Goal: Complete application form: Complete application form

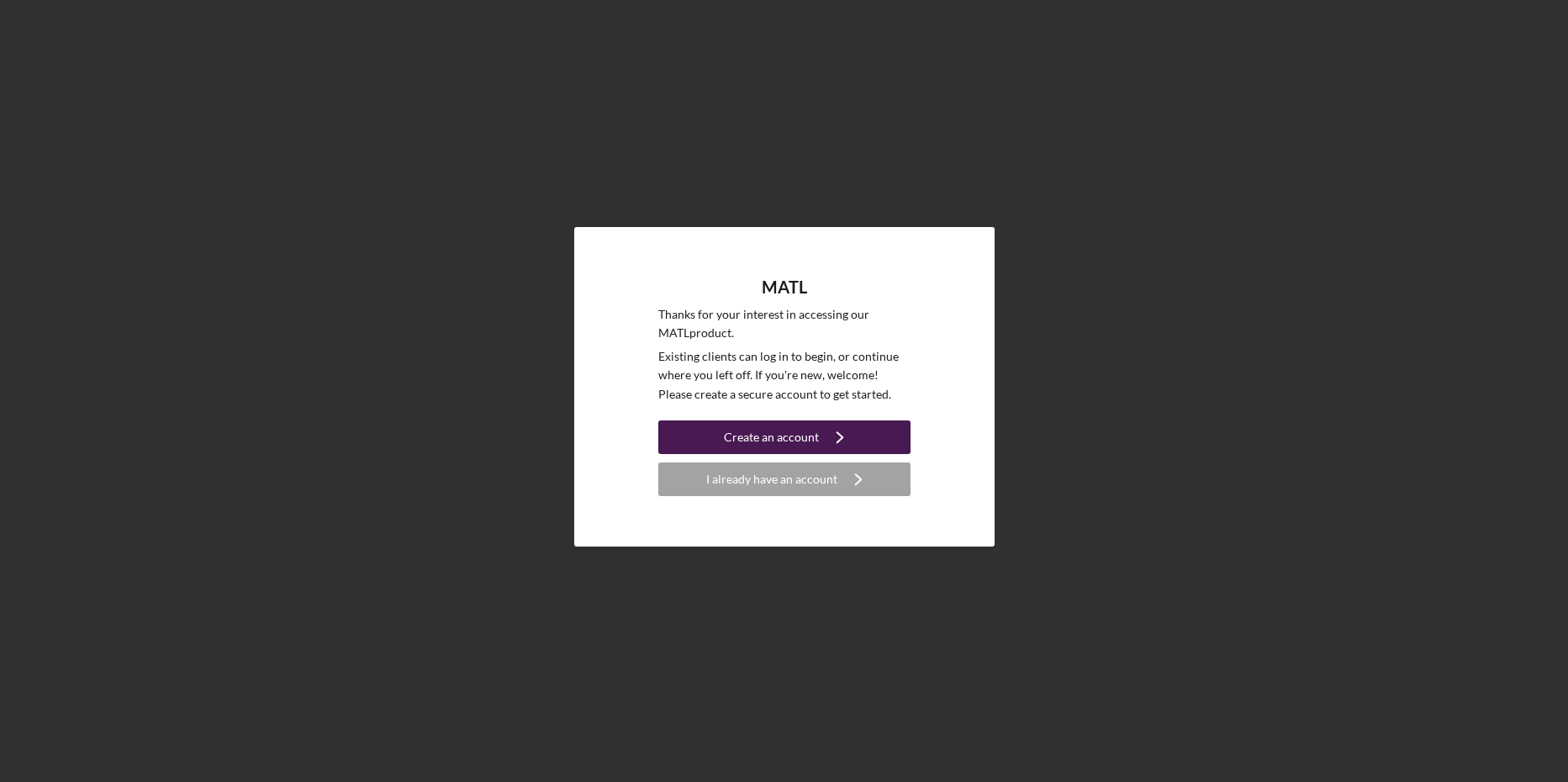
click at [792, 427] on div "Create an account" at bounding box center [772, 438] width 95 height 33
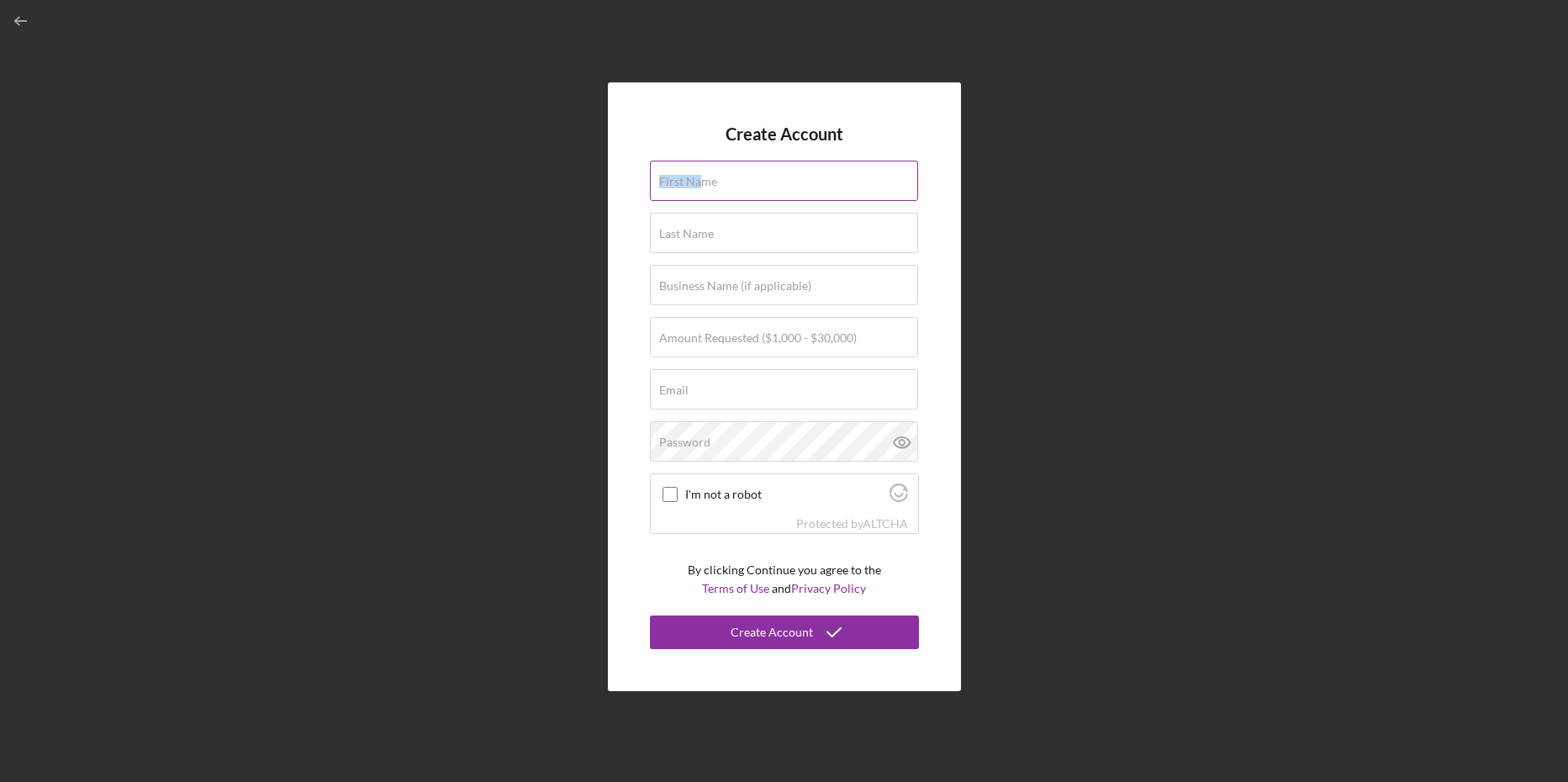
drag, startPoint x: 702, startPoint y: 180, endPoint x: 698, endPoint y: 190, distance: 10.8
click at [701, 190] on div "First Name" at bounding box center [784, 181] width 269 height 42
click at [739, 187] on input "First Name" at bounding box center [784, 181] width 268 height 41
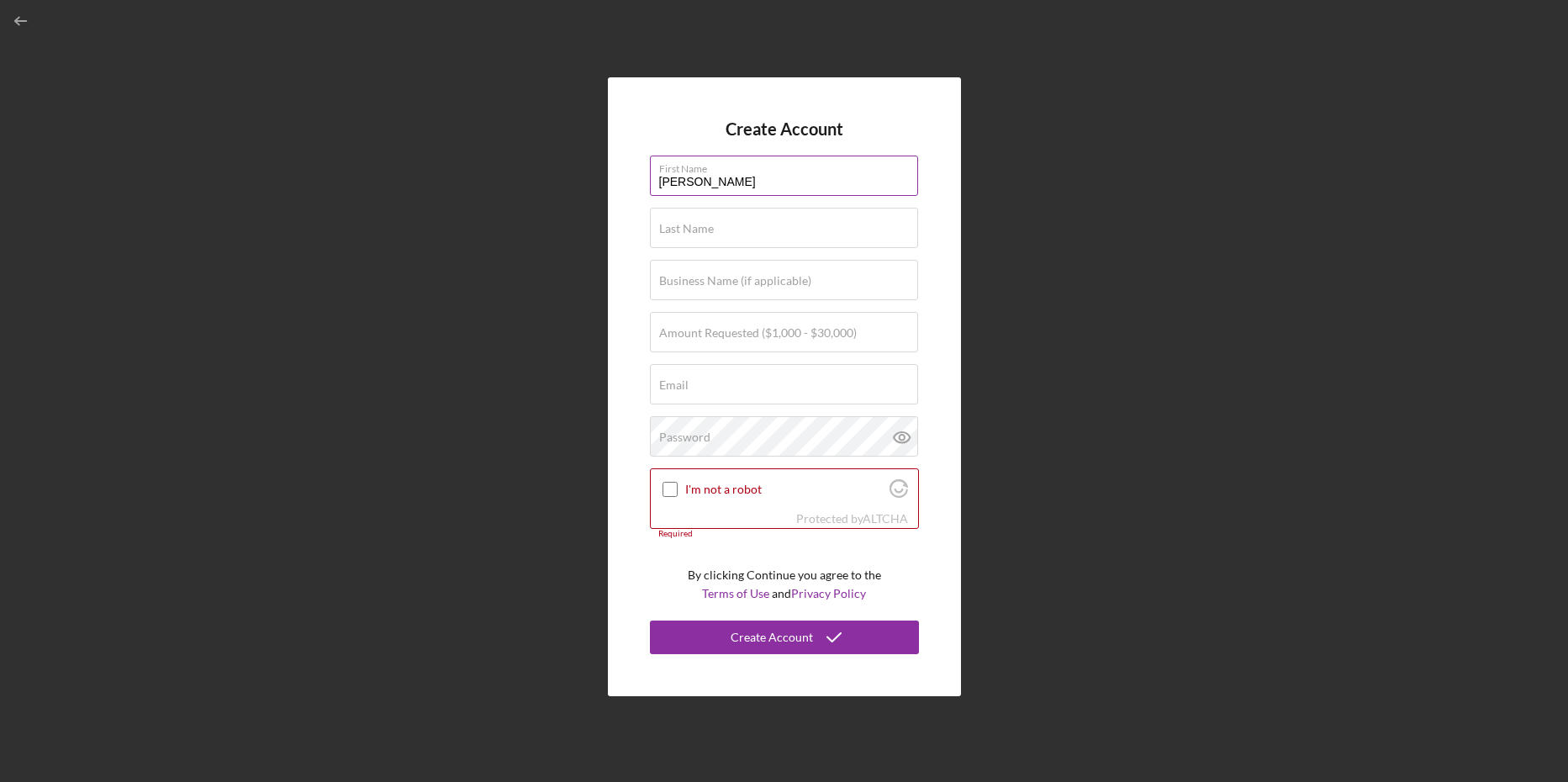
type input "[PERSON_NAME]"
type input "$5,500"
type input "P"
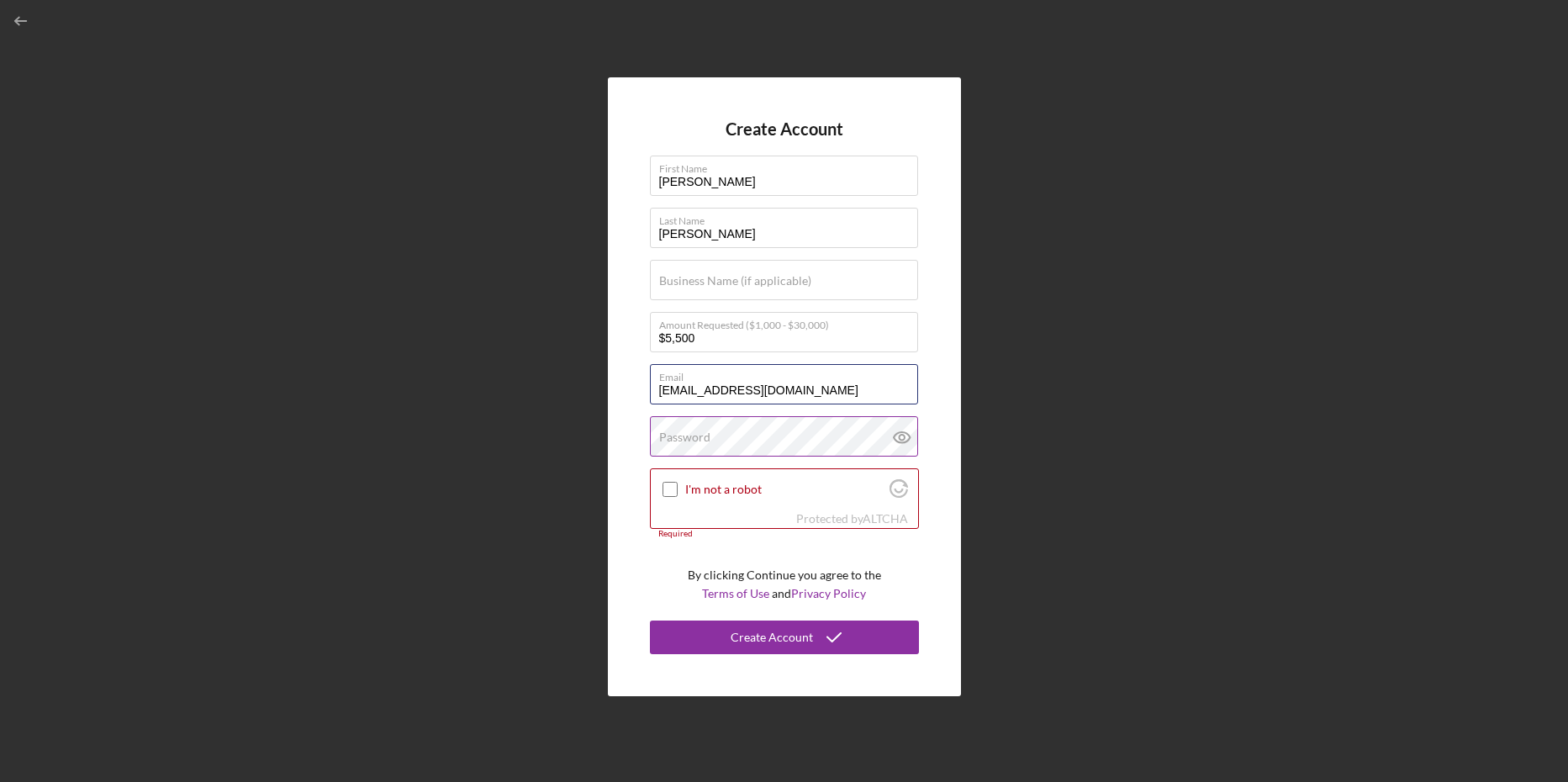
type input "[EMAIL_ADDRESS][DOMAIN_NAME]"
click at [684, 436] on label "Password" at bounding box center [685, 437] width 51 height 14
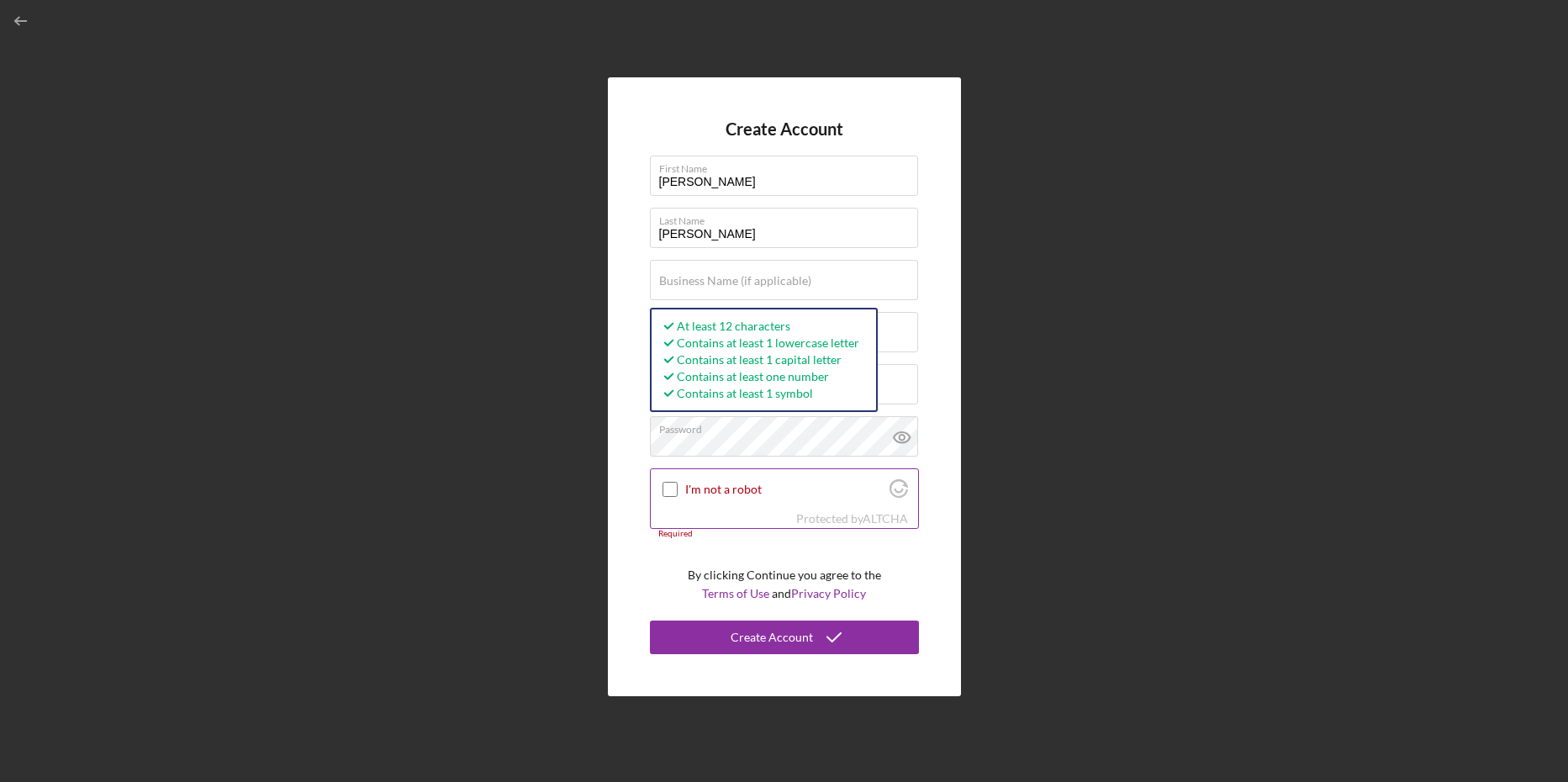
click at [673, 492] on input "I'm not a robot" at bounding box center [670, 490] width 15 height 15
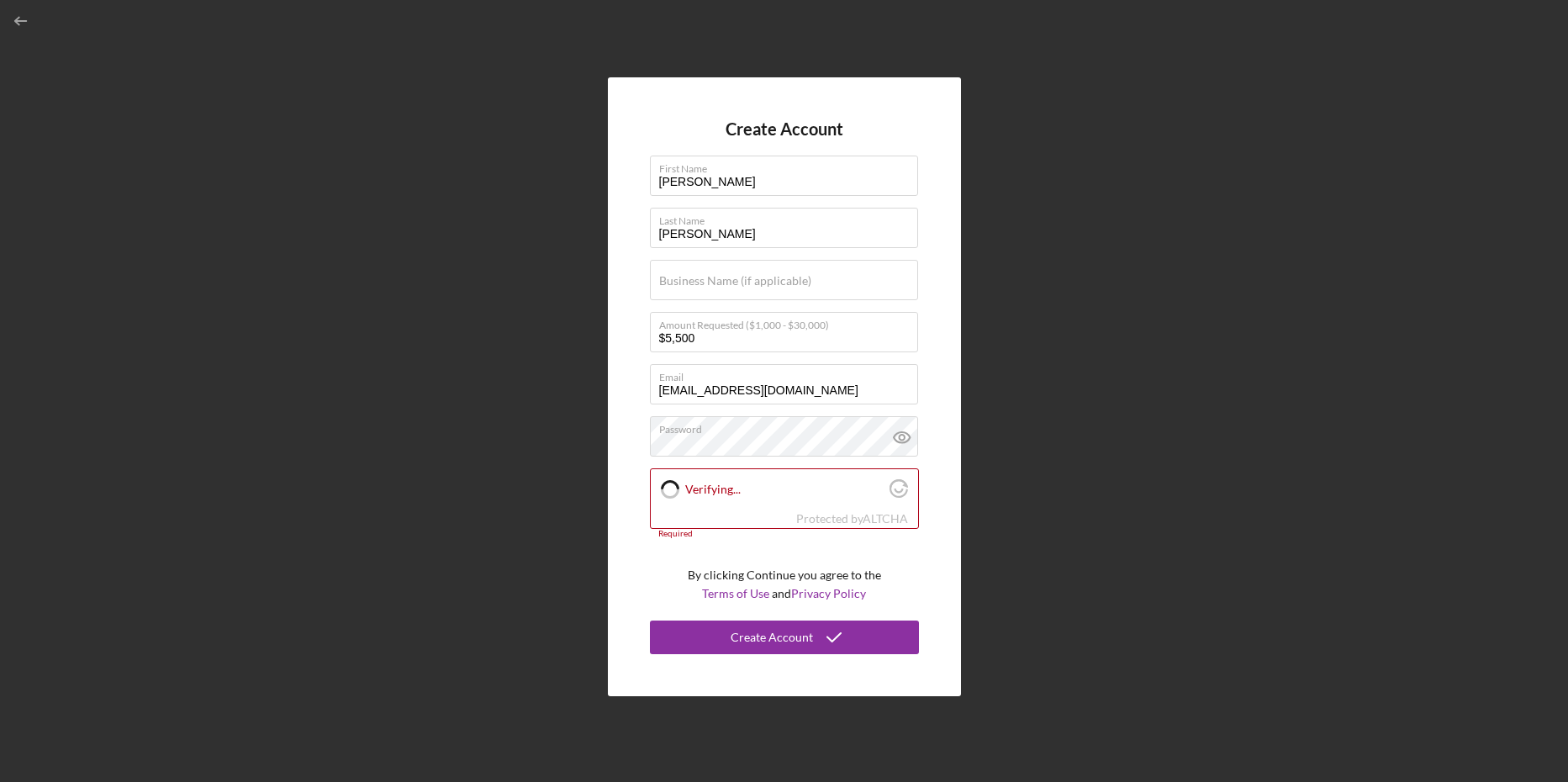
checkbox input "true"
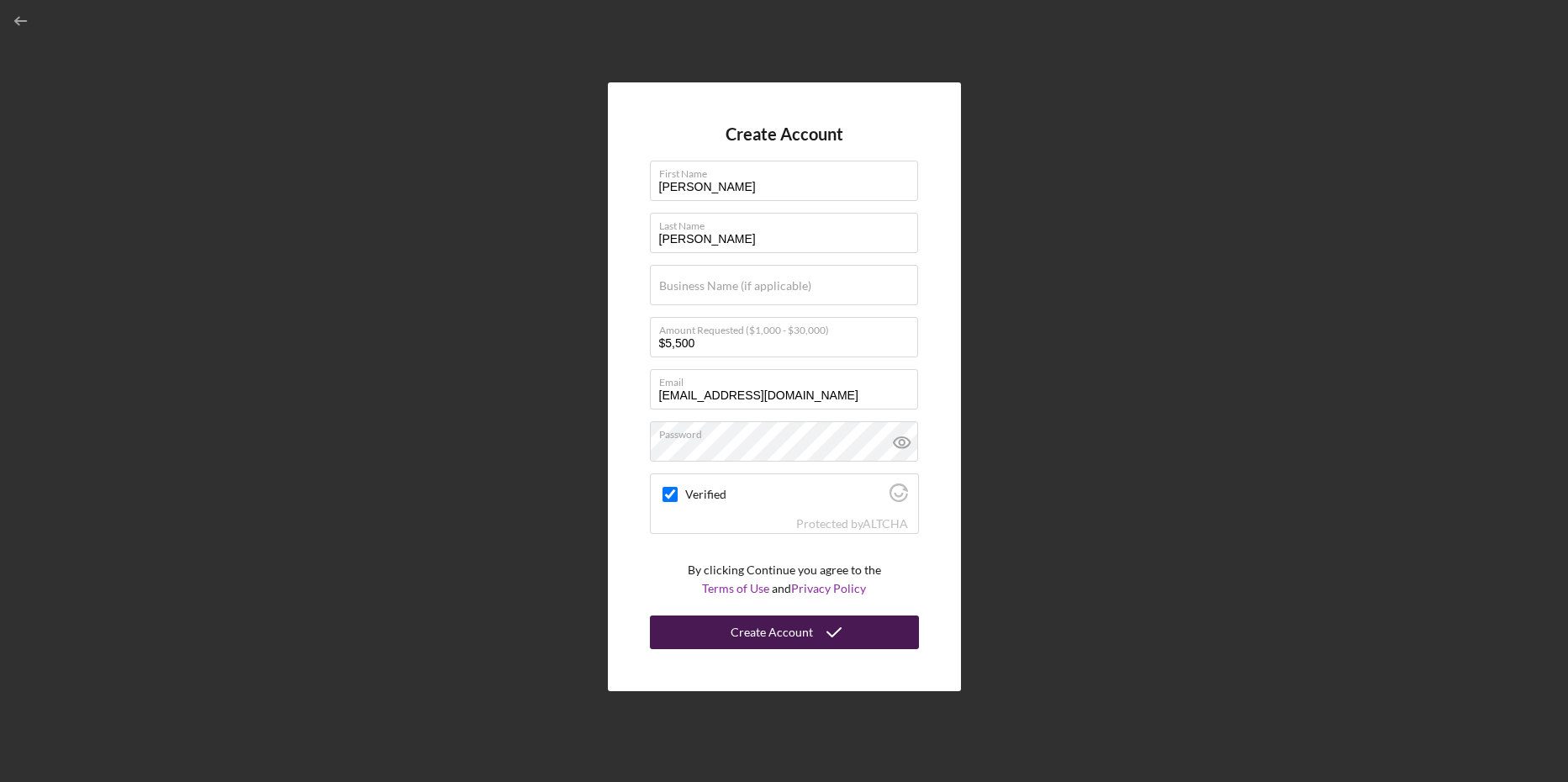
click at [809, 634] on div "Create Account" at bounding box center [772, 632] width 82 height 33
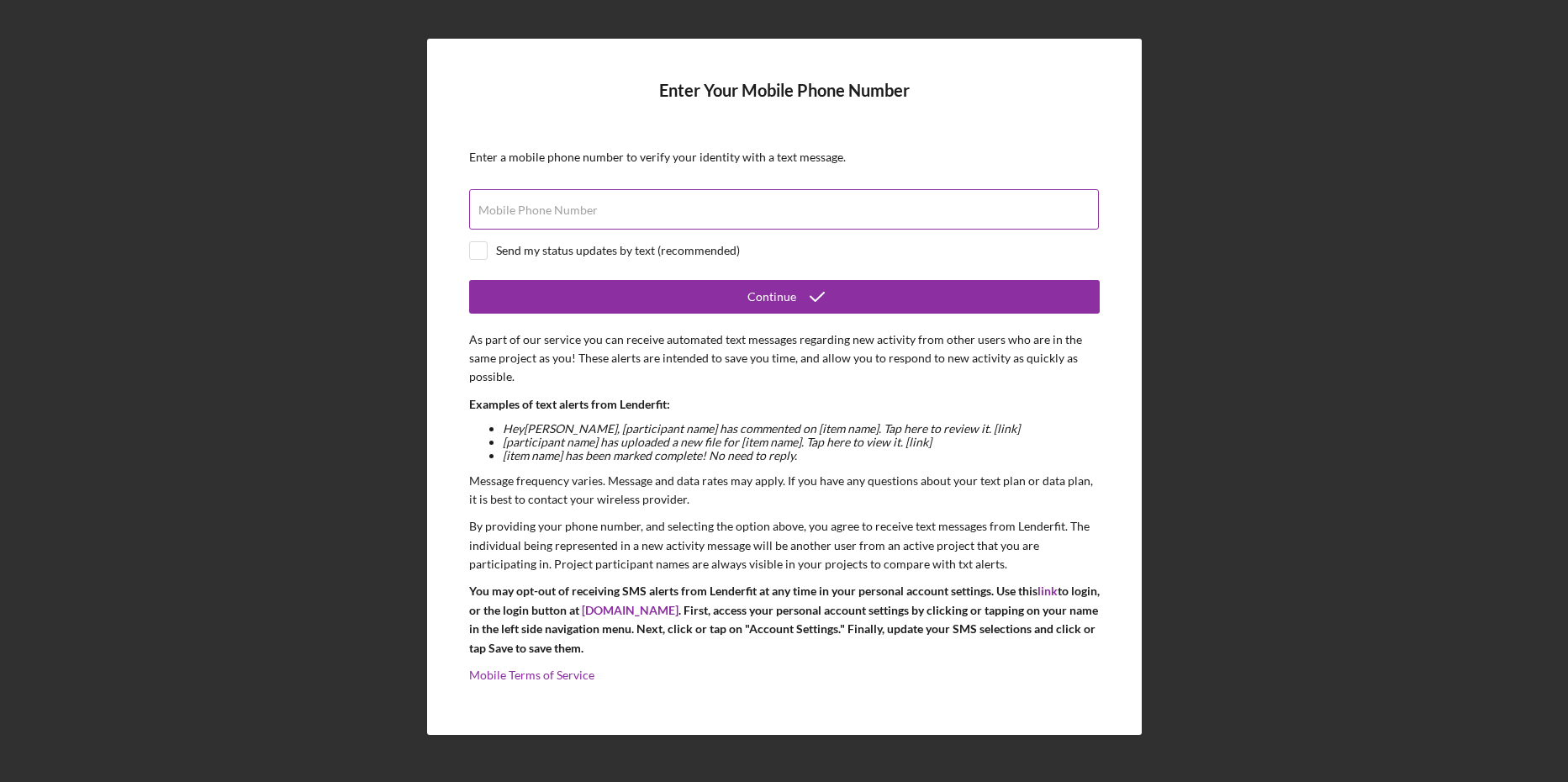
click at [538, 208] on label "Mobile Phone Number" at bounding box center [537, 210] width 119 height 14
click at [538, 208] on input "Mobile Phone Number" at bounding box center [784, 210] width 630 height 41
type input "[PHONE_NUMBER]"
click at [476, 249] on input "checkbox" at bounding box center [478, 251] width 17 height 17
checkbox input "true"
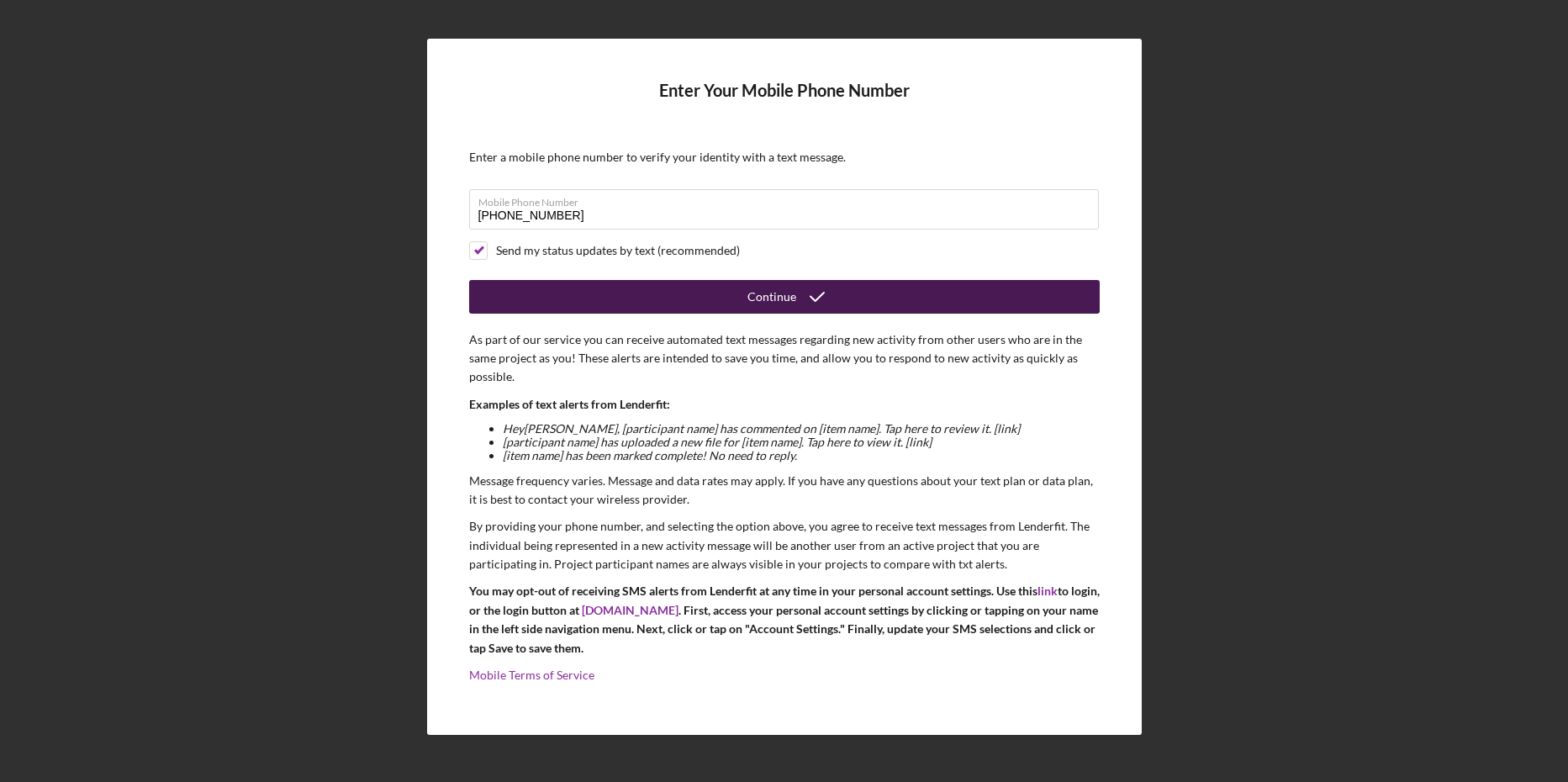
click at [807, 292] on icon "submit" at bounding box center [817, 296] width 42 height 42
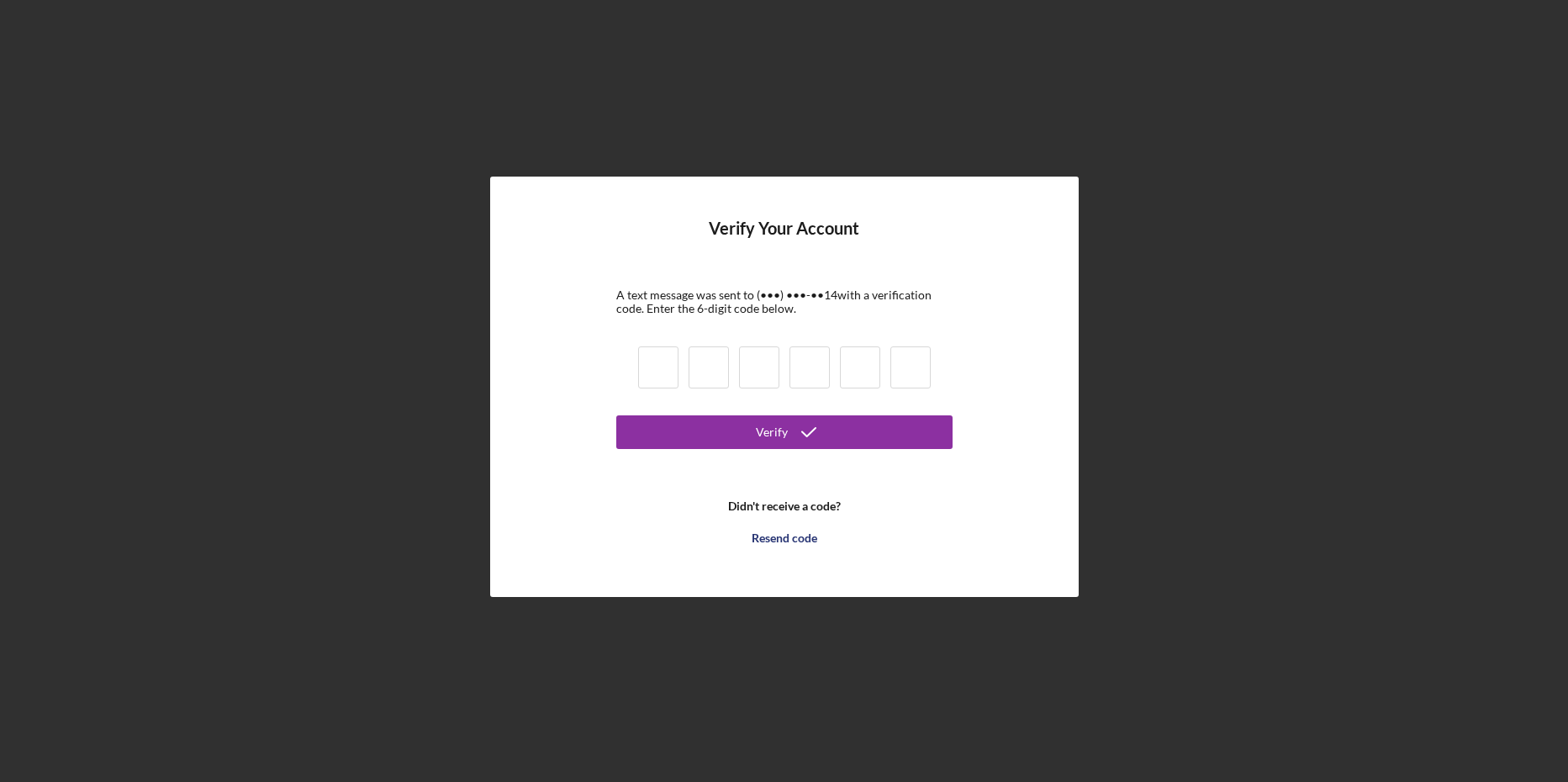
click at [666, 365] on input at bounding box center [659, 367] width 41 height 42
drag, startPoint x: 661, startPoint y: 367, endPoint x: 630, endPoint y: 383, distance: 34.9
click at [626, 383] on form "Verify Your Account A text message was sent to (•••) •••-•• 14 with a verificat…" at bounding box center [784, 386] width 337 height 336
type input "1"
type input "4"
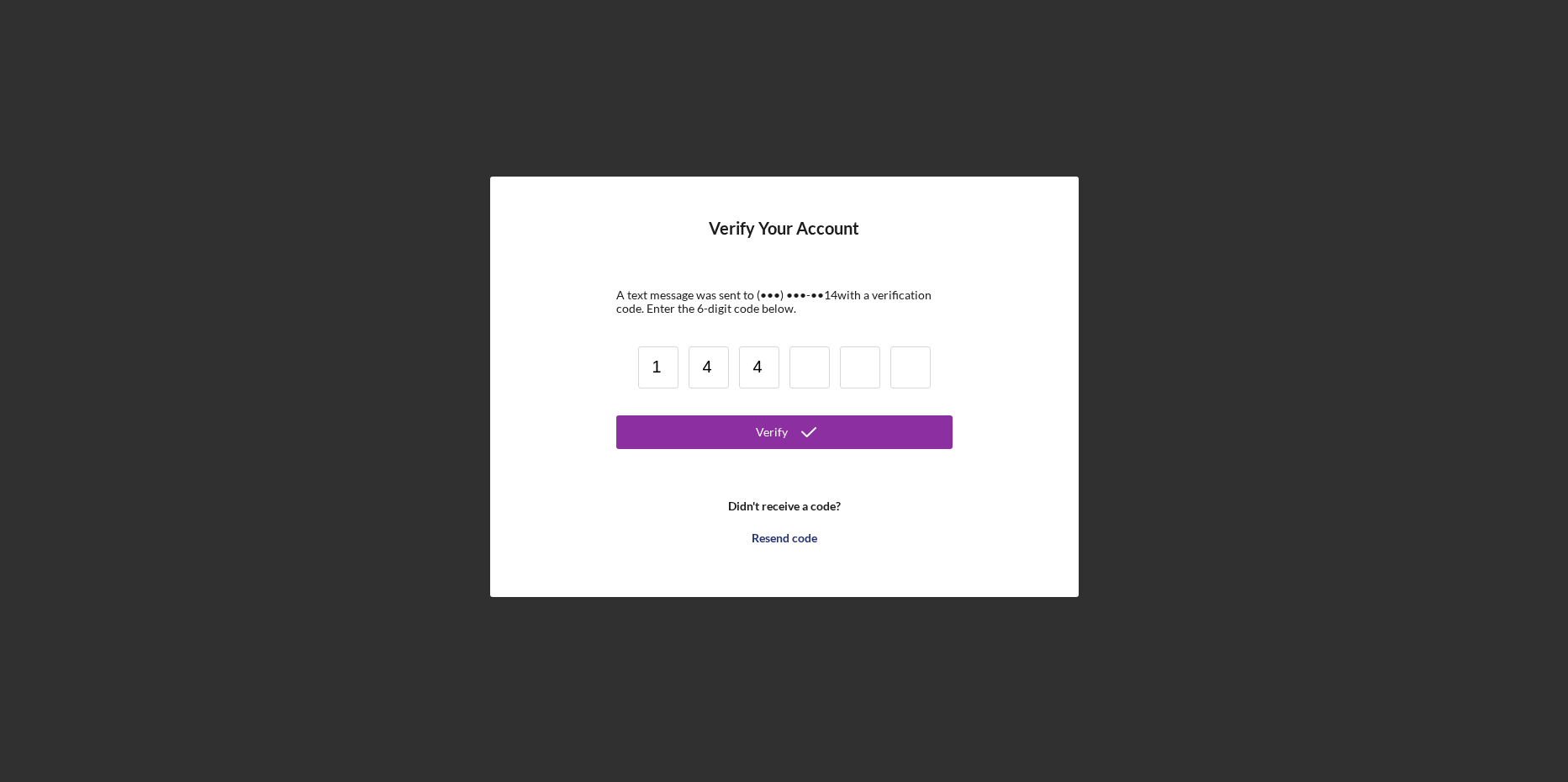
type input "4"
type input "8"
type input "3"
type input "4"
click at [786, 425] on div "Verify" at bounding box center [772, 432] width 32 height 33
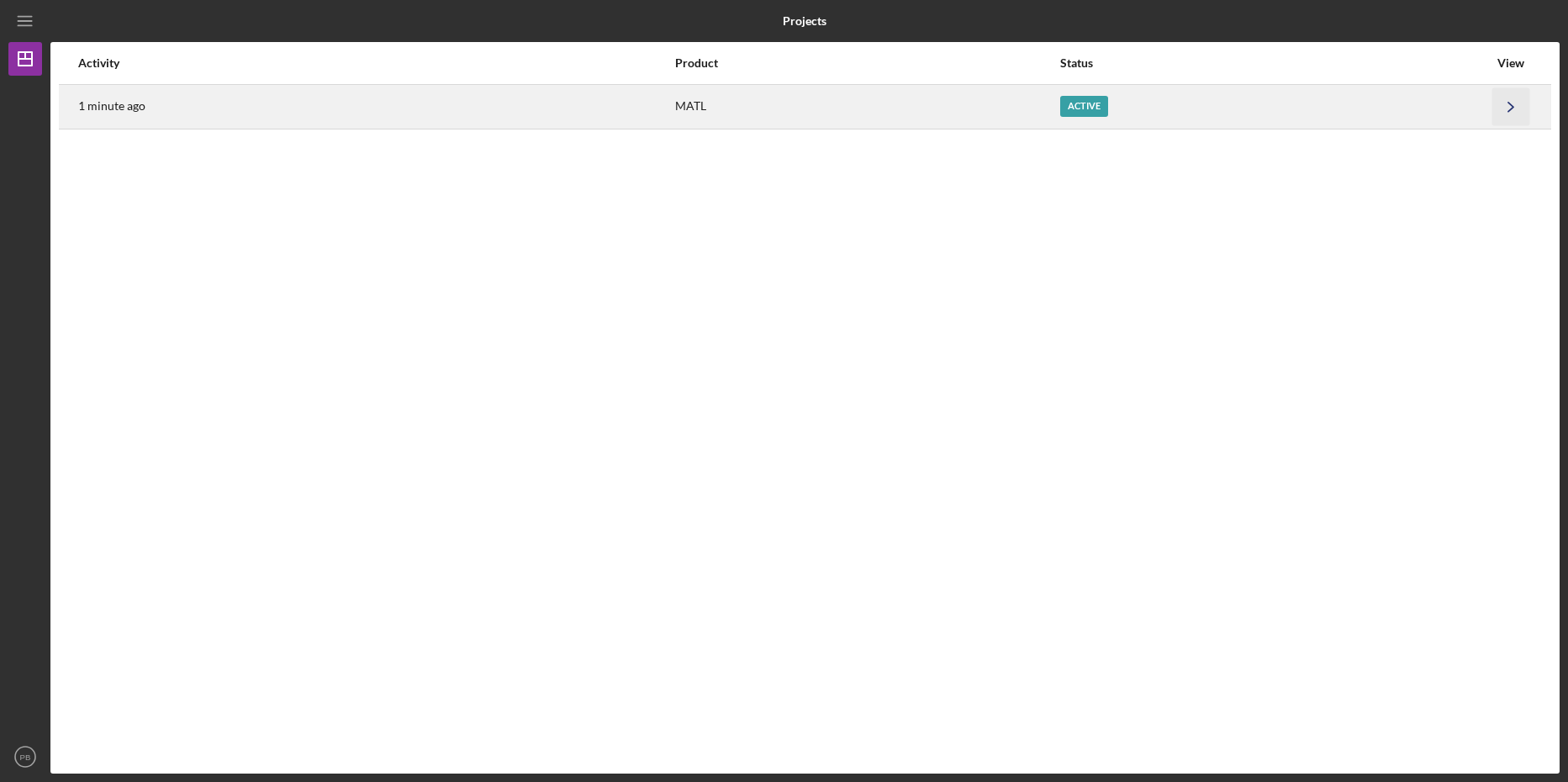
click at [1512, 105] on icon "Icon/Navigate" at bounding box center [1512, 106] width 38 height 38
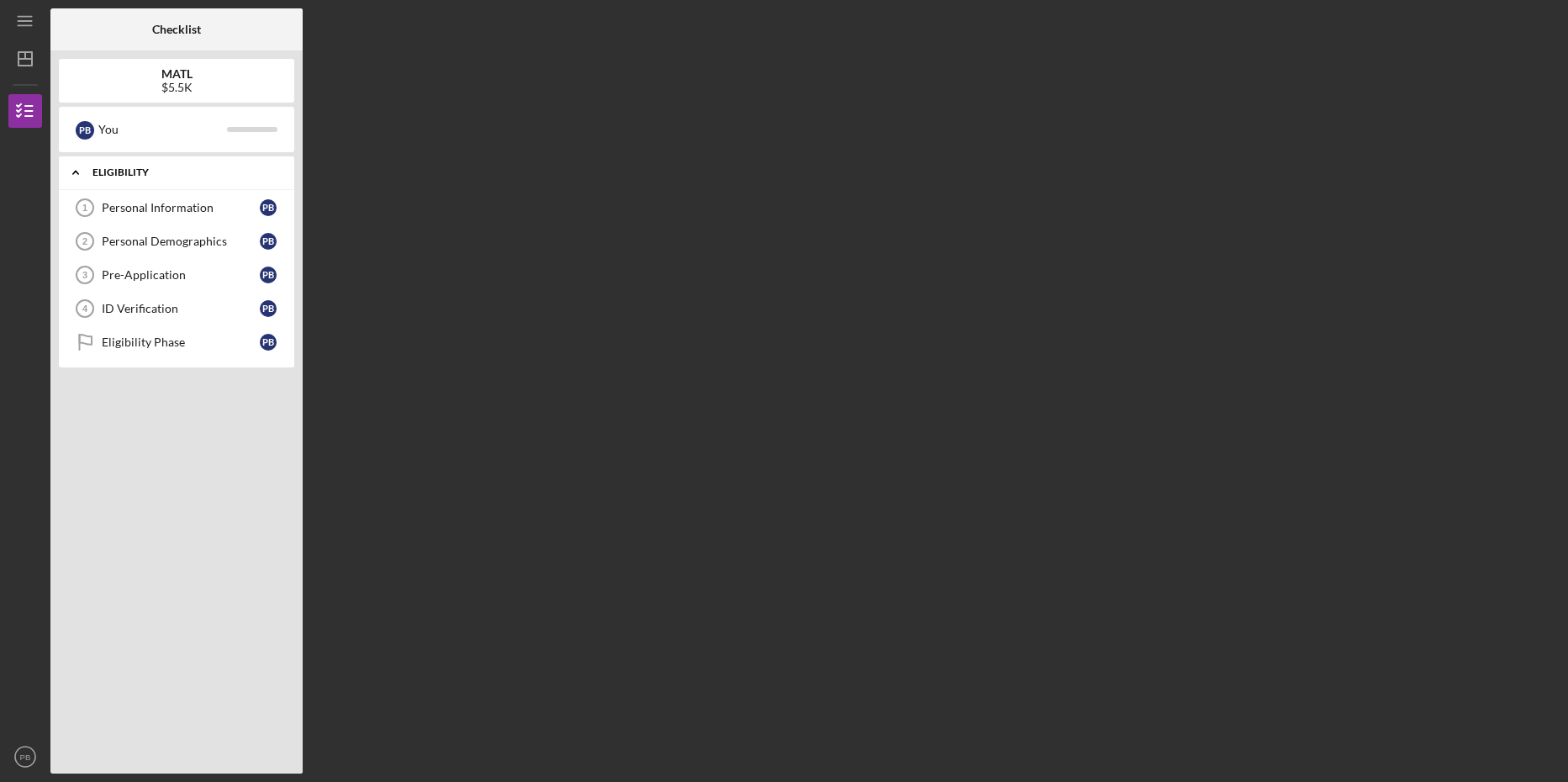
click at [127, 164] on div "Icon/Expander ELIGIBILITY 0 / 5" at bounding box center [177, 172] width 236 height 34
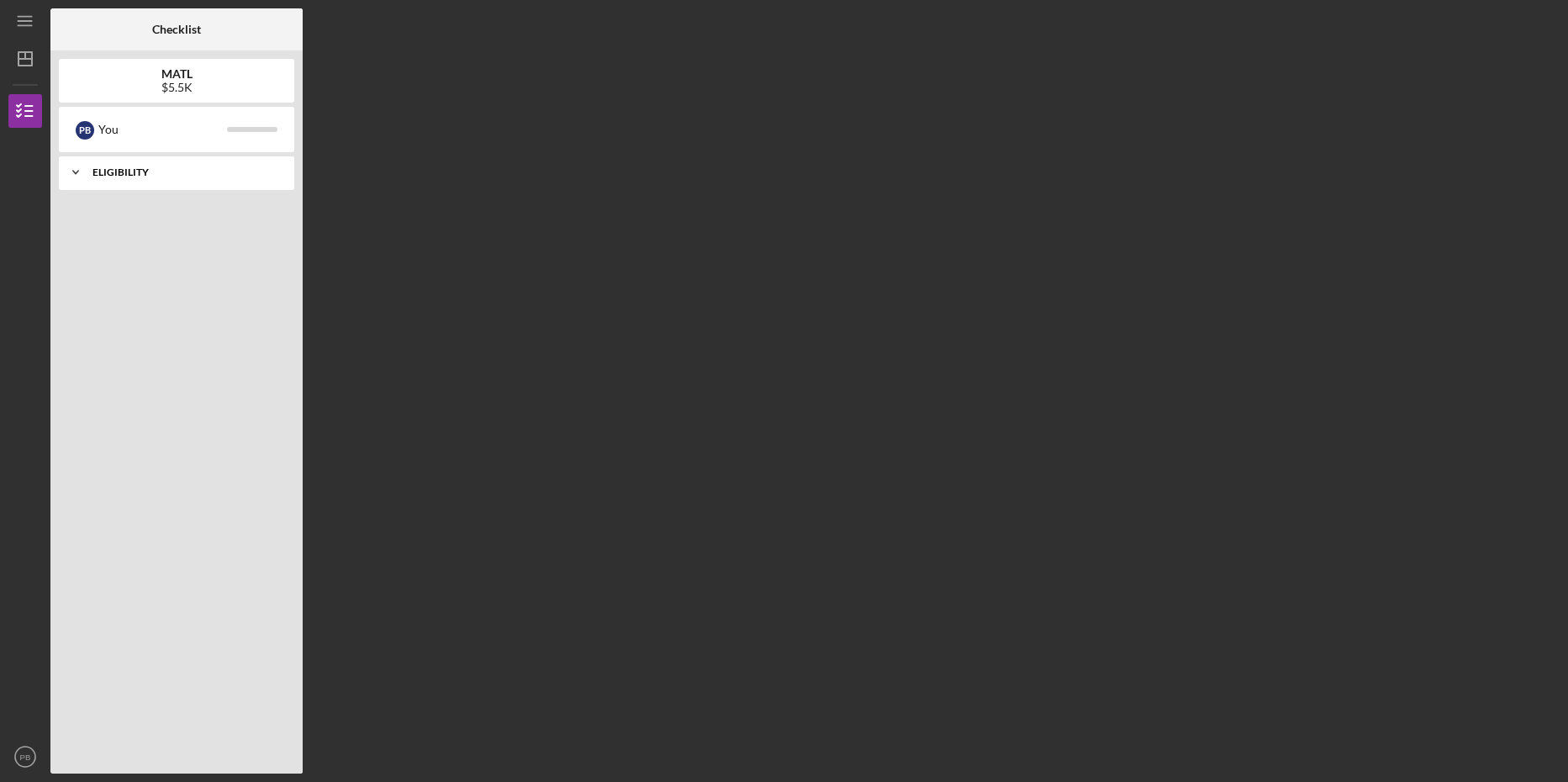
drag, startPoint x: 126, startPoint y: 164, endPoint x: 132, endPoint y: 171, distance: 9.2
click at [132, 171] on div "Icon/Expander ELIGIBILITY 0 / 5" at bounding box center [177, 172] width 236 height 33
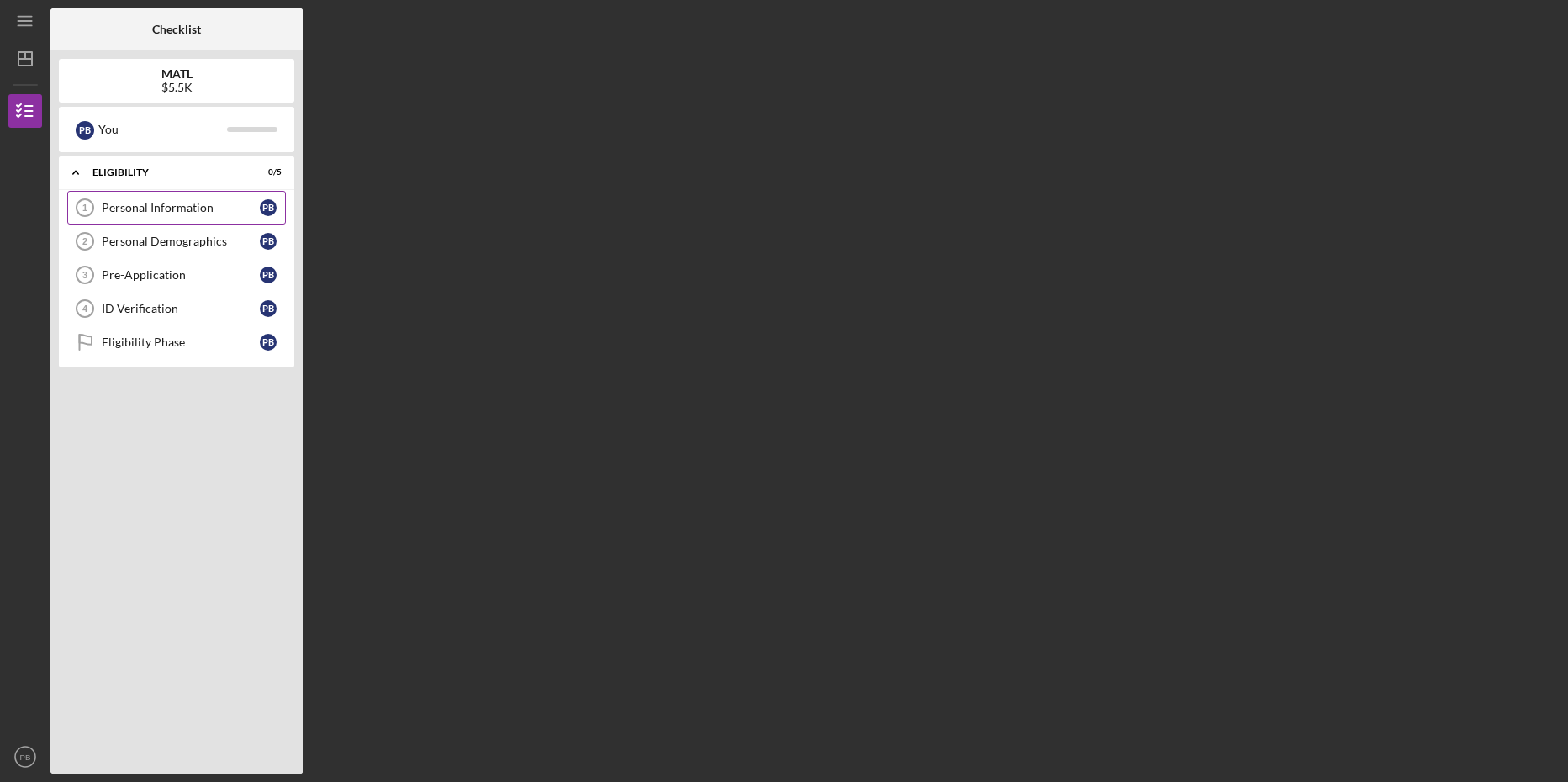
click at [137, 204] on div "Personal Information" at bounding box center [180, 207] width 158 height 14
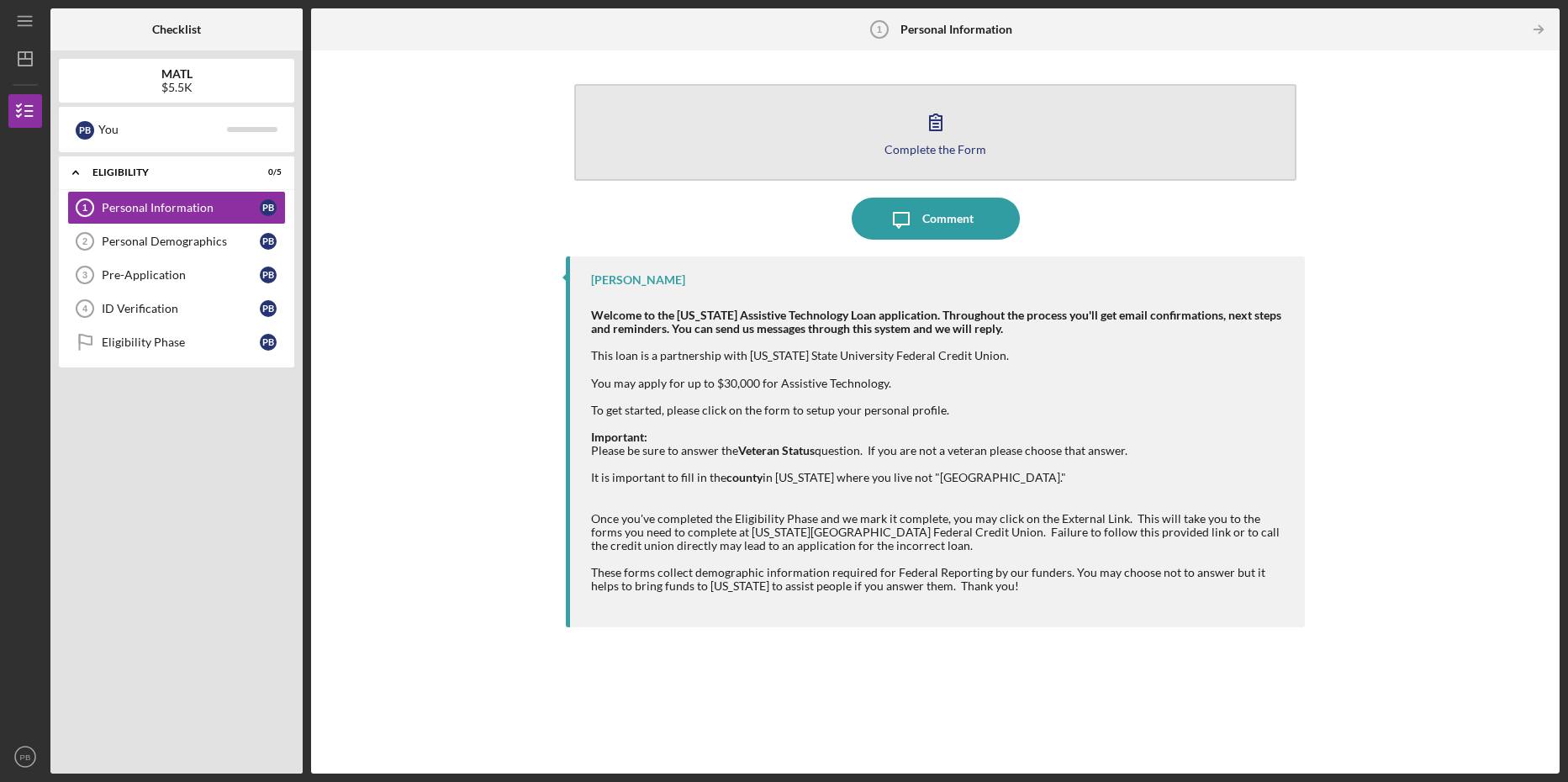
click at [932, 137] on icon "button" at bounding box center [935, 121] width 42 height 42
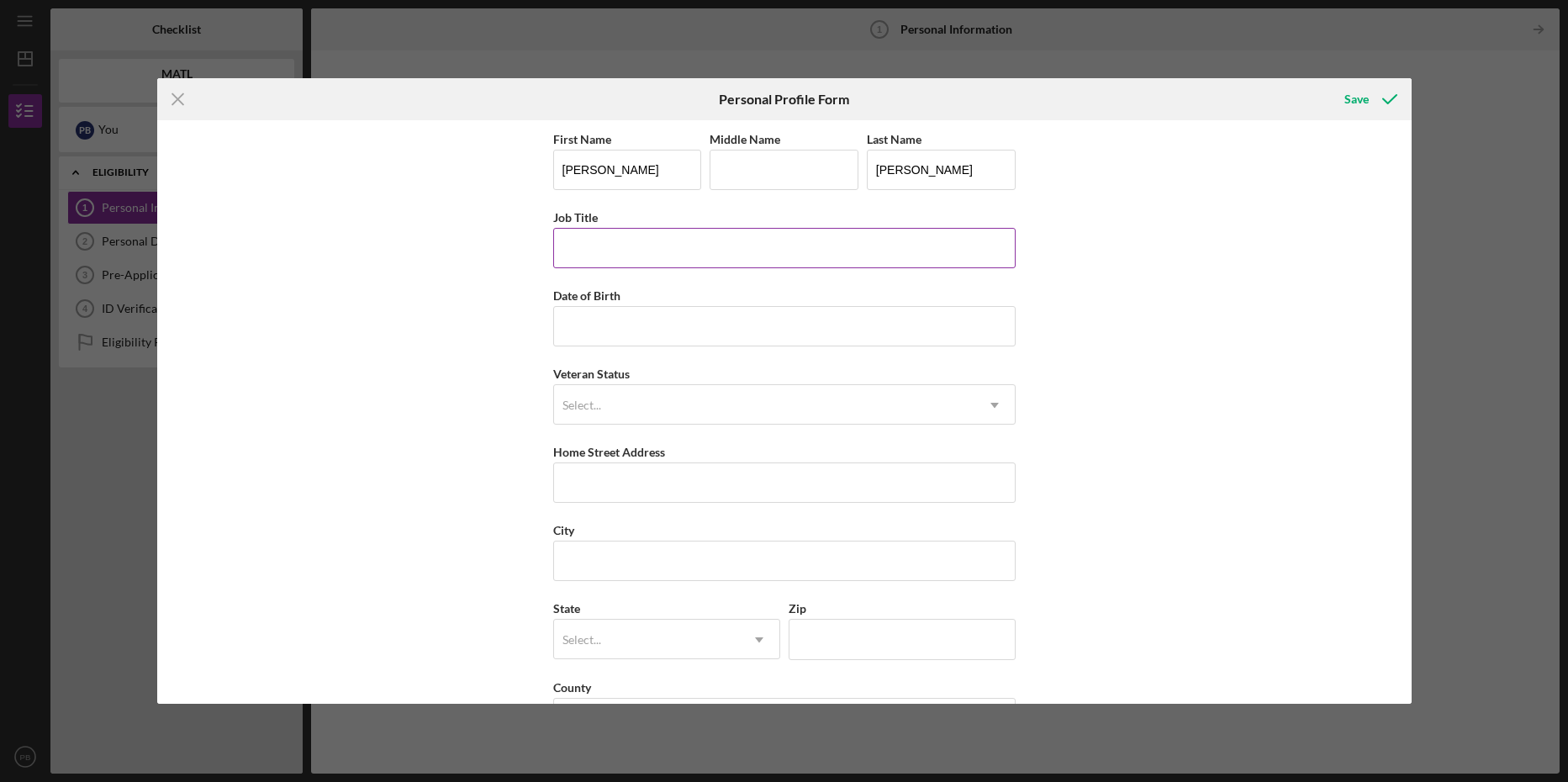
click at [612, 245] on input "Job Title" at bounding box center [784, 248] width 463 height 41
type input "CSA"
type input "[DATE]"
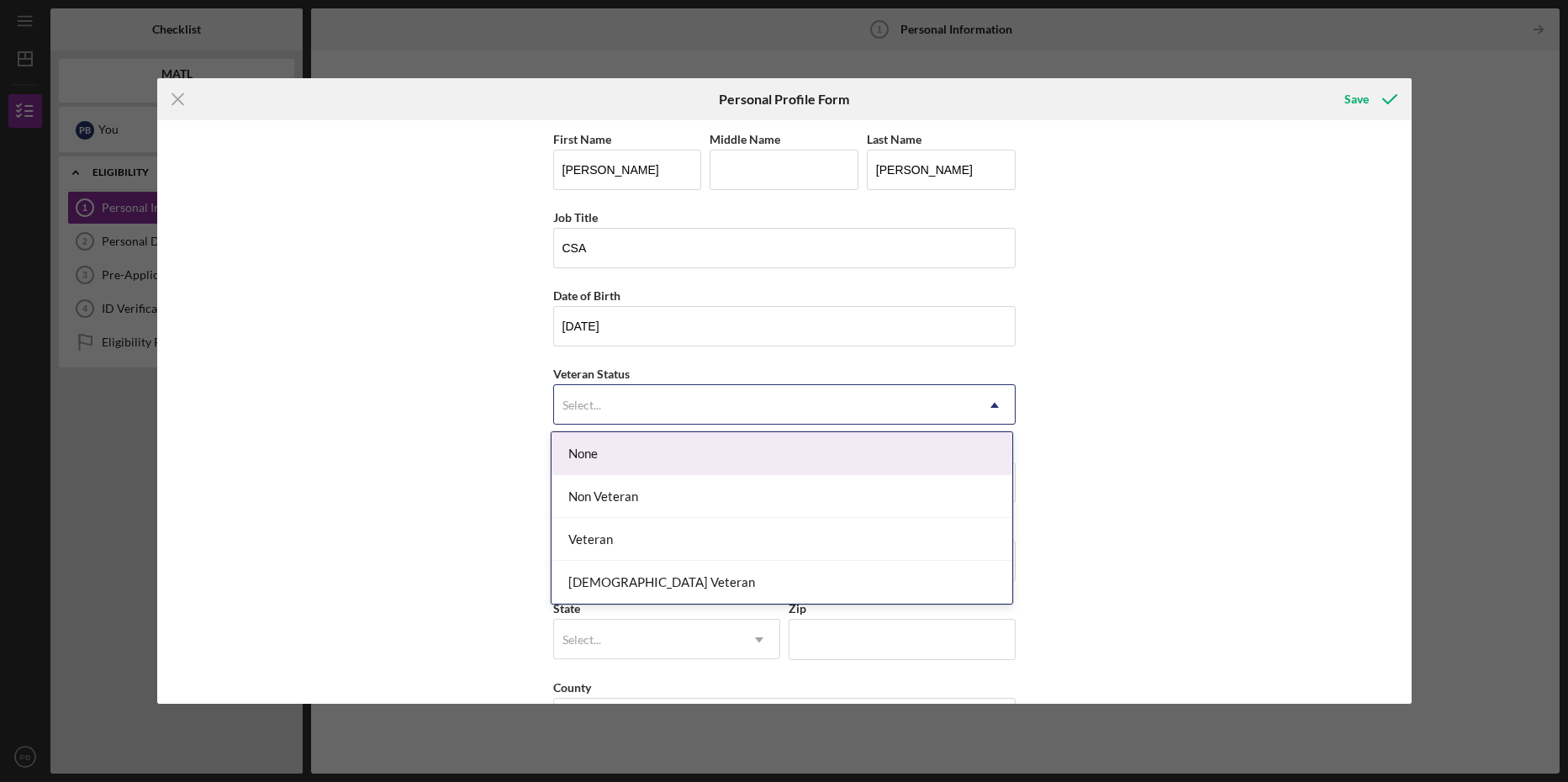
click at [607, 402] on div "Select..." at bounding box center [764, 405] width 421 height 39
click at [609, 449] on div "None" at bounding box center [782, 453] width 461 height 43
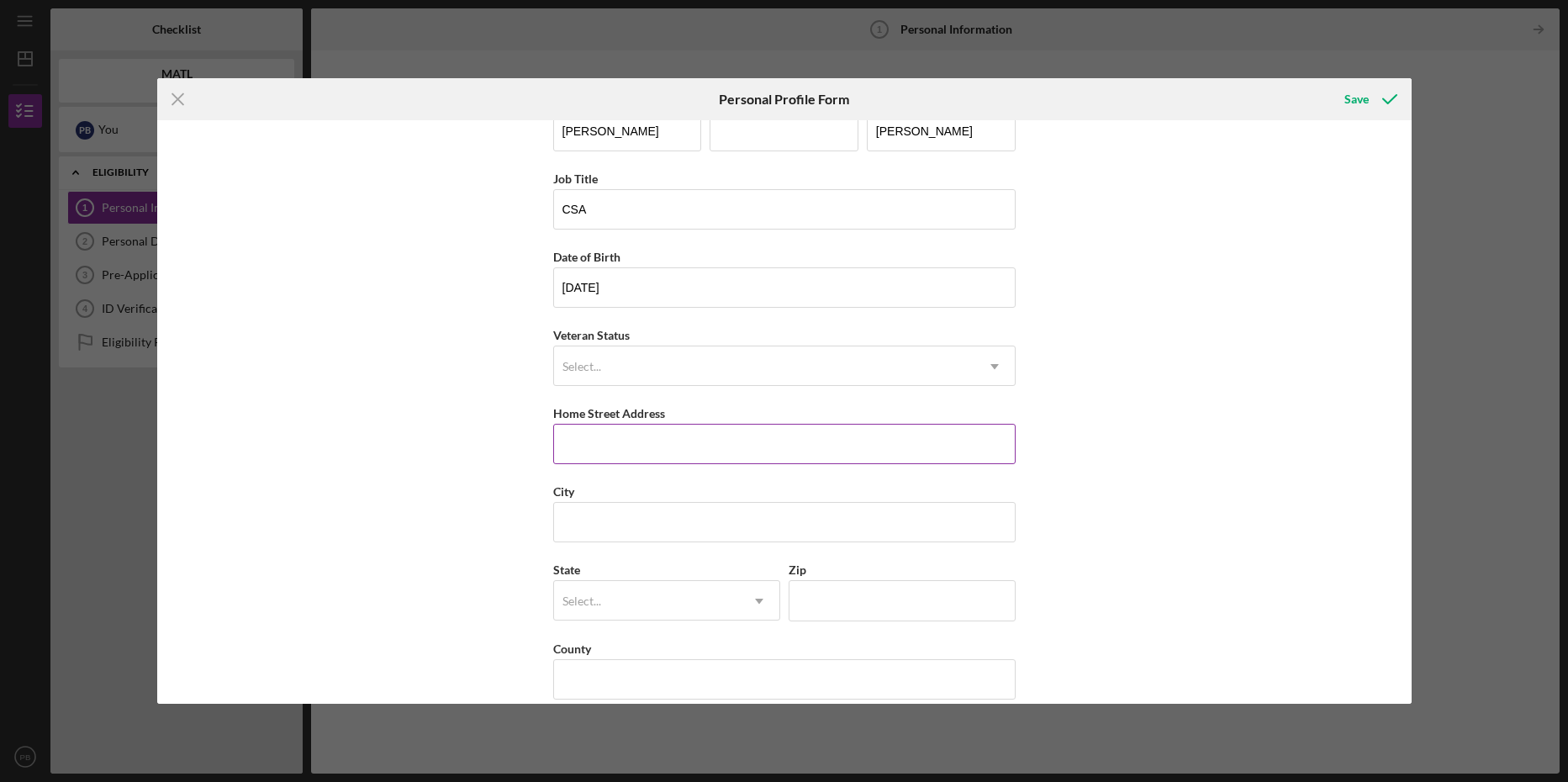
scroll to position [60, 0]
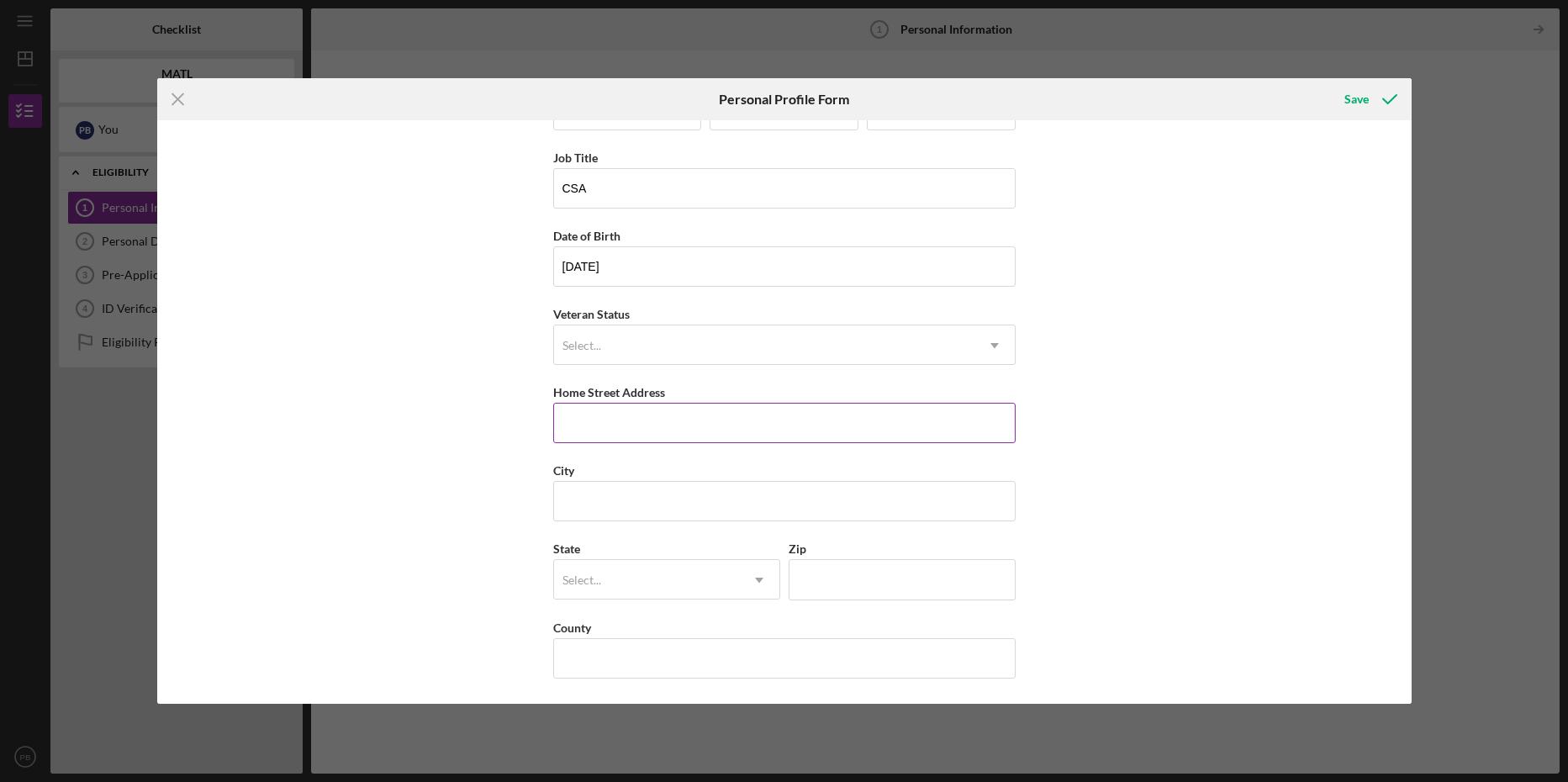
click at [697, 416] on input "Home Street Address" at bounding box center [784, 423] width 463 height 41
type input "[STREET_ADDRESS][PERSON_NAME]"
type input "LENNN"
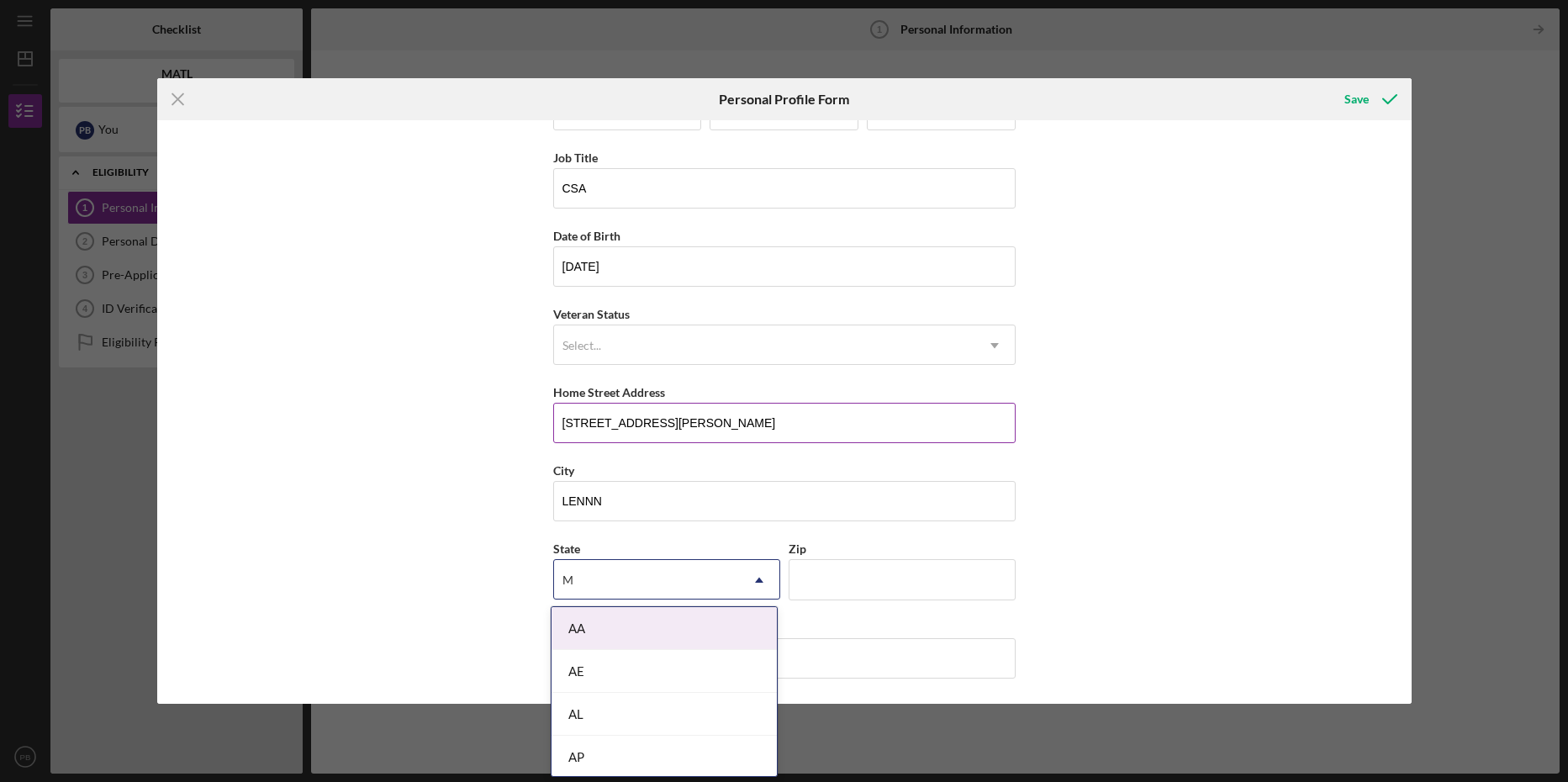
type input "MI"
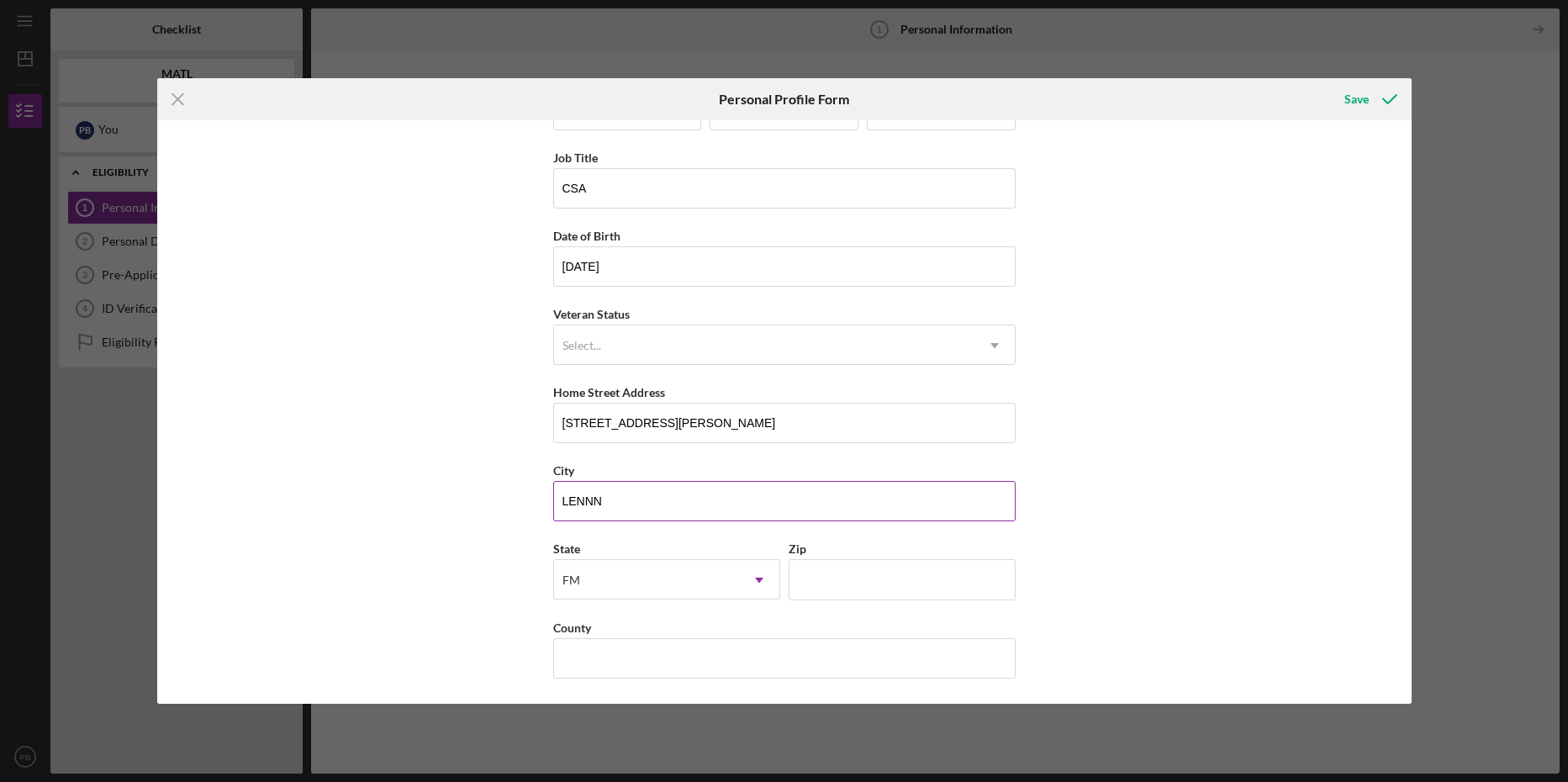
click at [640, 498] on input "LENNN" at bounding box center [784, 502] width 463 height 41
type input "[PERSON_NAME]"
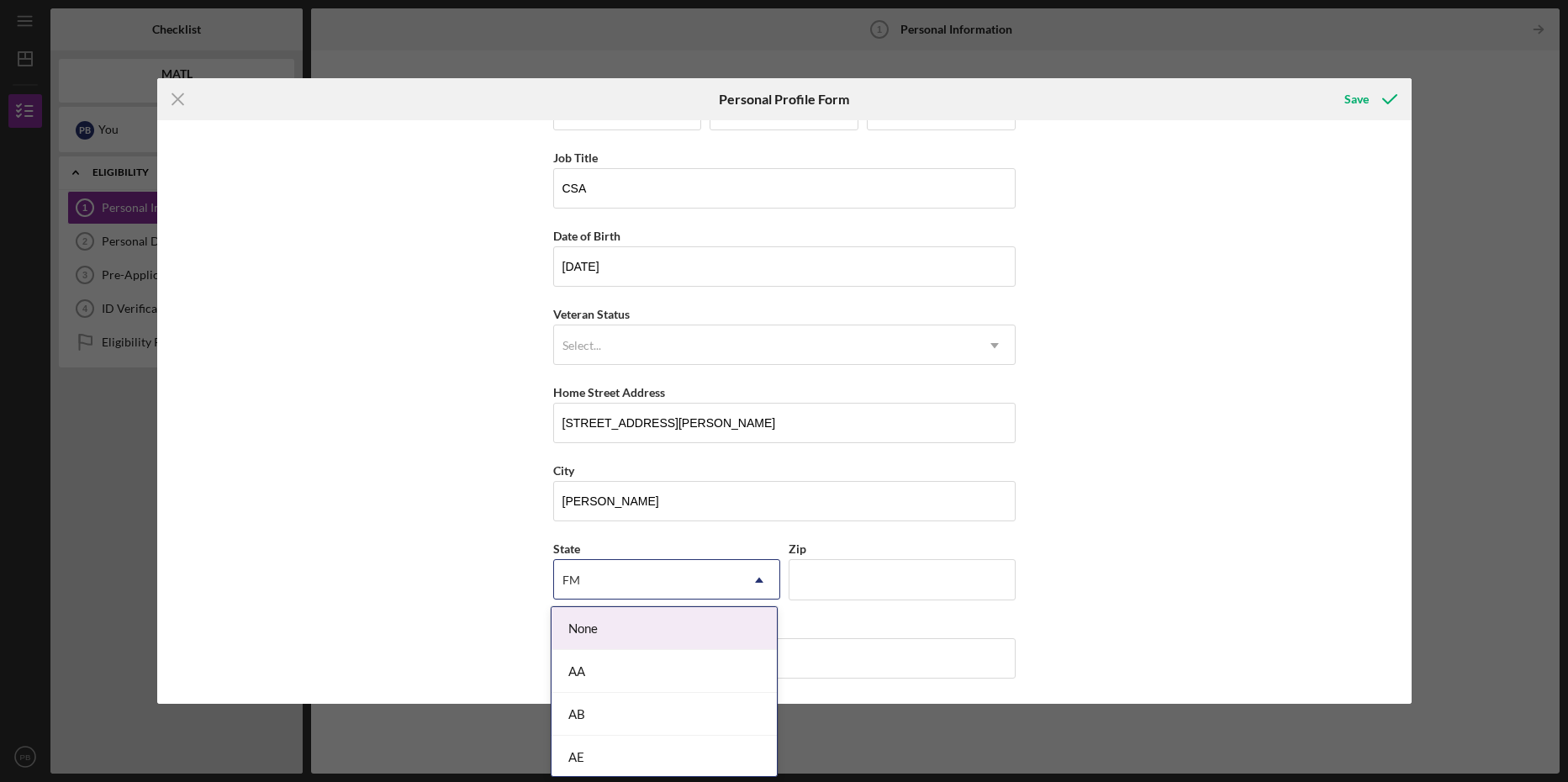
click at [722, 583] on div "FM" at bounding box center [647, 580] width 185 height 39
click at [669, 629] on div "MI" at bounding box center [664, 614] width 226 height 43
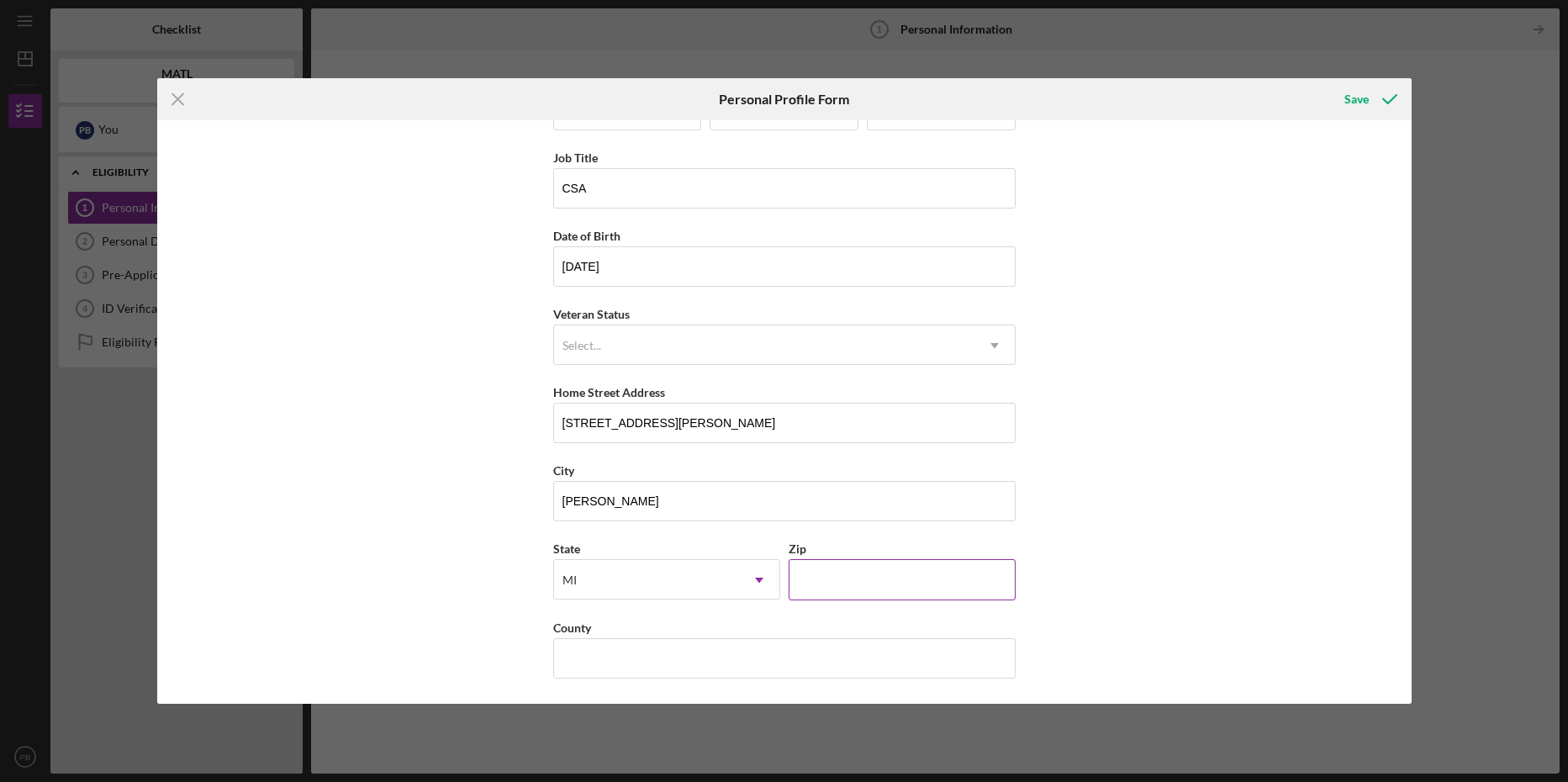
click at [827, 585] on input "Zip" at bounding box center [902, 580] width 227 height 41
type input "48449"
click at [579, 671] on input "County" at bounding box center [784, 659] width 463 height 41
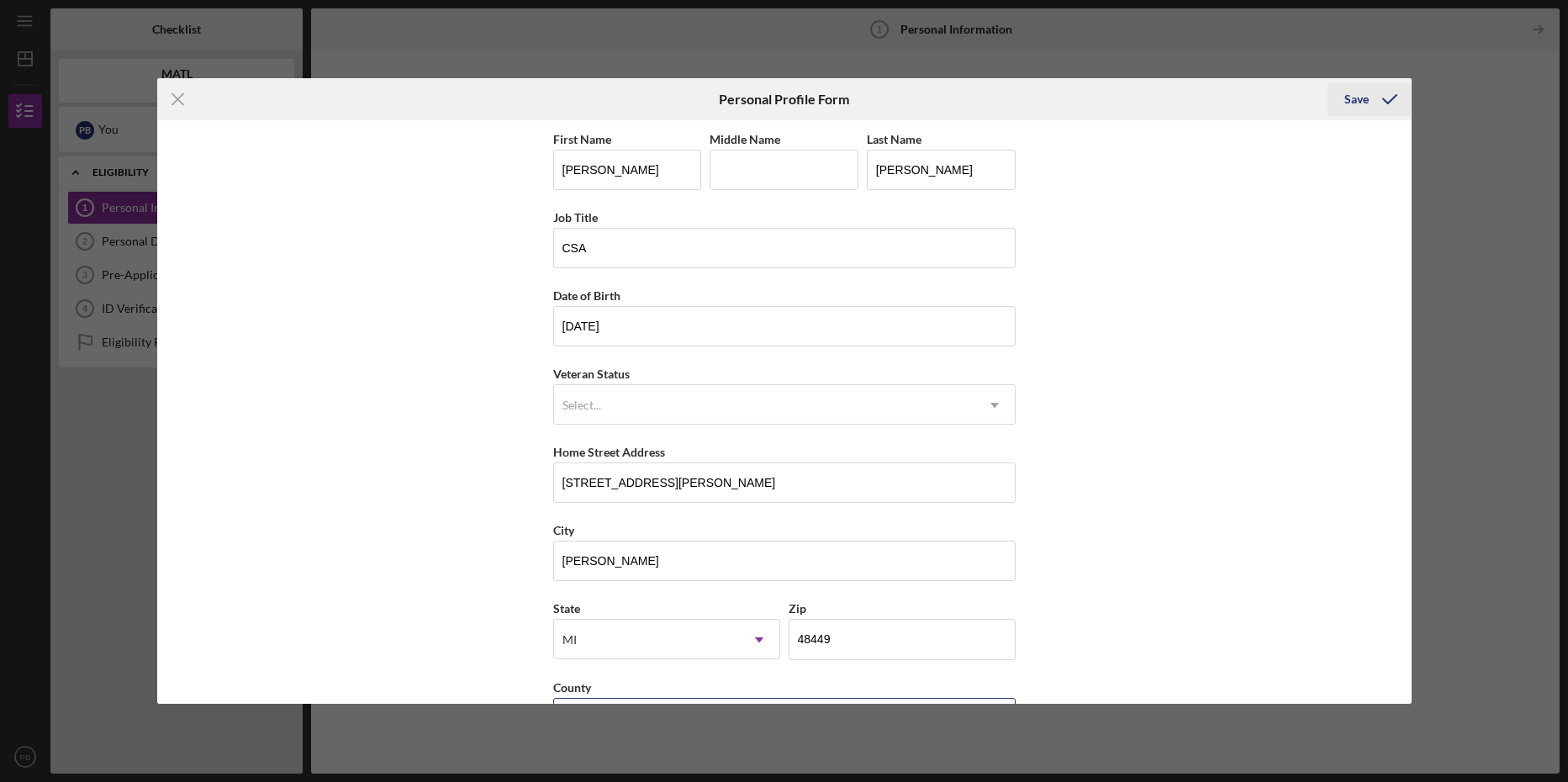
type input "SHIAWASSEE"
click at [1369, 93] on icon "submit" at bounding box center [1389, 99] width 42 height 42
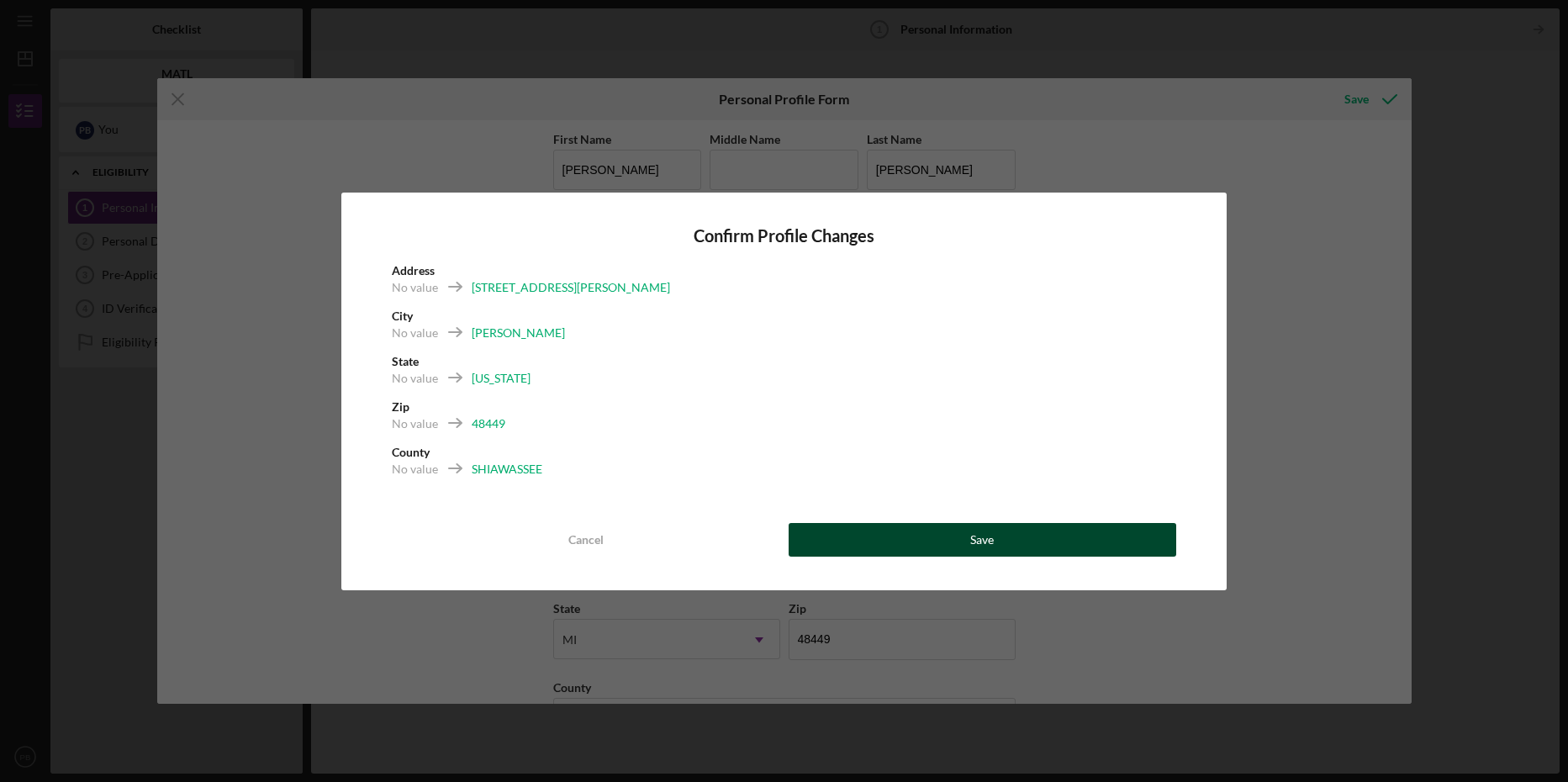
click at [1020, 537] on button "Save" at bounding box center [982, 540] width 388 height 33
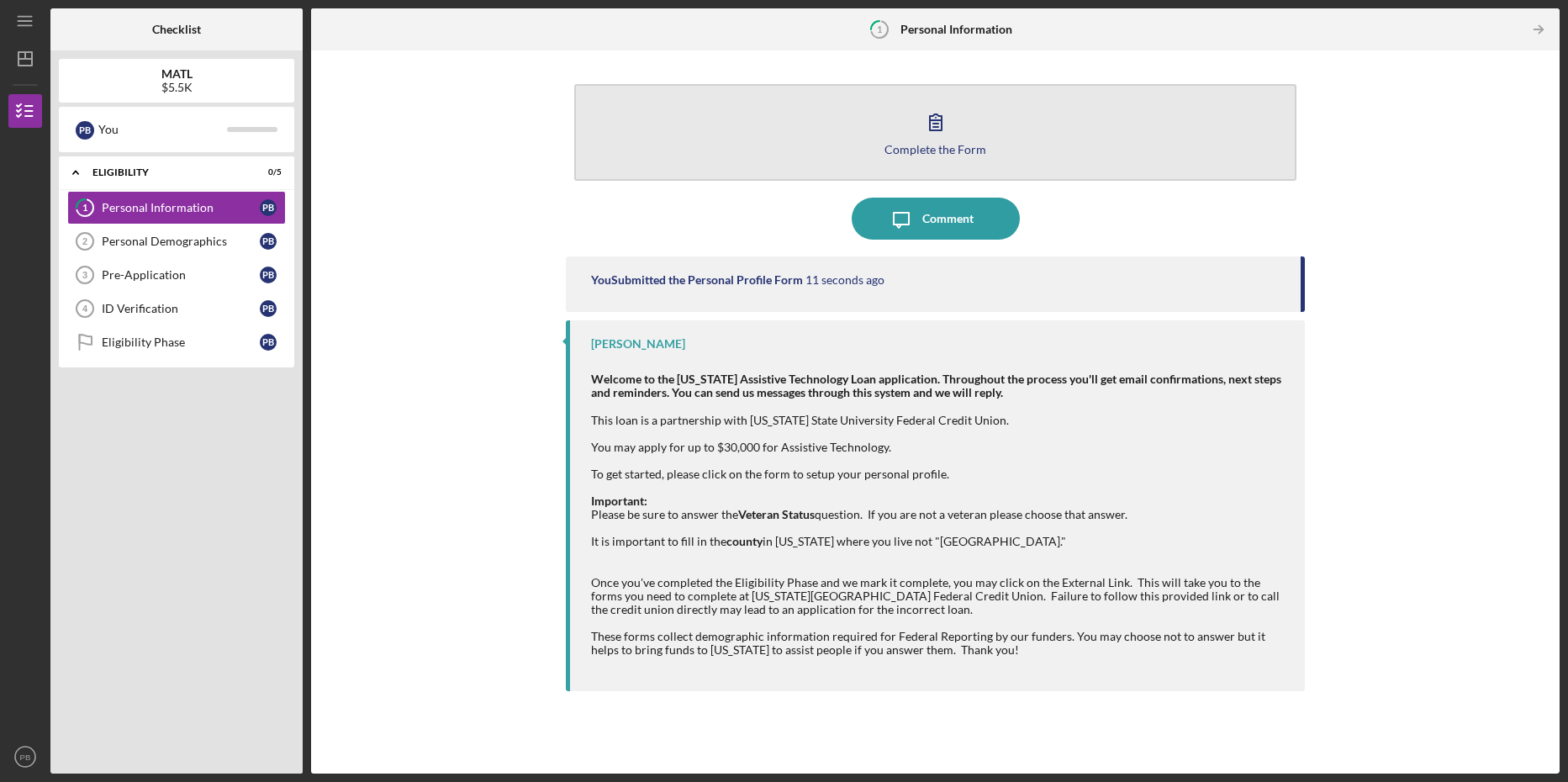
click at [933, 130] on icon "button" at bounding box center [935, 122] width 12 height 16
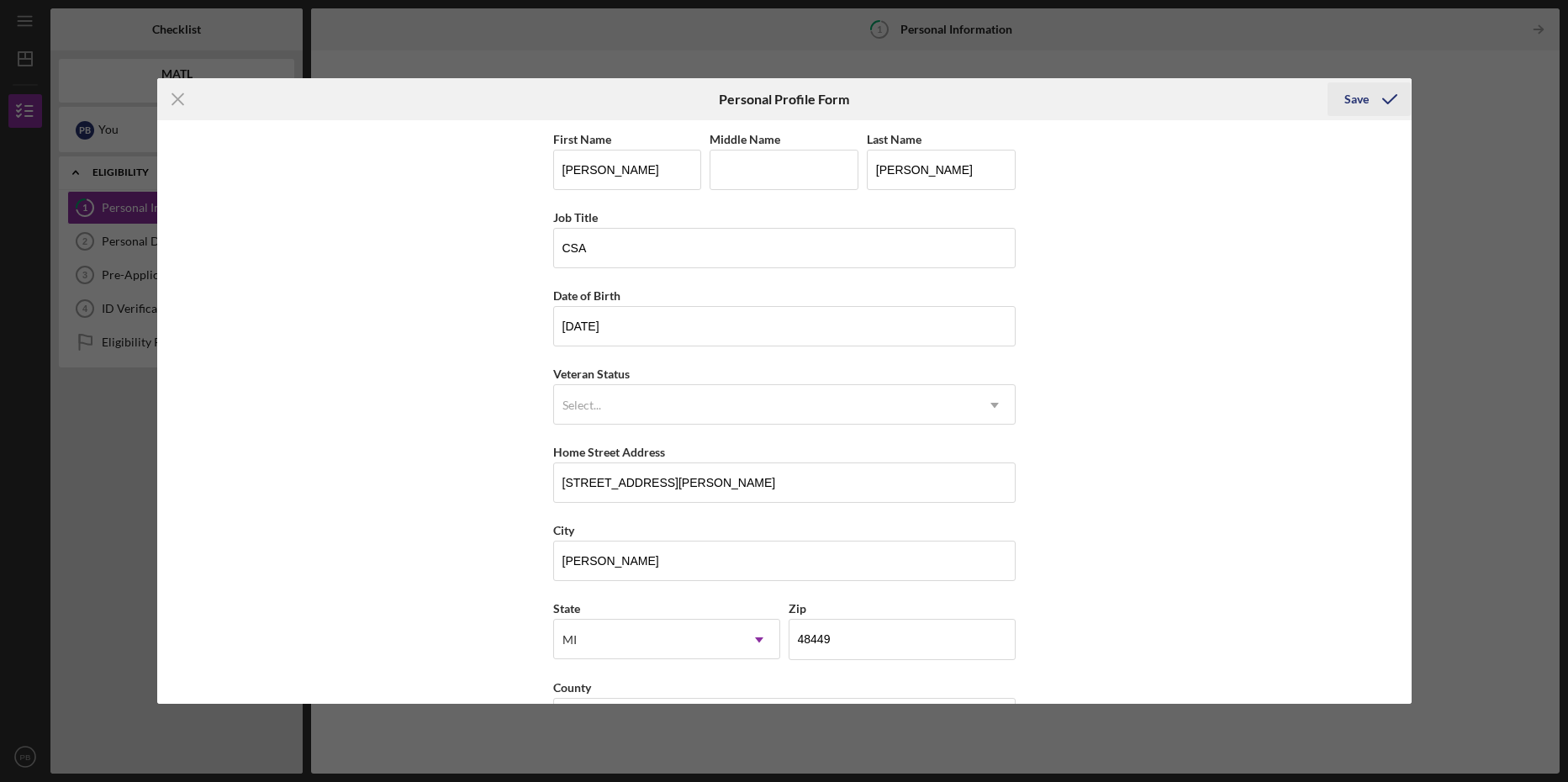
click at [1362, 98] on div "Save" at bounding box center [1357, 99] width 24 height 33
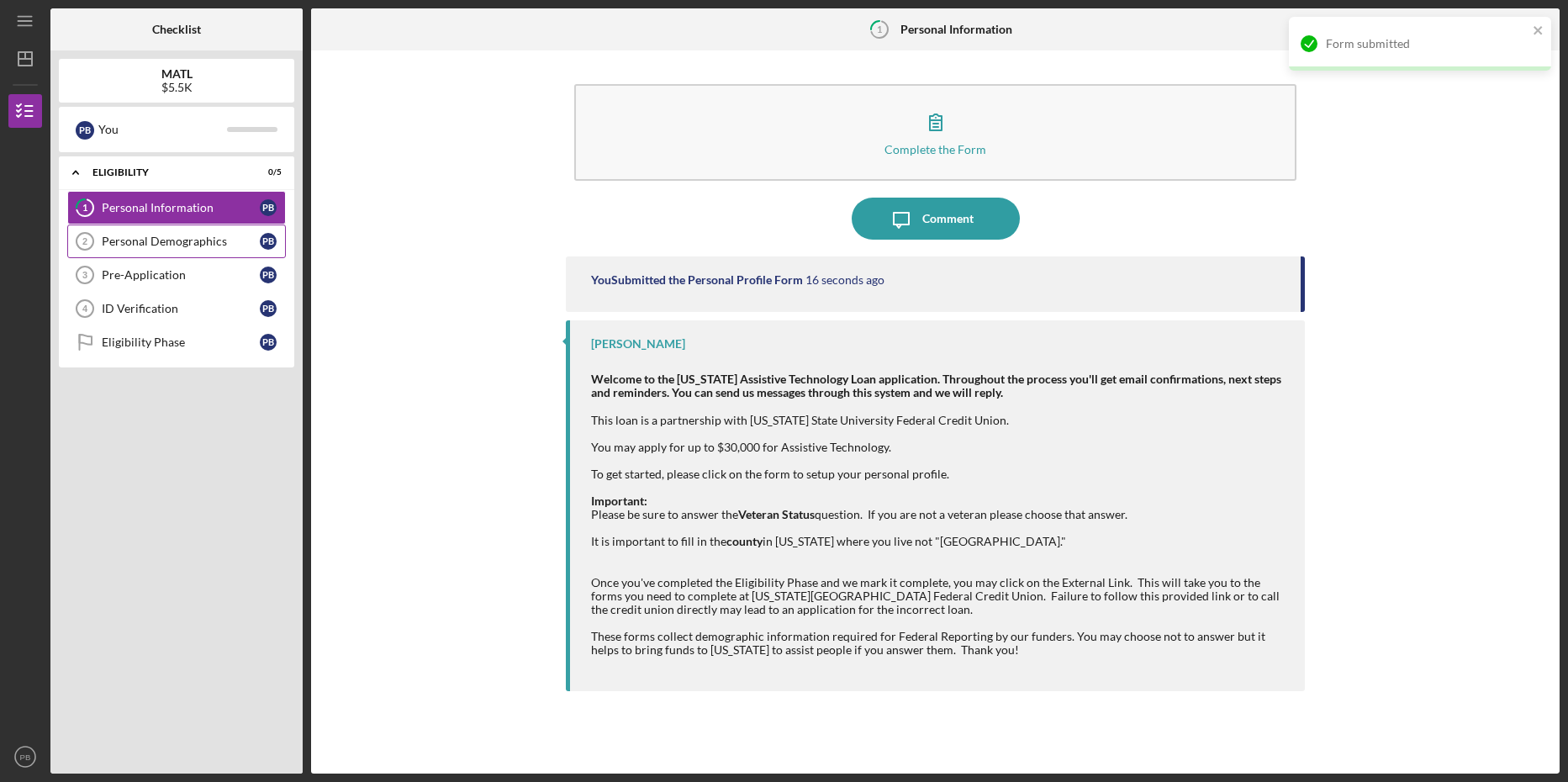
click at [142, 238] on div "Personal Demographics" at bounding box center [180, 242] width 158 height 14
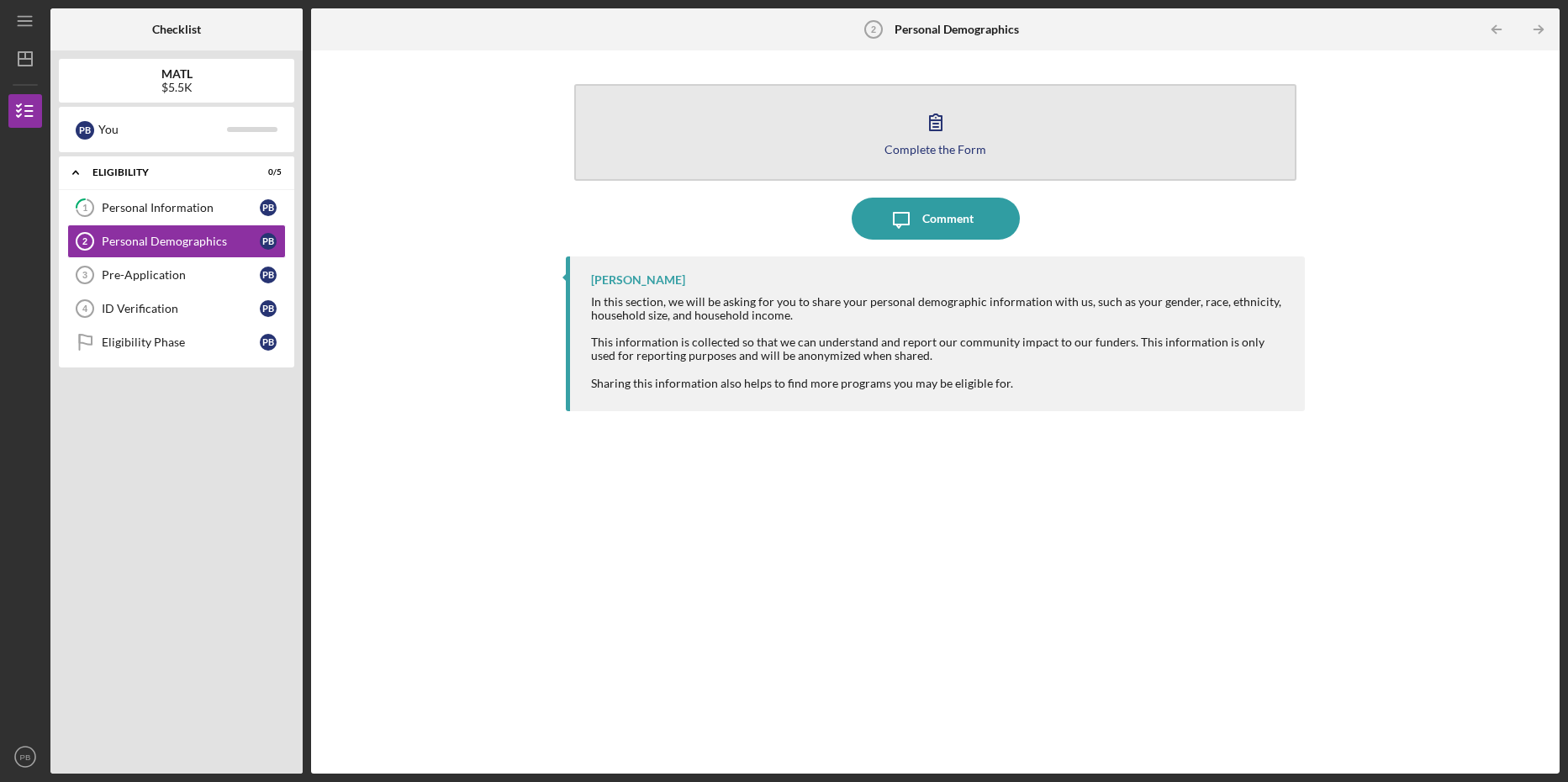
click at [940, 129] on icon "button" at bounding box center [935, 121] width 42 height 42
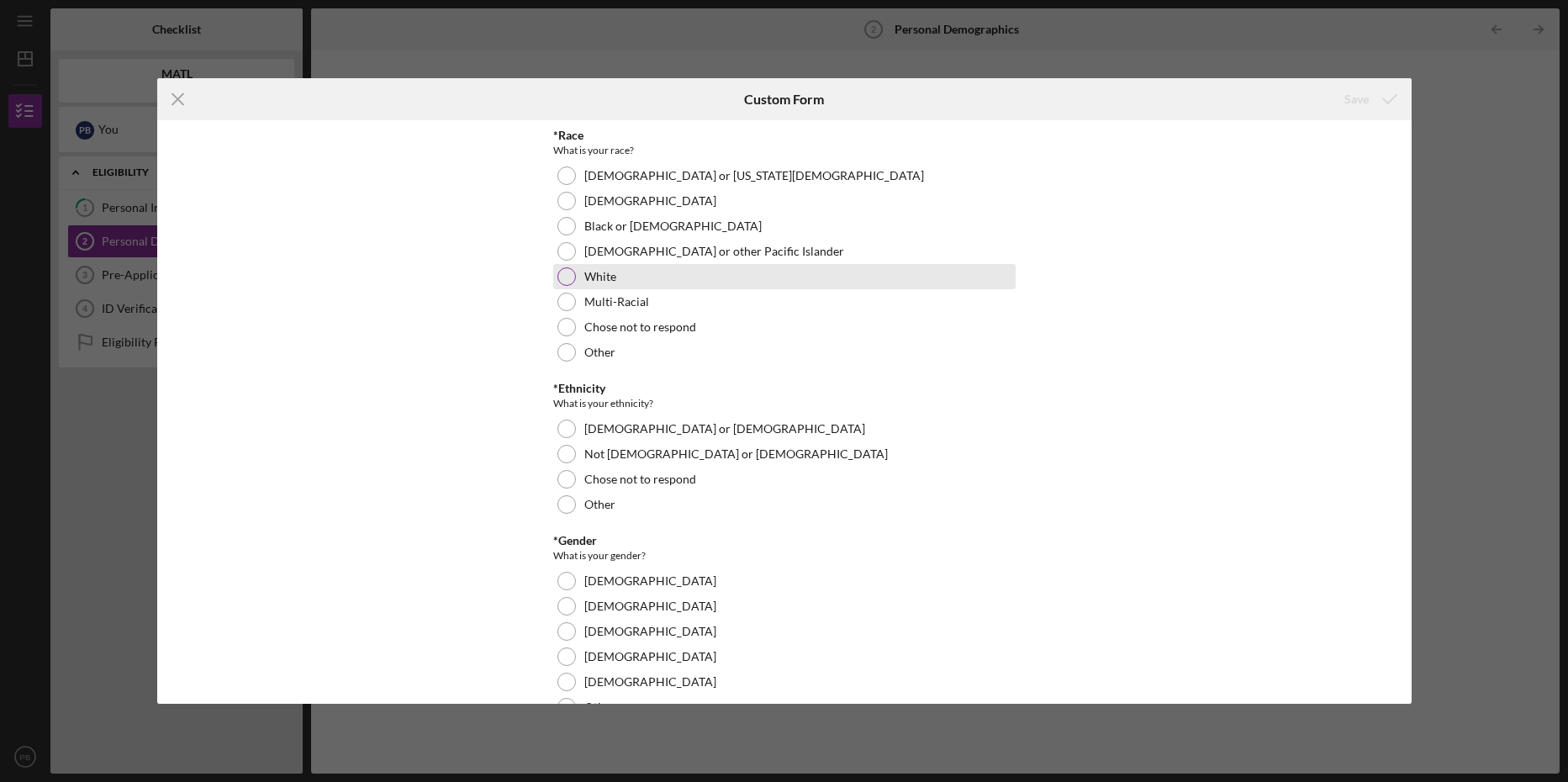
click at [564, 266] on div "White" at bounding box center [784, 276] width 463 height 25
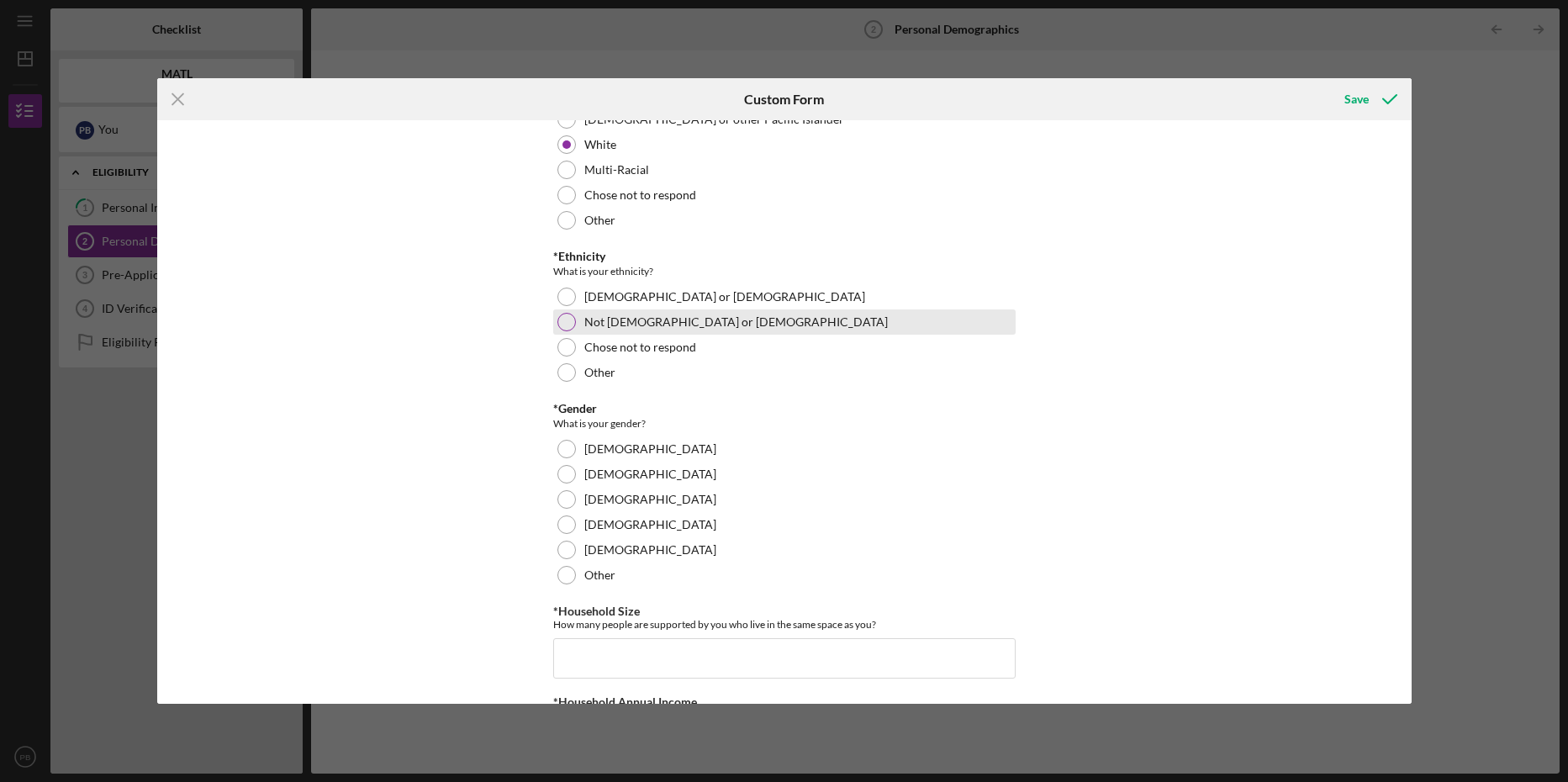
scroll to position [168, 0]
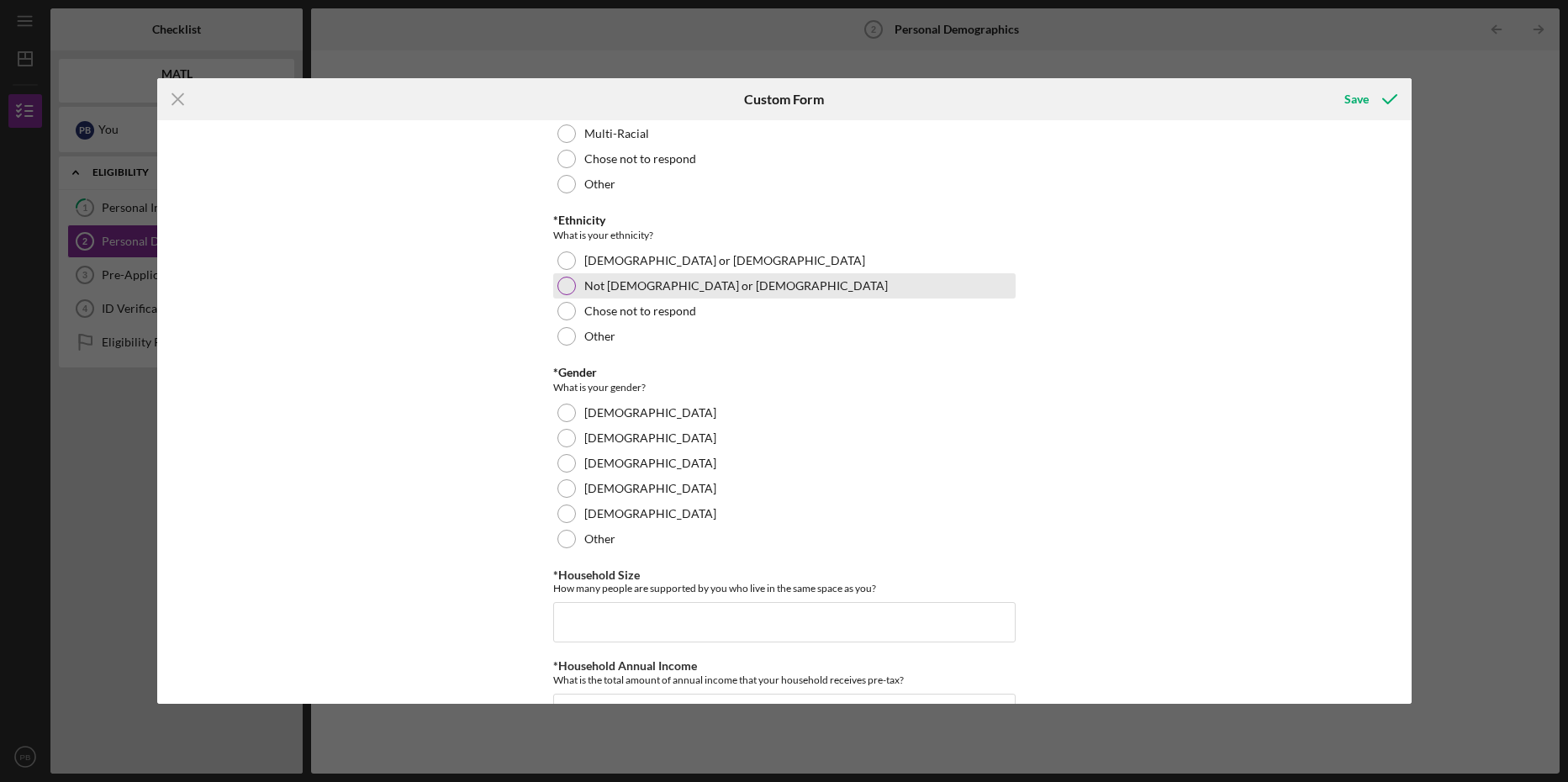
click at [566, 281] on div at bounding box center [567, 286] width 19 height 19
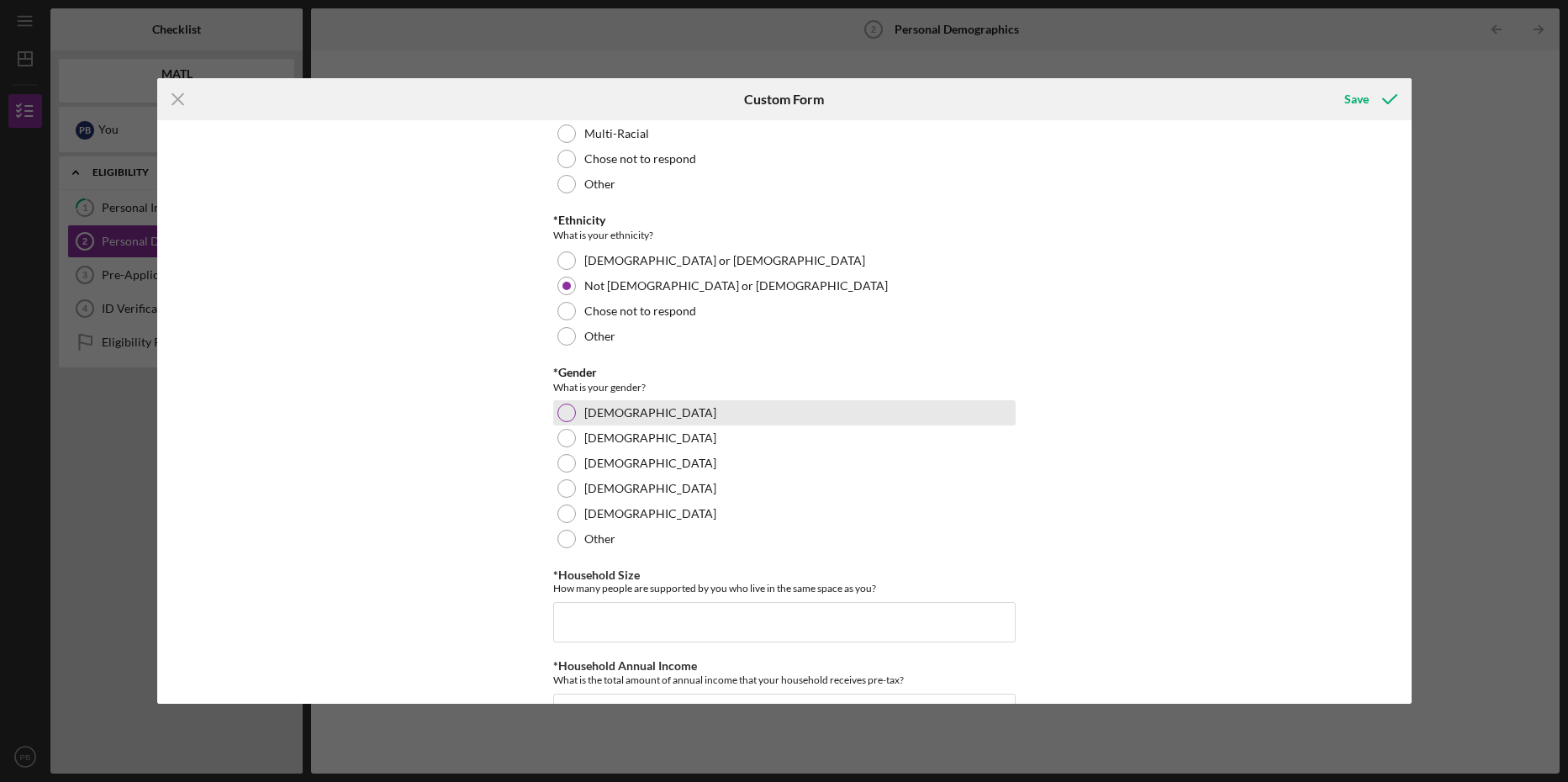
click at [563, 406] on div at bounding box center [567, 413] width 19 height 19
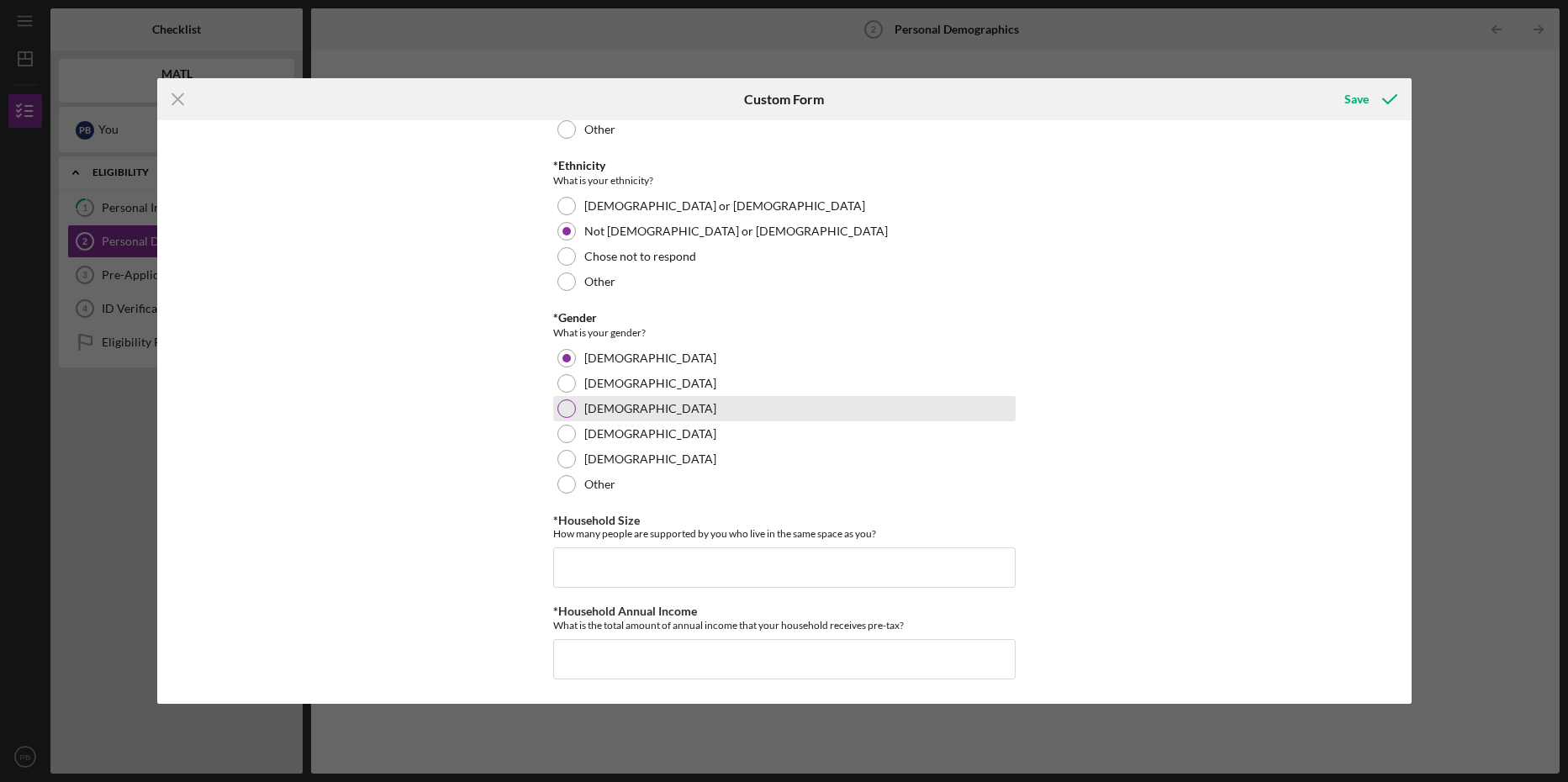
scroll to position [224, 0]
click at [707, 561] on input "*Household Size" at bounding box center [784, 567] width 463 height 41
type input "2"
click at [655, 652] on input "*Household Annual Income" at bounding box center [784, 659] width 463 height 41
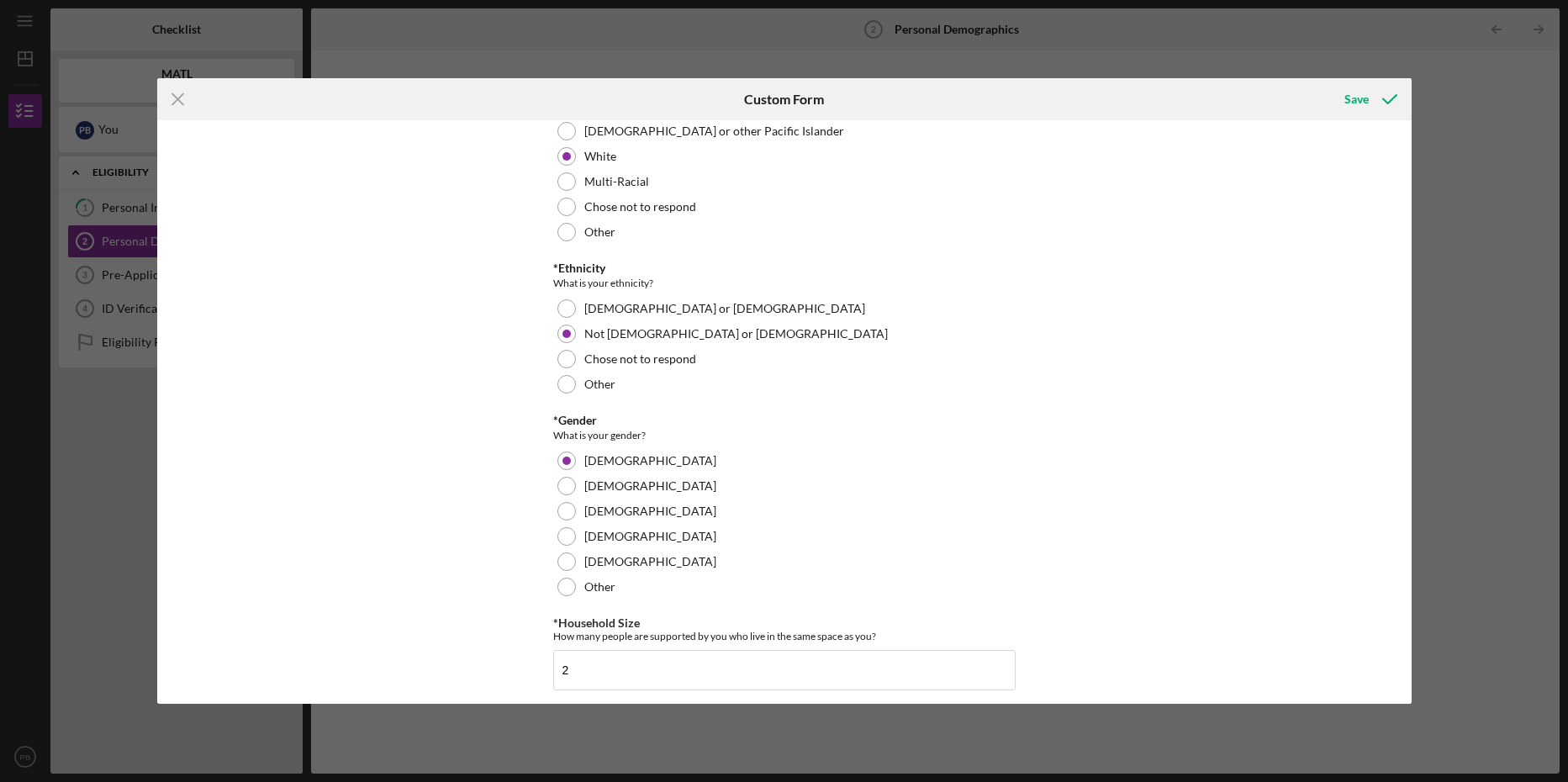
scroll to position [0, 0]
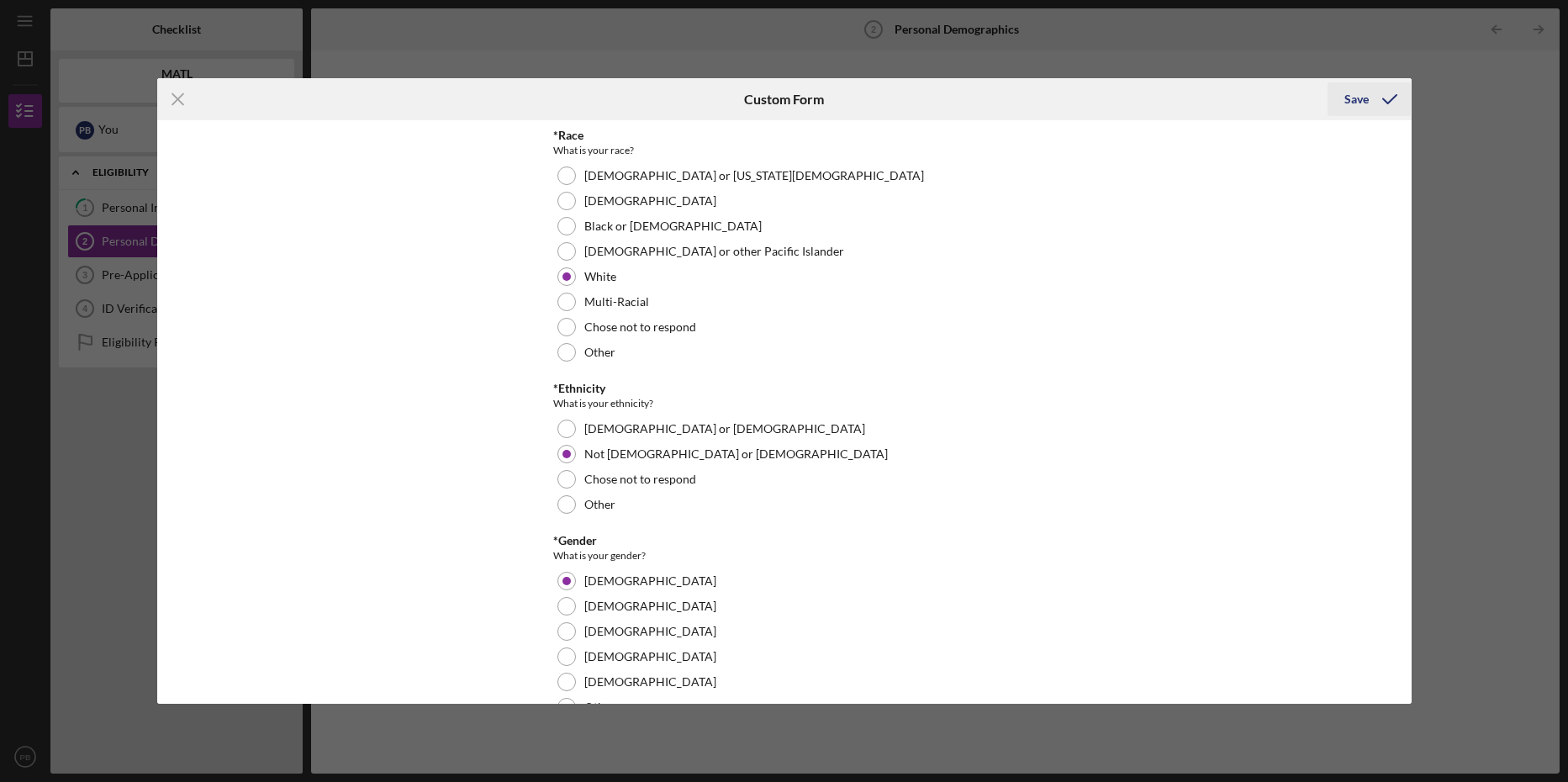
type input "$42,000"
click at [1355, 102] on div "Save" at bounding box center [1357, 99] width 24 height 33
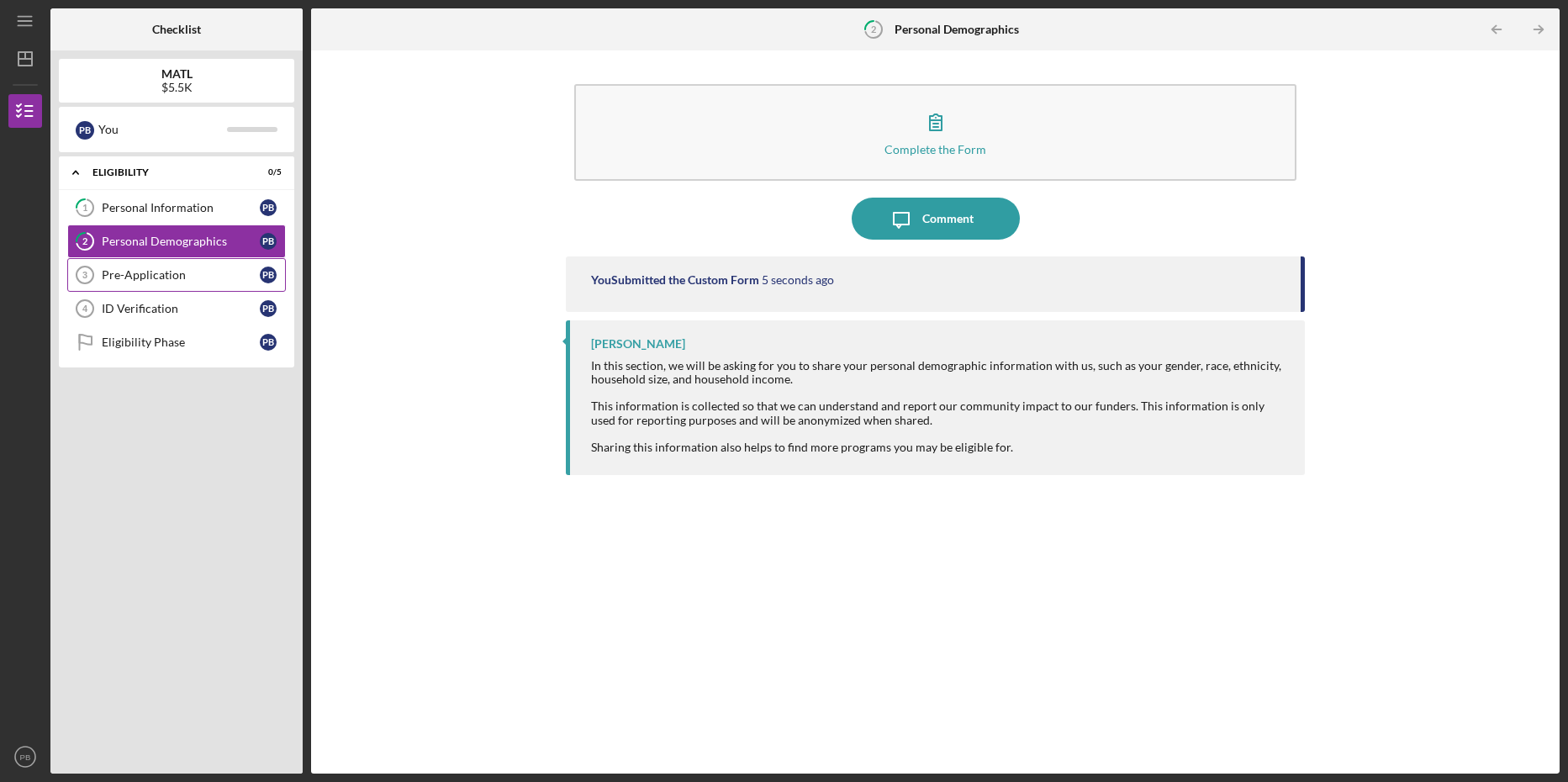
click at [139, 272] on div "Pre-Application" at bounding box center [180, 275] width 158 height 14
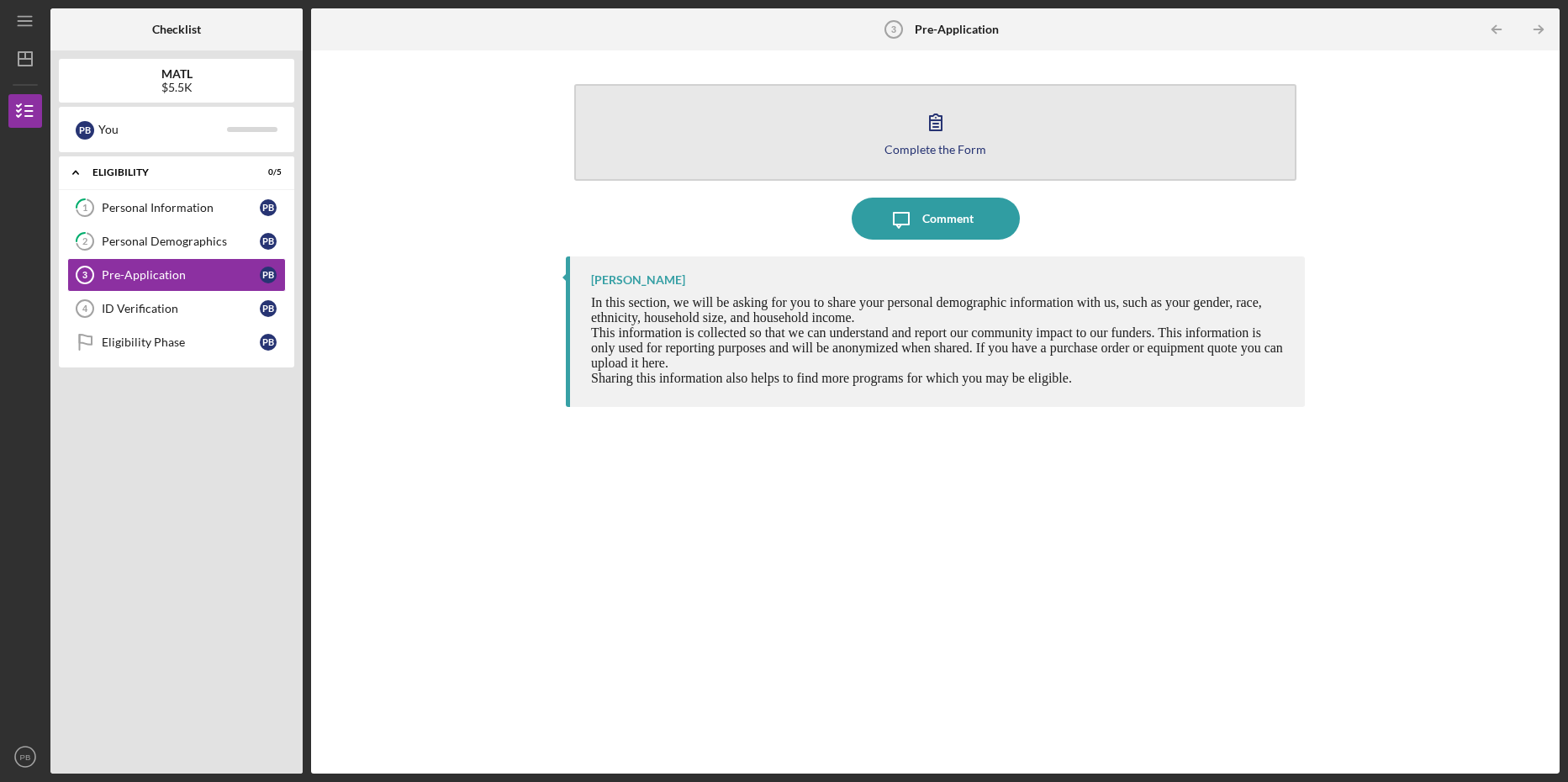
click at [930, 118] on icon "button" at bounding box center [935, 122] width 12 height 16
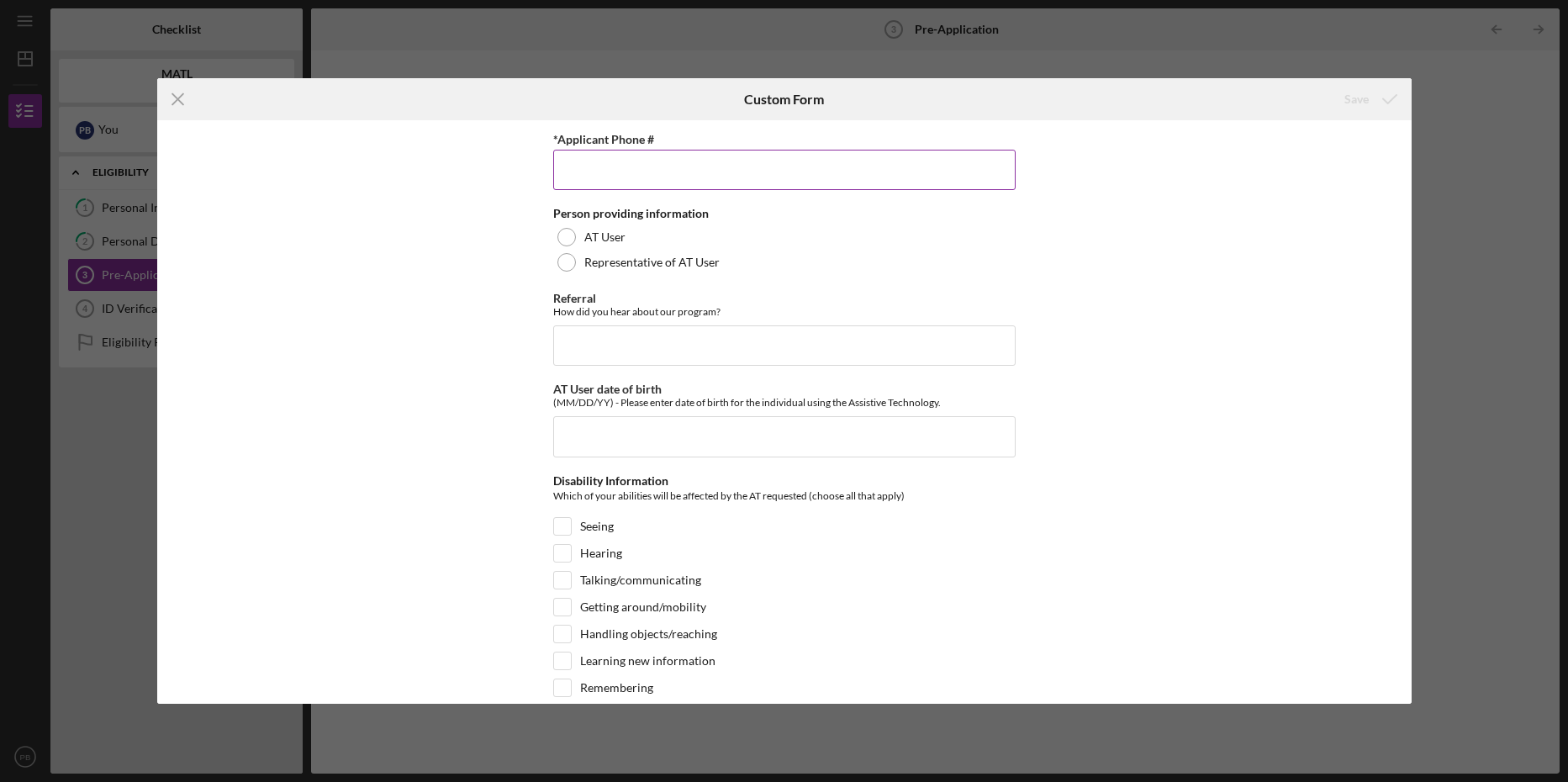
click at [680, 170] on input "*Applicant Phone #" at bounding box center [784, 170] width 463 height 41
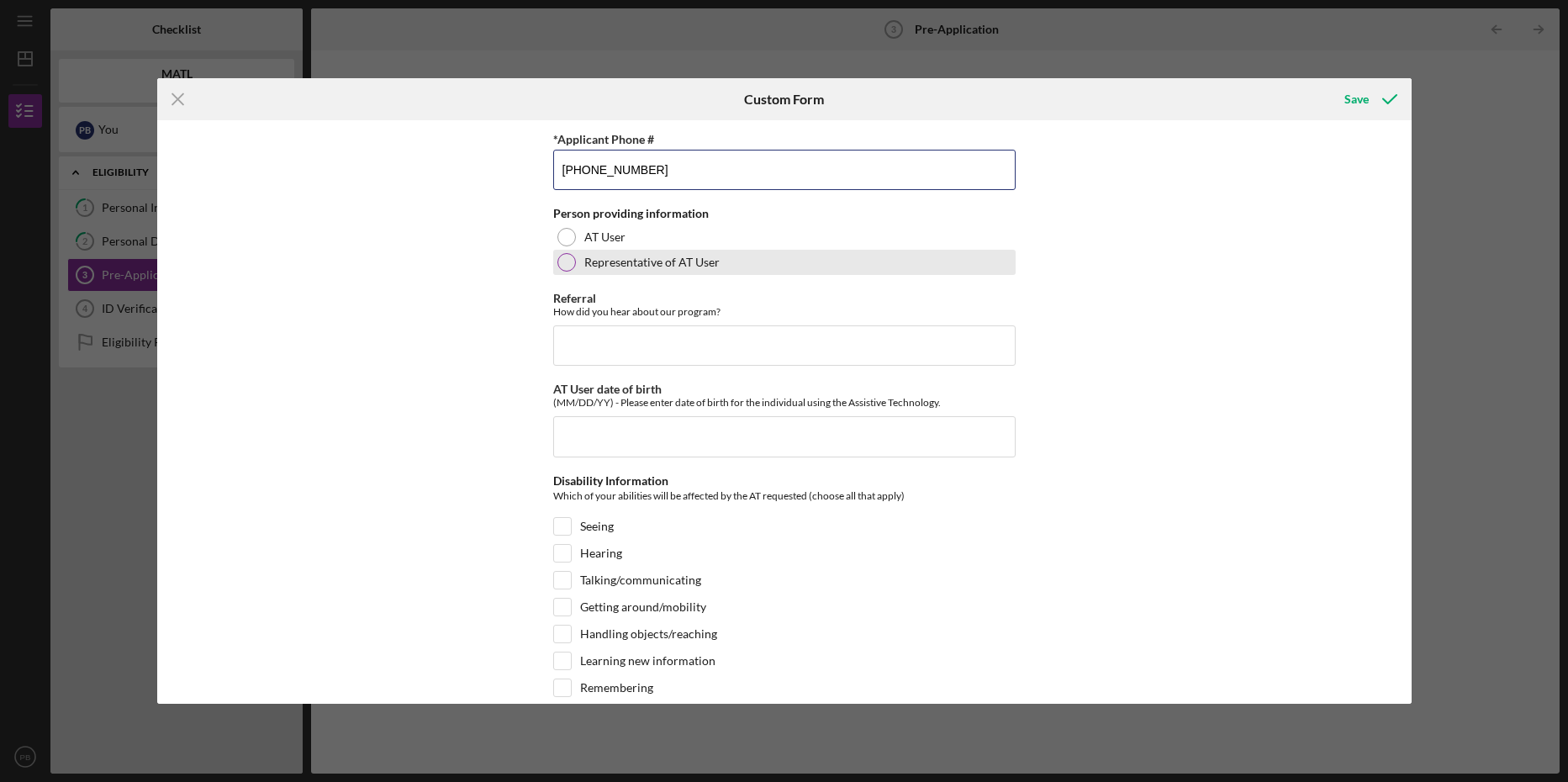
type input "[PHONE_NUMBER]"
click at [562, 262] on div at bounding box center [567, 263] width 19 height 19
click at [623, 341] on input "Referral" at bounding box center [784, 346] width 463 height 41
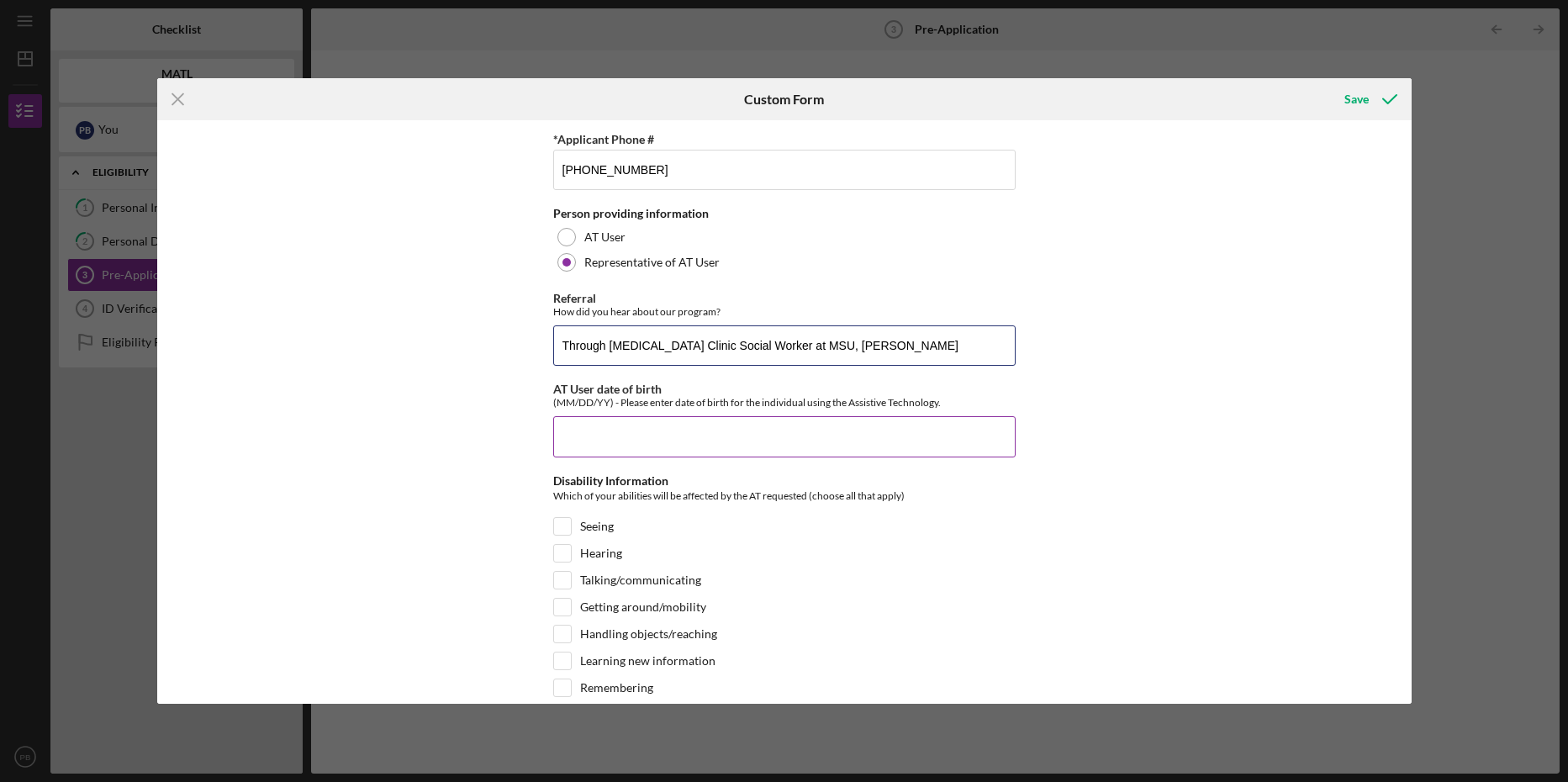
type input "Through [MEDICAL_DATA] Clinic Social Worker at MSU, [PERSON_NAME]"
click at [593, 432] on input "AT User date of birth" at bounding box center [784, 437] width 463 height 41
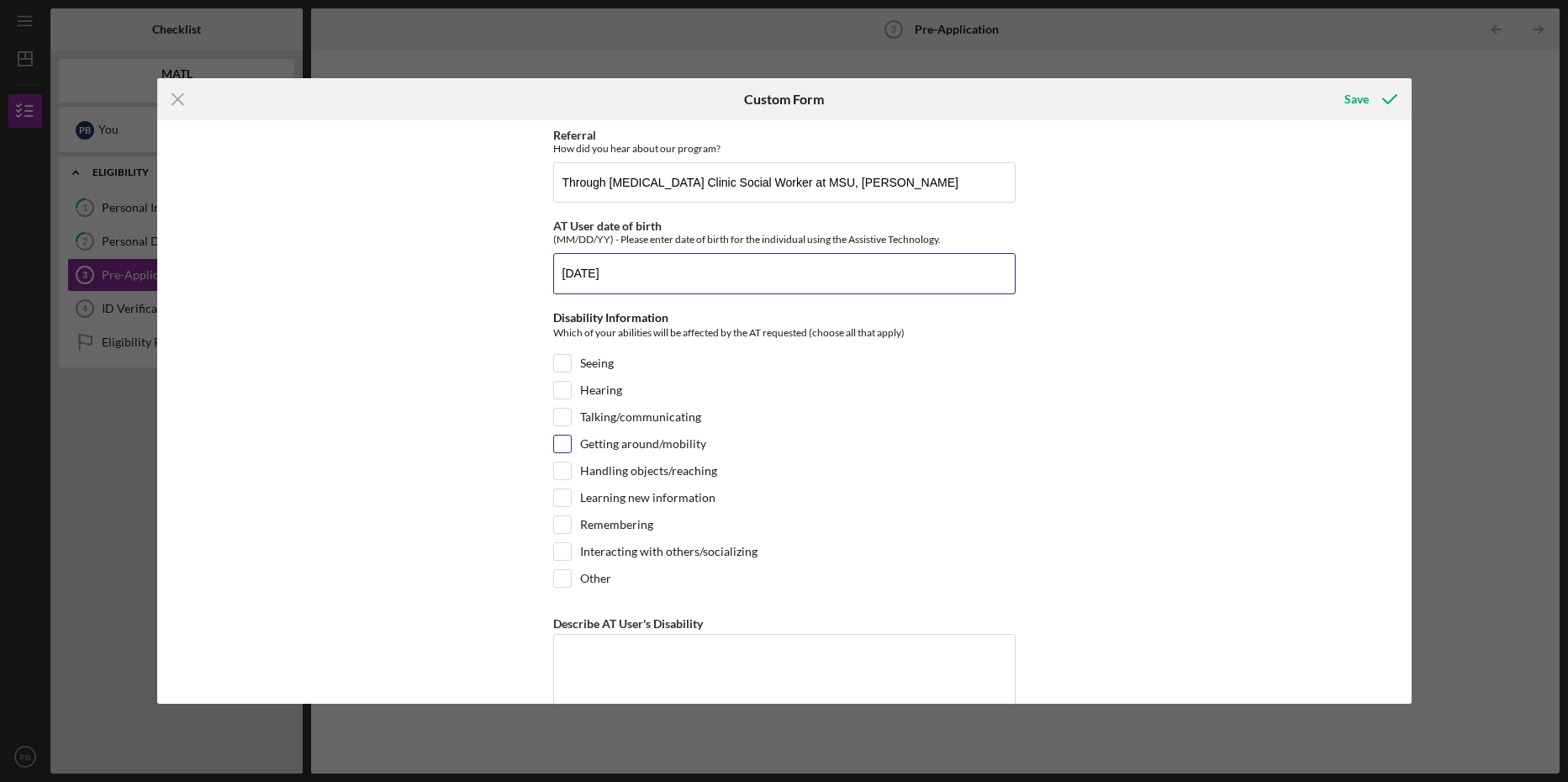
scroll to position [168, 0]
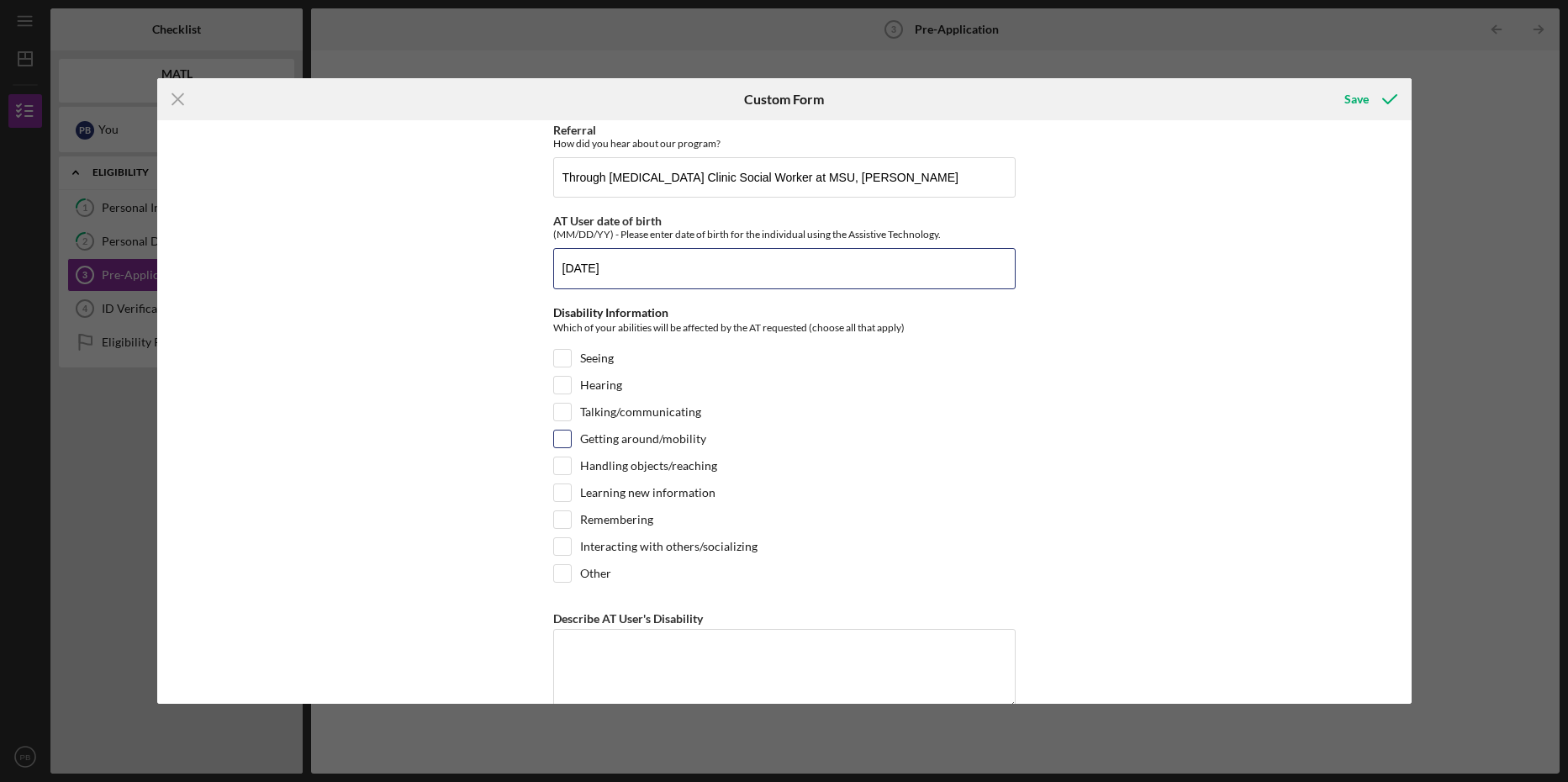
type input "[DATE]"
click at [555, 430] on input "Getting around/mobility" at bounding box center [562, 439] width 17 height 17
checkbox input "true"
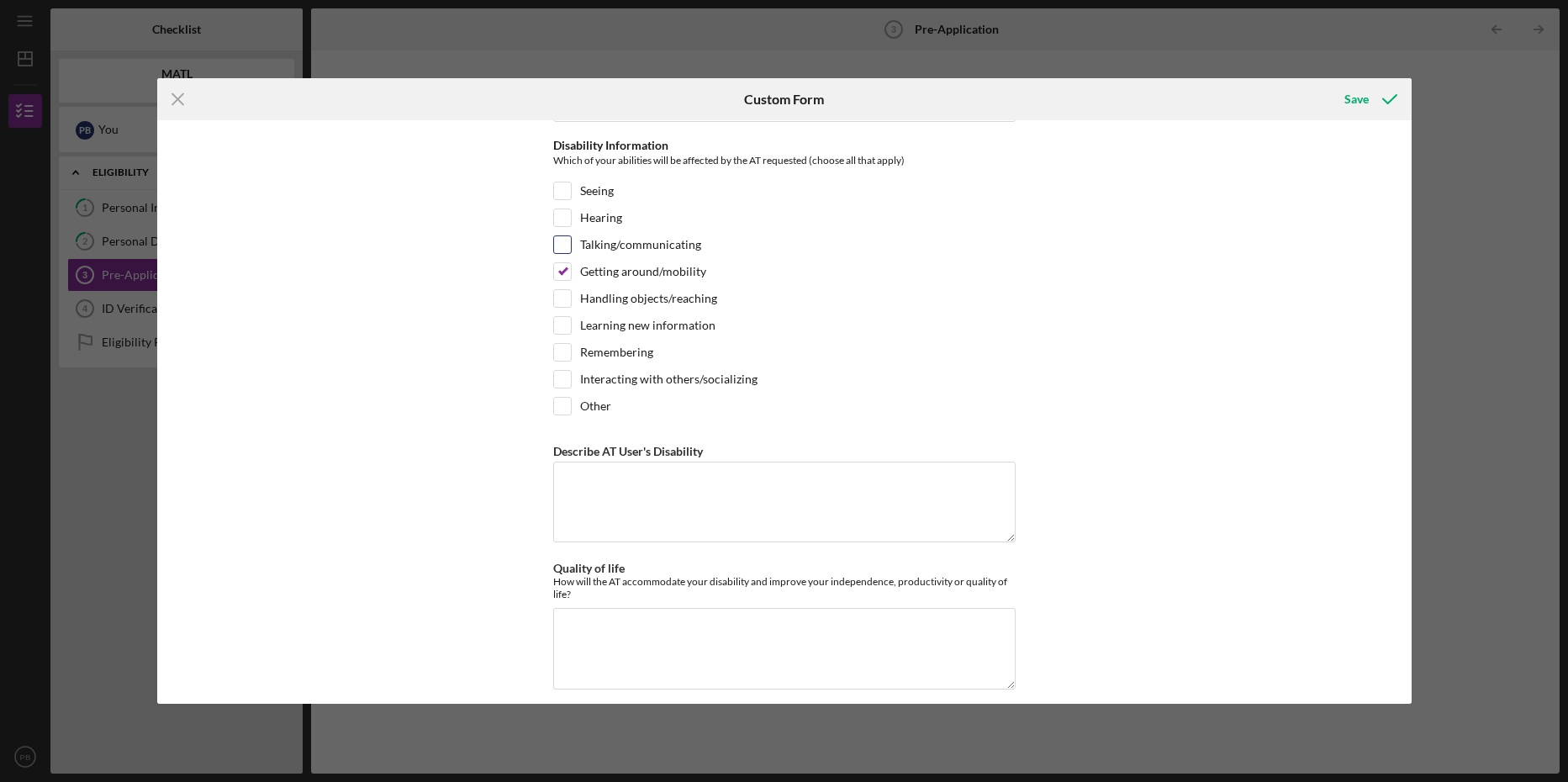
scroll to position [337, 0]
click at [648, 485] on textarea "Describe AT User's Disability" at bounding box center [784, 501] width 463 height 81
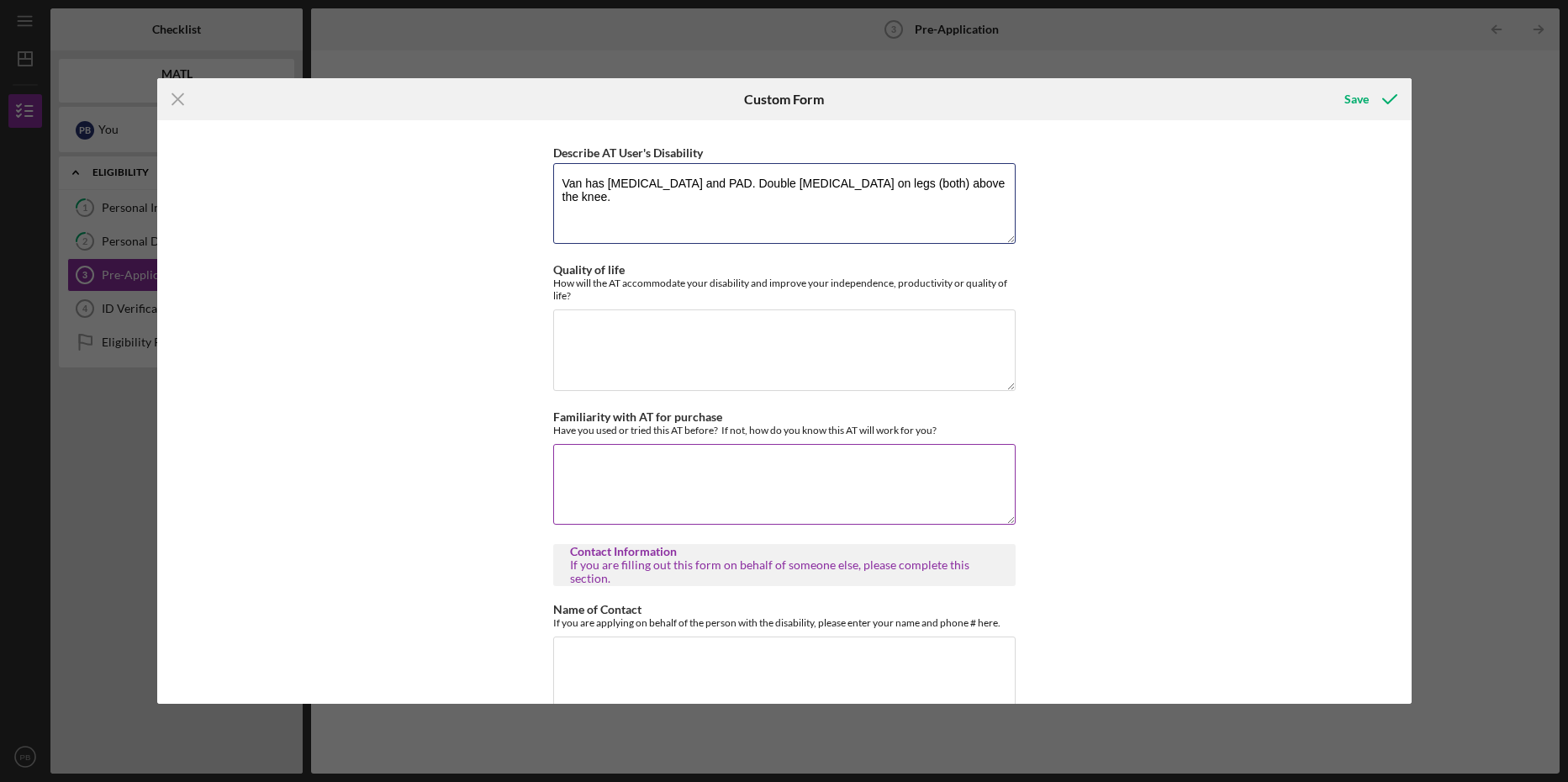
scroll to position [673, 0]
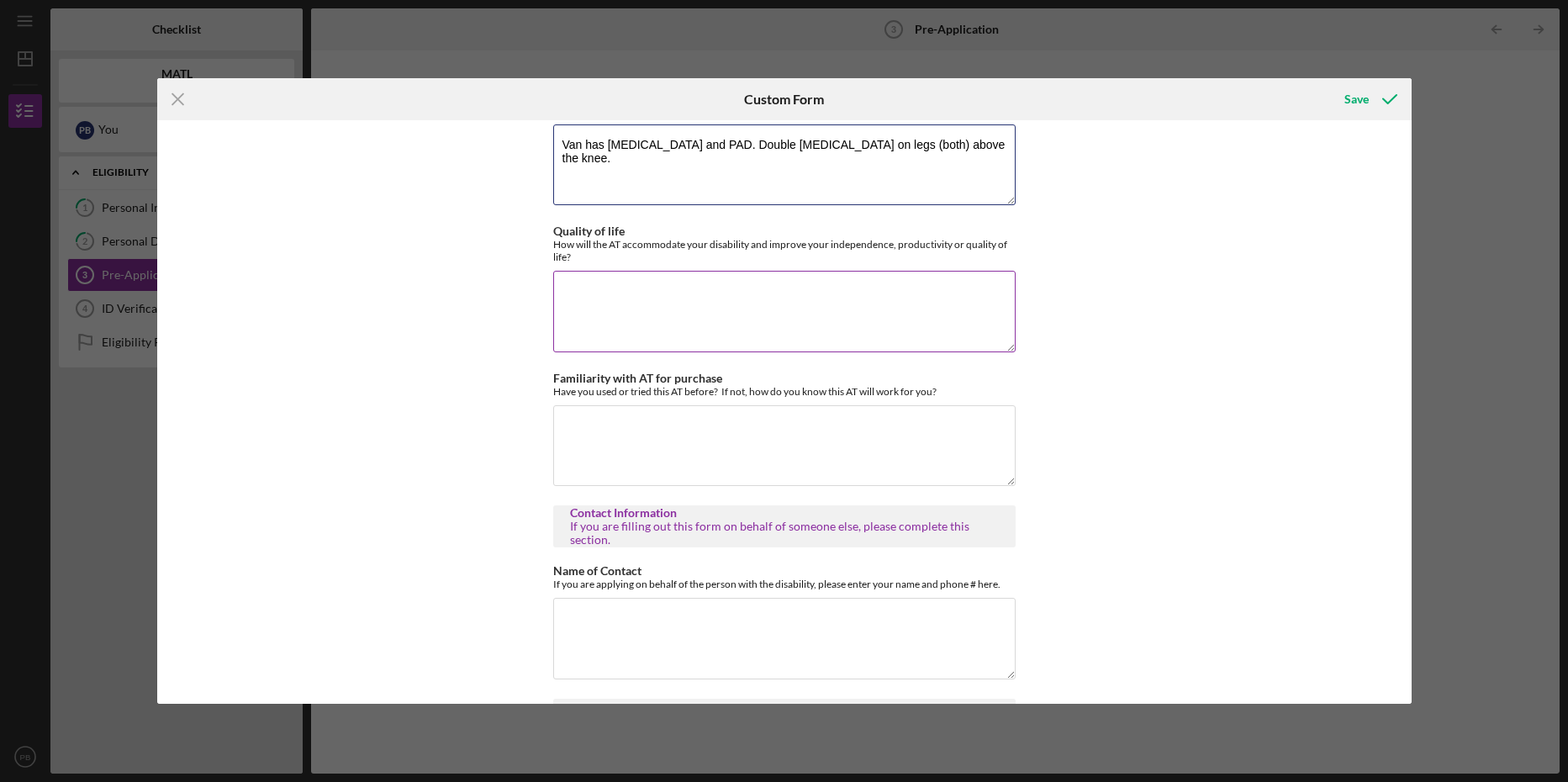
type textarea "Van has [MEDICAL_DATA] and PAD. Double [MEDICAL_DATA] on legs (both) above the …"
click at [609, 289] on textarea "Quality of life" at bounding box center [784, 311] width 463 height 81
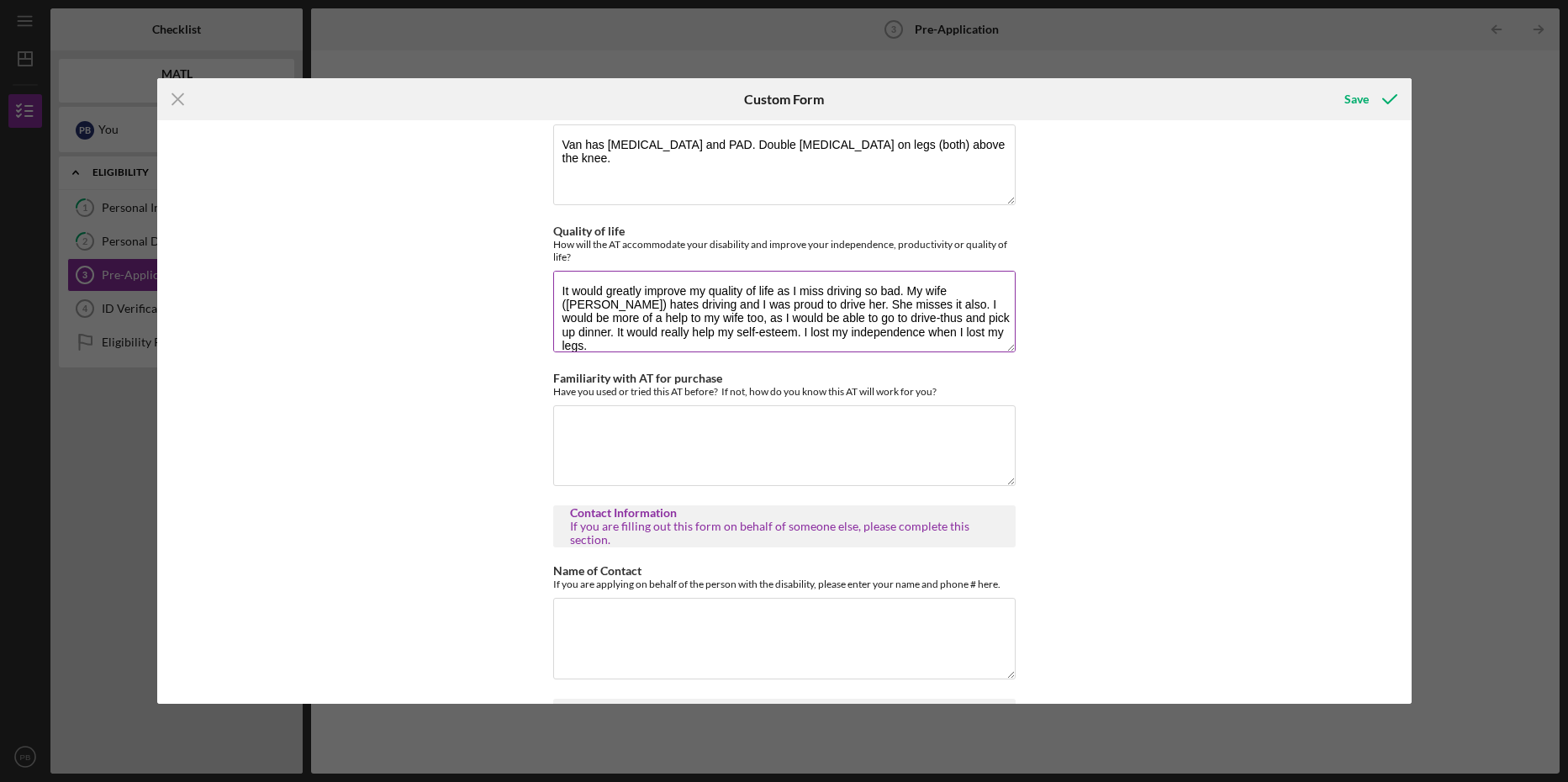
click at [947, 332] on textarea "It would greatly improve my quality of life as I miss driving so bad. My wife (…" at bounding box center [784, 311] width 463 height 81
type textarea "It would greatly improve my quality of life as I miss driving so bad. My wife (…"
click at [575, 441] on textarea "Familiarity with AT for purchase" at bounding box center [784, 445] width 463 height 81
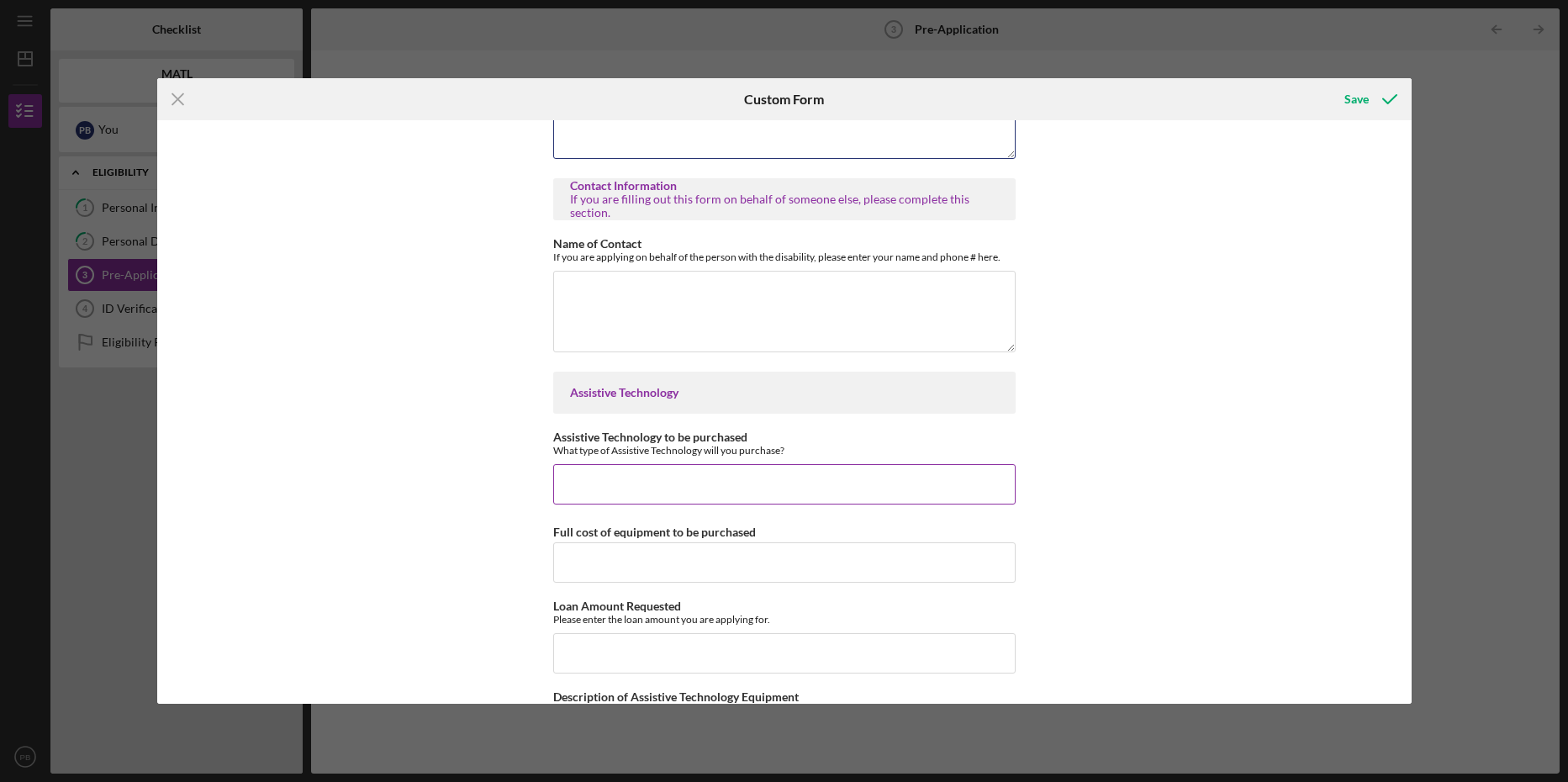
scroll to position [1010, 0]
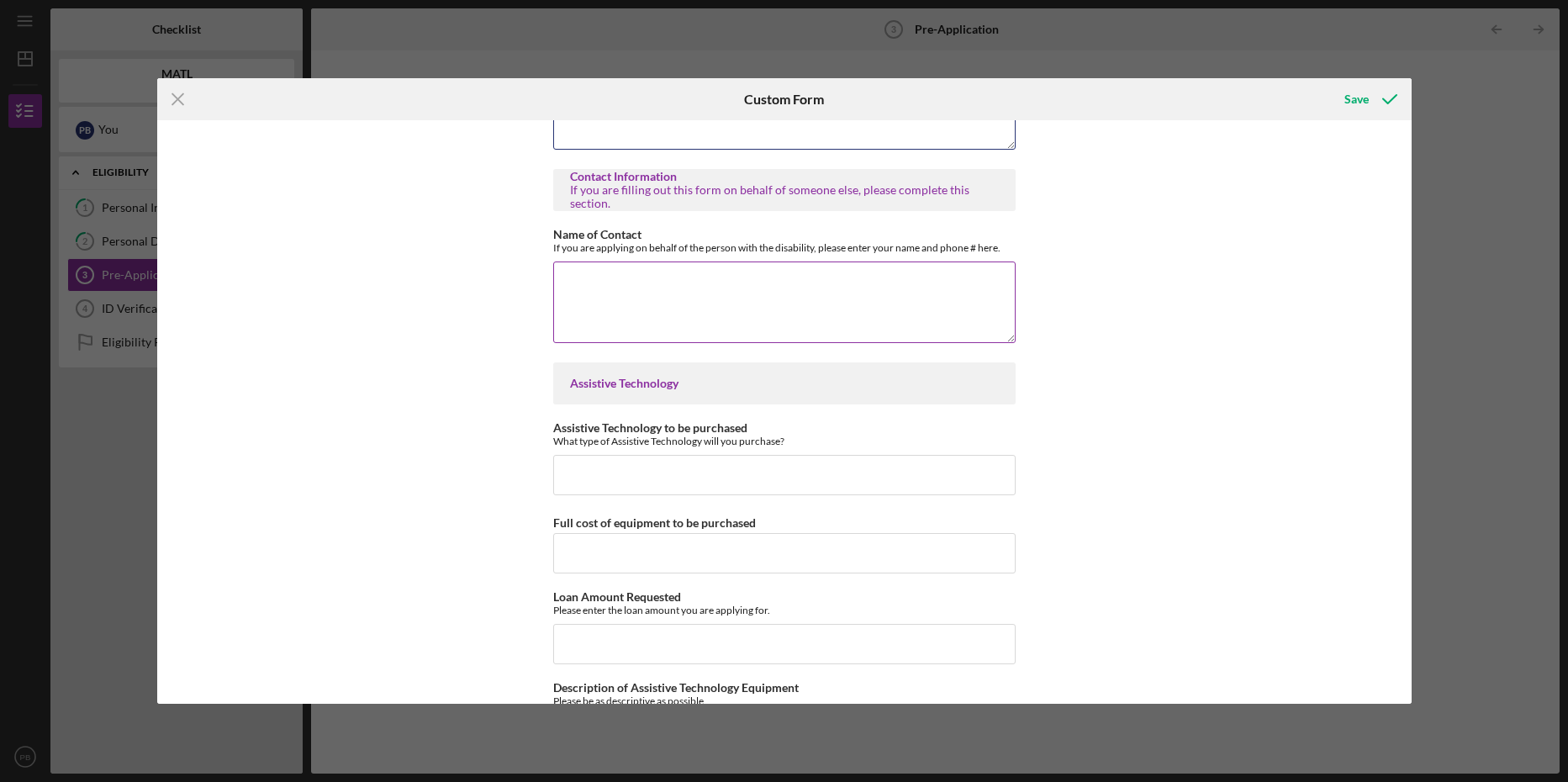
type textarea "I took the hand control class at [GEOGRAPHIC_DATA] in [GEOGRAPHIC_DATA], [US_ST…"
click at [638, 288] on textarea "Name of Contact" at bounding box center [784, 302] width 463 height 81
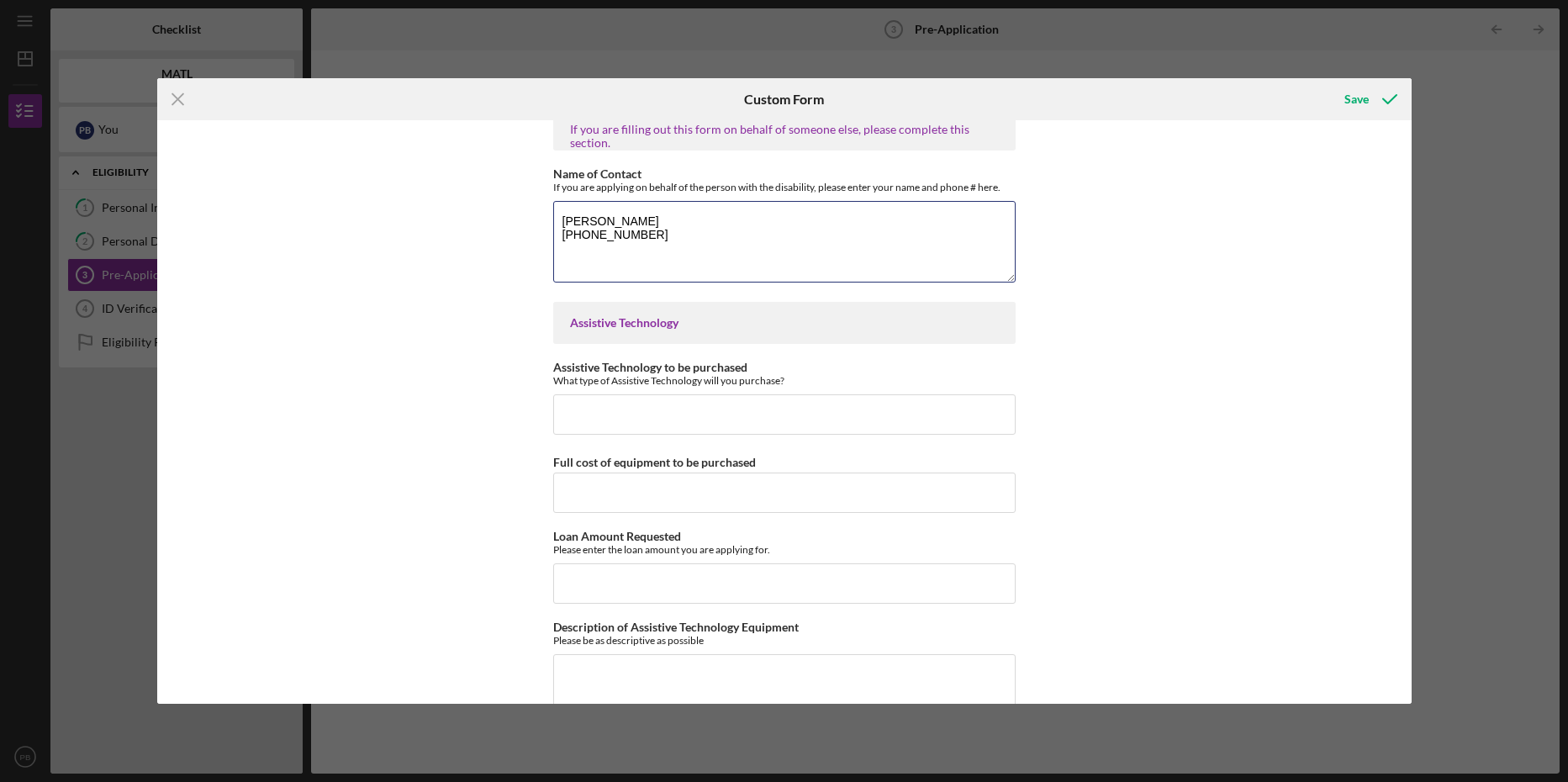
scroll to position [1094, 0]
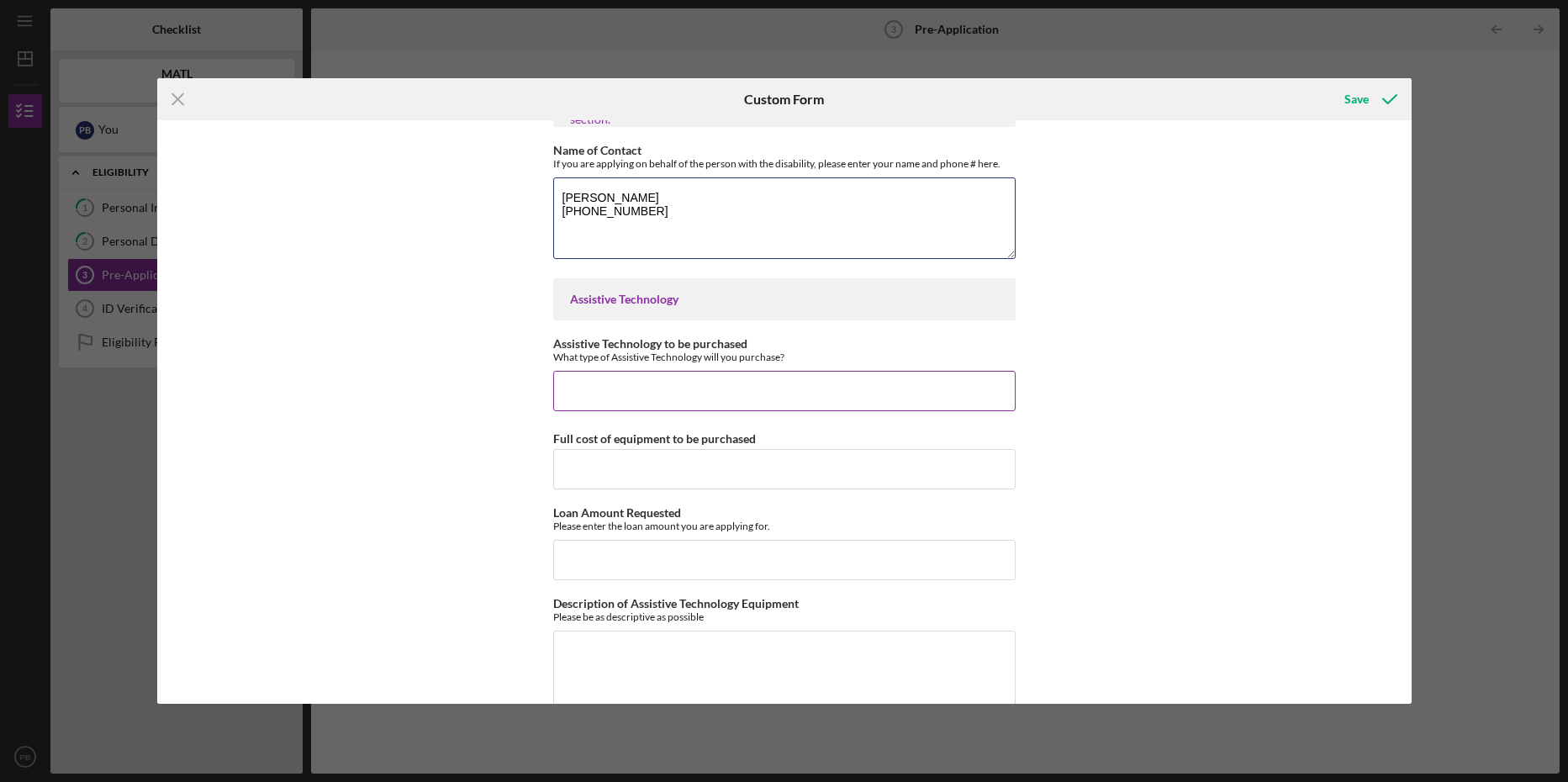
type textarea "[PERSON_NAME] [PHONE_NUMBER]"
click at [610, 392] on input "Assistive Technology to be purchased" at bounding box center [784, 391] width 463 height 41
type input "h"
type input "HAND CONTROLS FOR CAR"
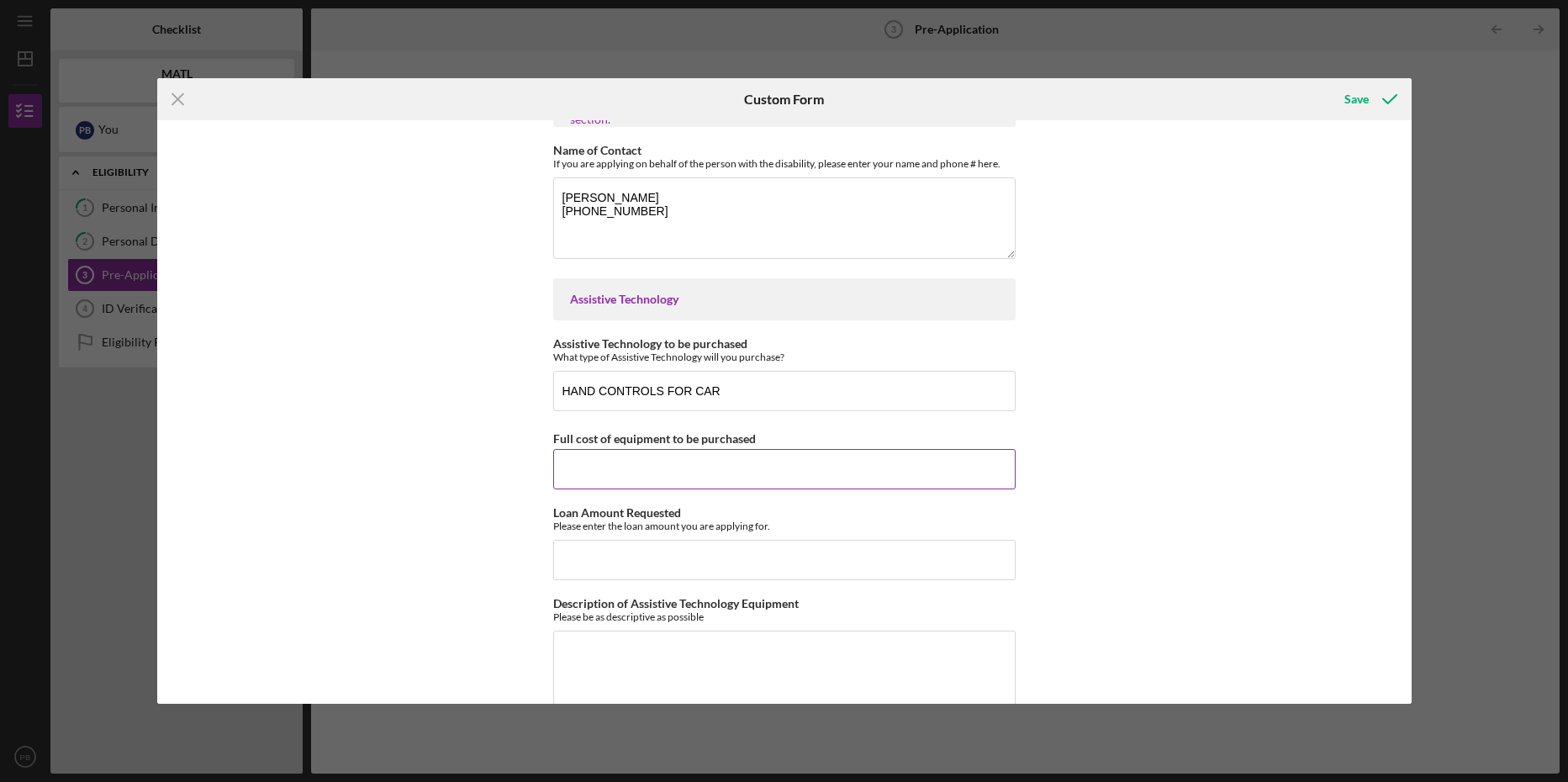
click at [615, 469] on input "Full cost of equipment to be purchased" at bounding box center [784, 469] width 463 height 41
type input "$5,112.50"
click at [698, 552] on input "Loan Amount Requested" at bounding box center [784, 561] width 463 height 41
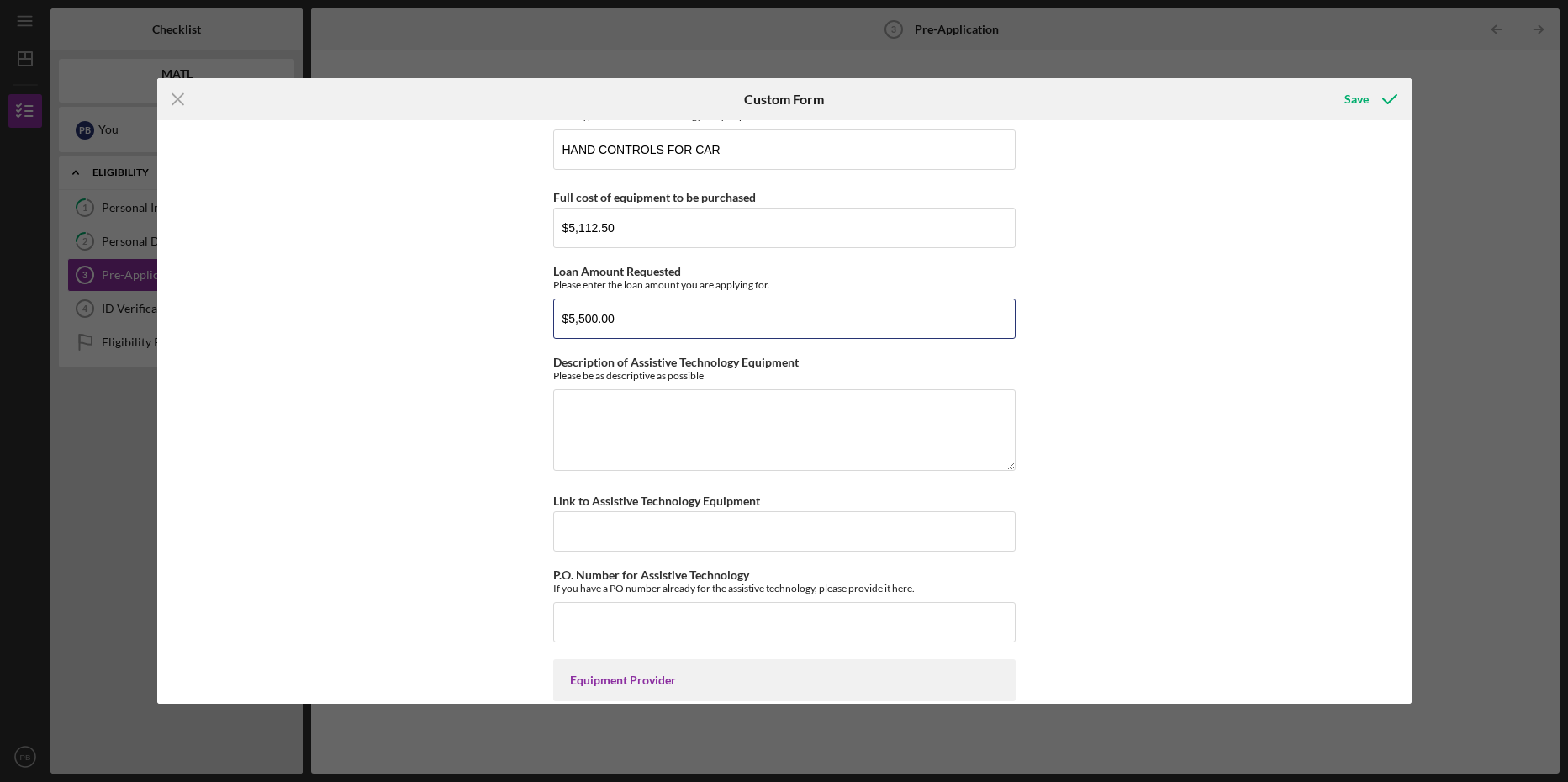
scroll to position [1347, 0]
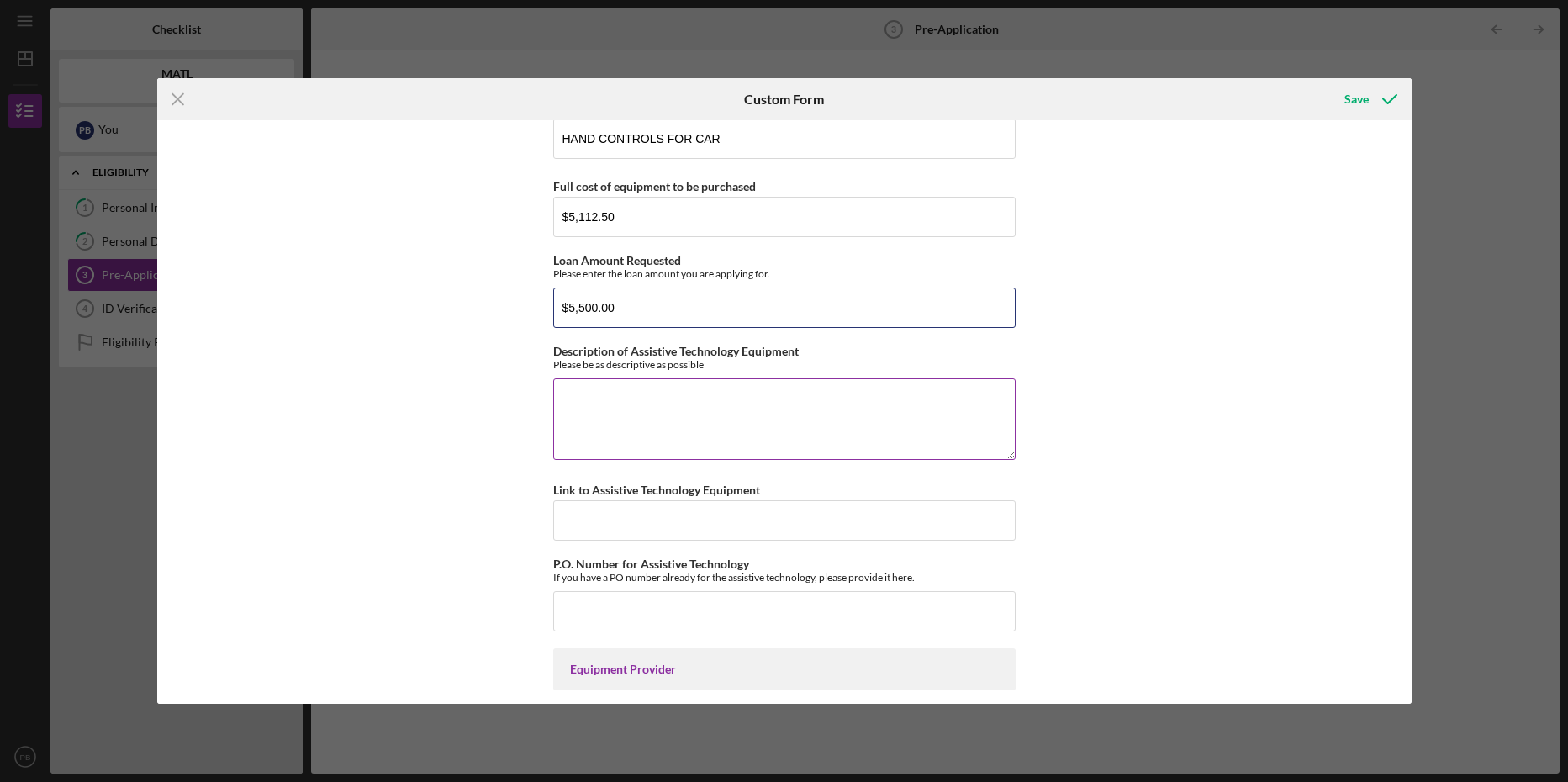
type input "$5,500.00"
drag, startPoint x: 561, startPoint y: 409, endPoint x: 568, endPoint y: 416, distance: 9.9
click at [562, 409] on textarea "Description of Assistive Technology Equipment" at bounding box center [784, 418] width 463 height 81
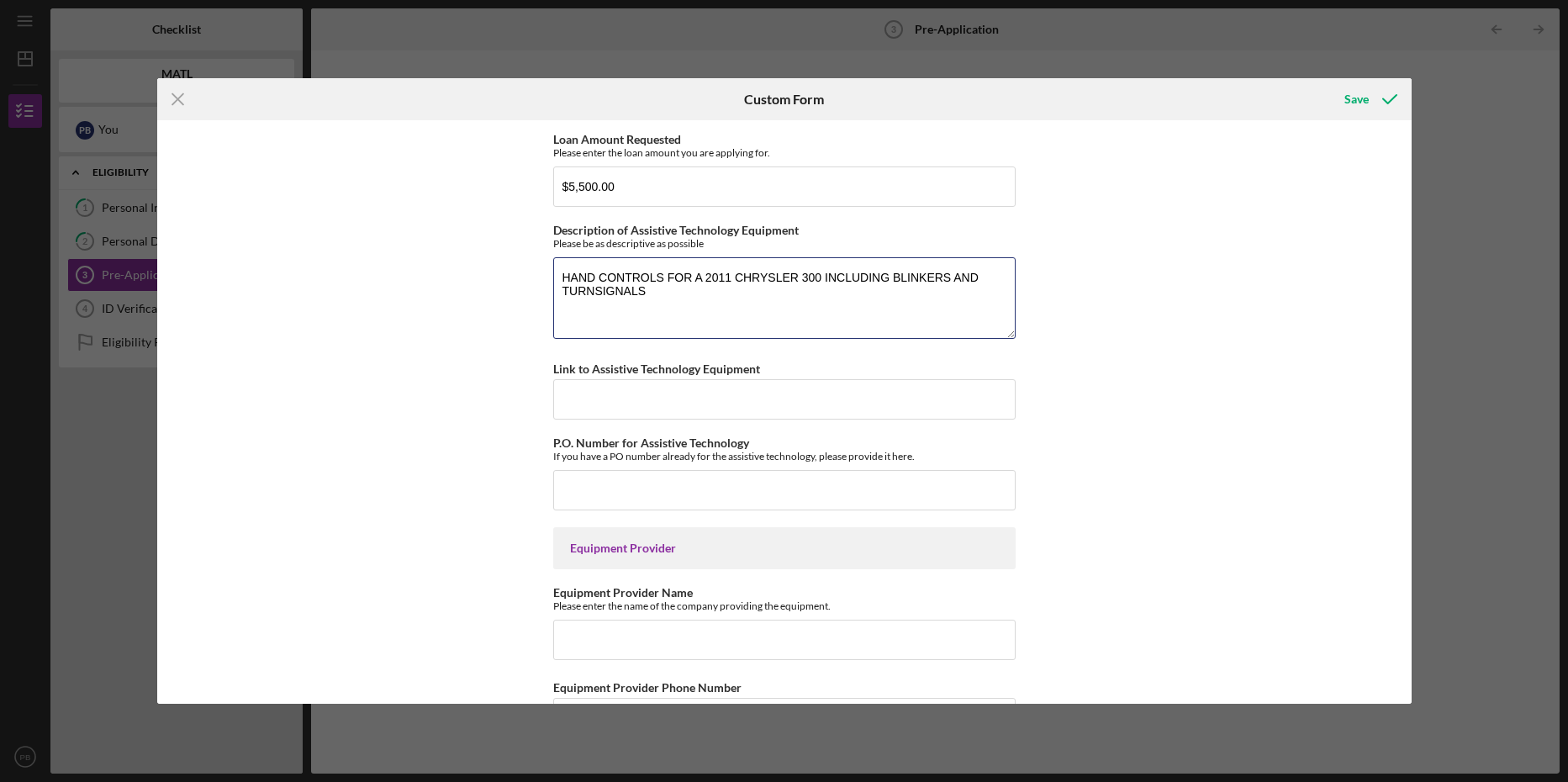
scroll to position [1514, 0]
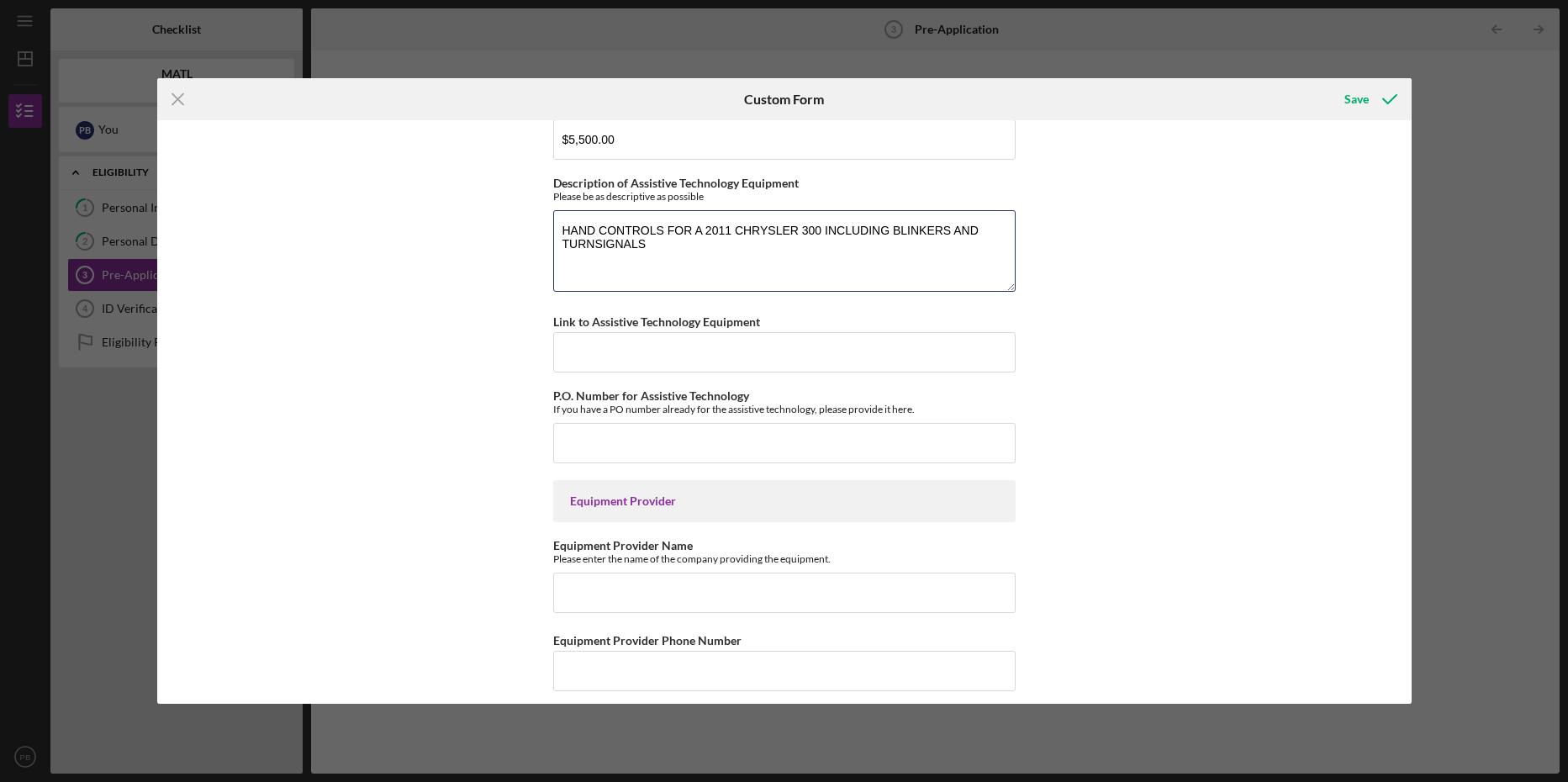
type textarea "HAND CONTROLS FOR A 2011 CHRYSLER 300 INCLUDING BLINKERS AND TURNSIGNALS"
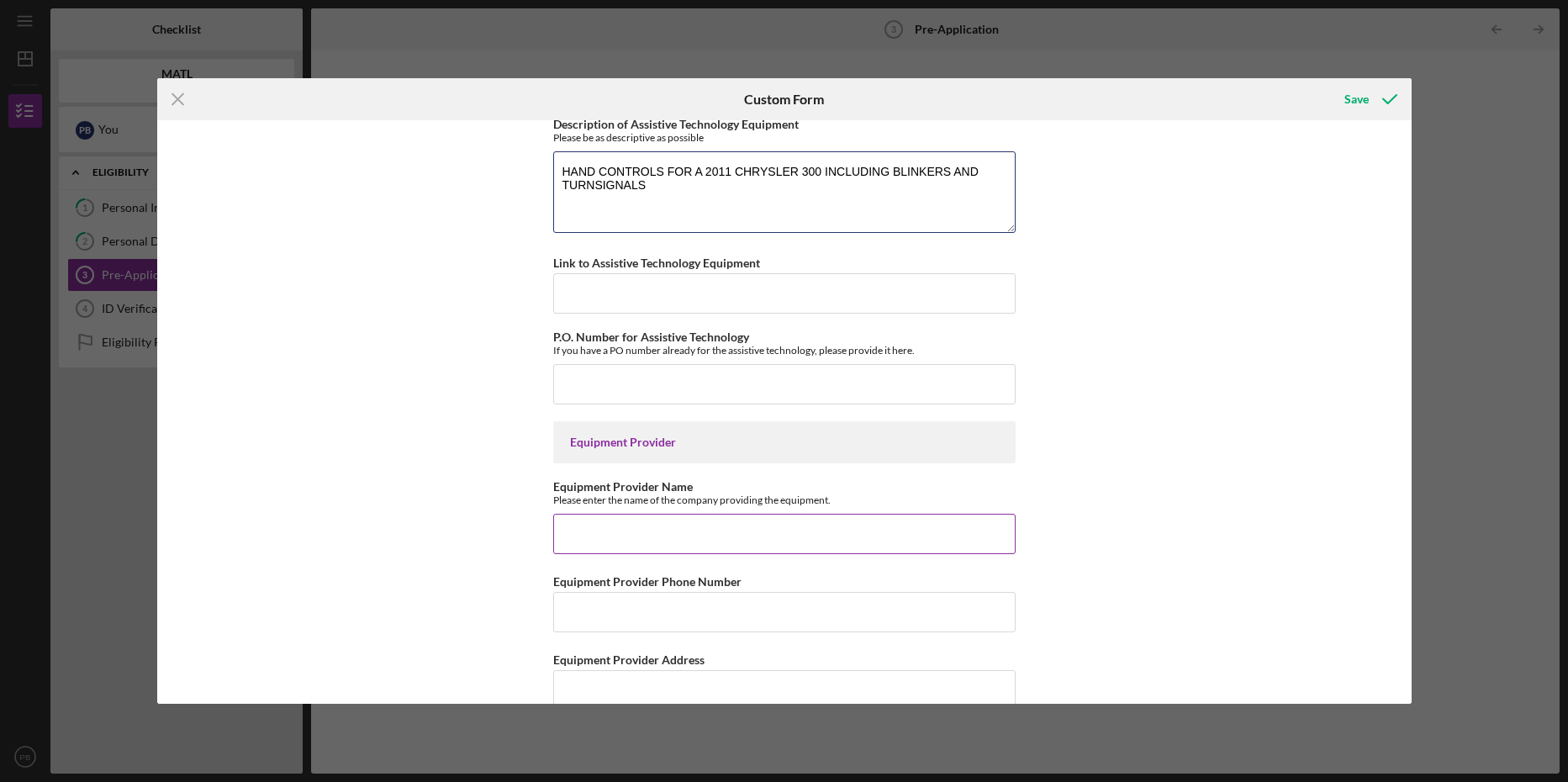
scroll to position [1606, 0]
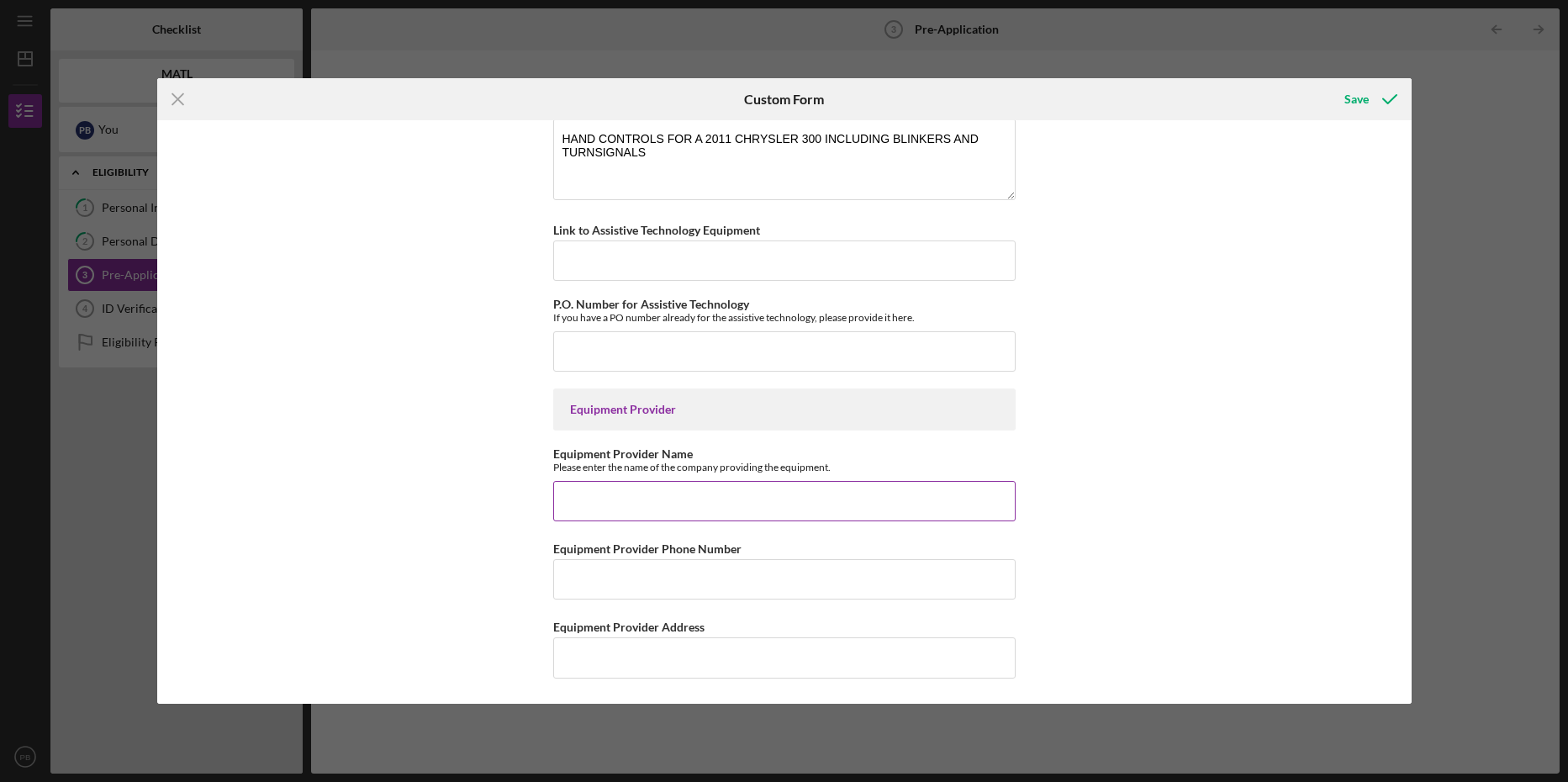
click at [604, 503] on input "Equipment Provider Name" at bounding box center [784, 502] width 463 height 41
type input "CREATIVE MOBILITY GROUP"
click at [606, 572] on input "Equipment Provider Phone Number" at bounding box center [784, 580] width 463 height 41
type input "[PHONE_NUMBER]"
click at [557, 661] on input "Equipment Provider Address" at bounding box center [784, 658] width 463 height 41
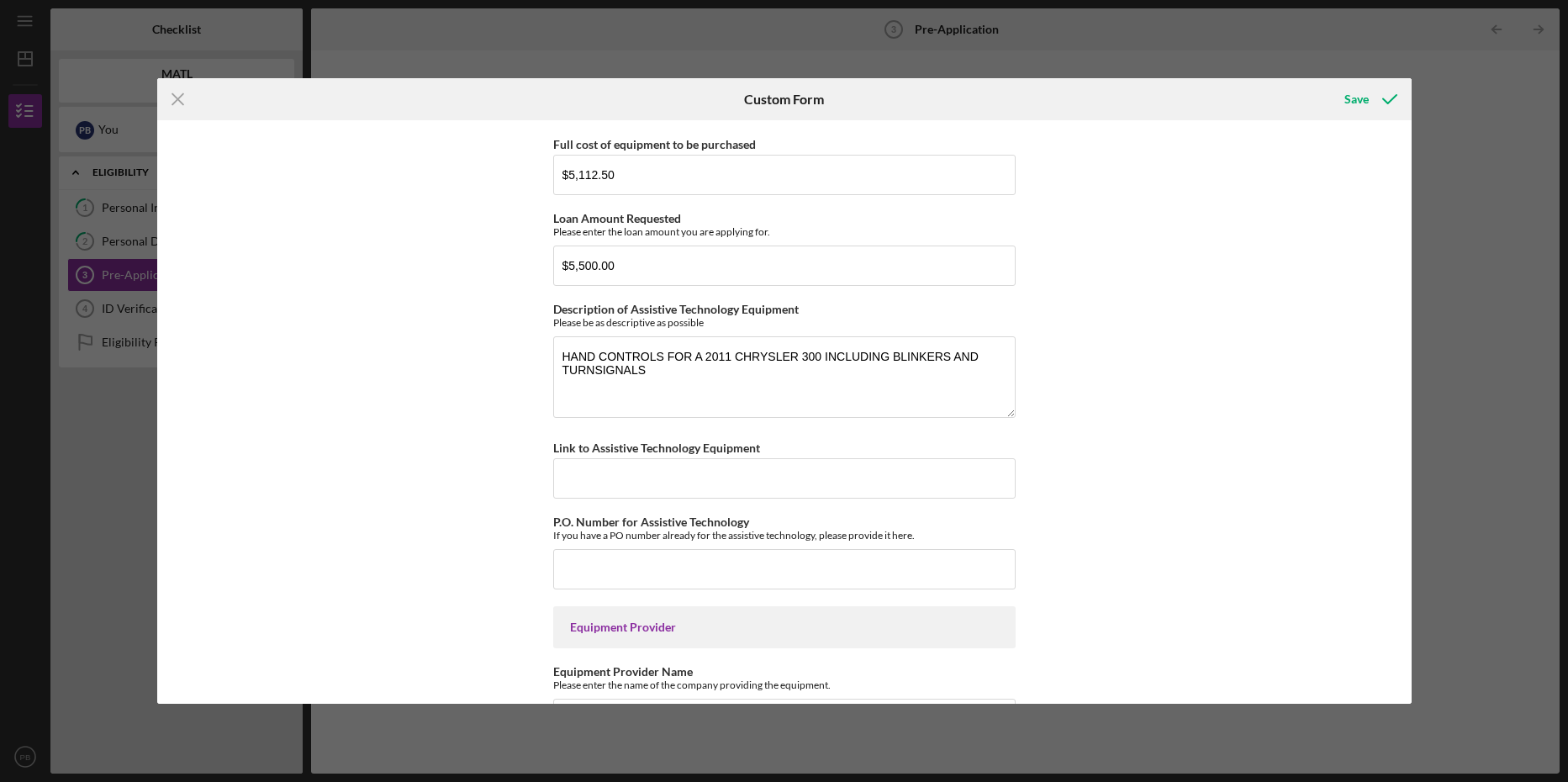
scroll to position [1354, 0]
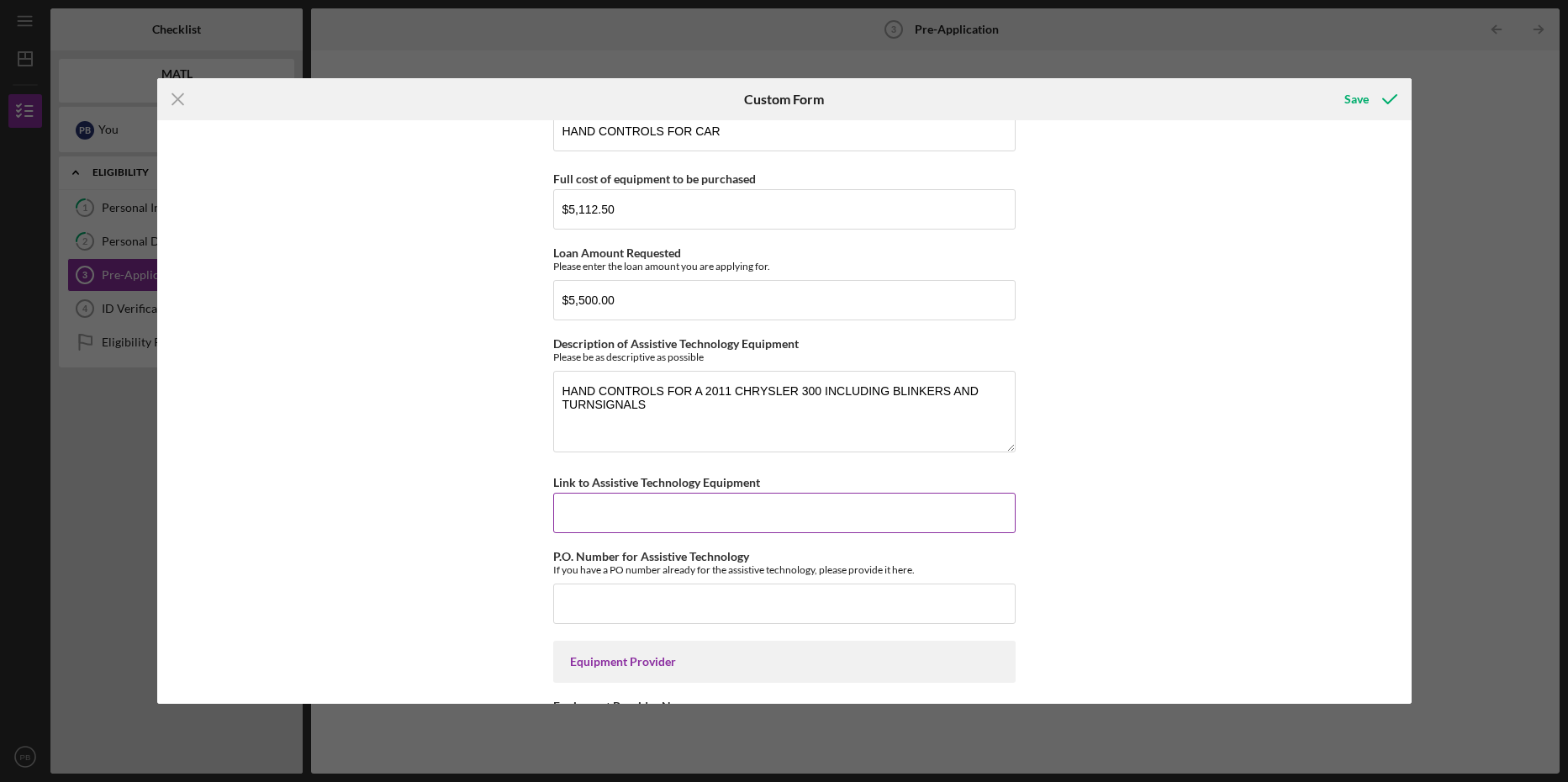
type input "[STREET_ADDRESS]"
click at [589, 514] on input "Link to Assistive Technology Equipment" at bounding box center [784, 514] width 463 height 41
type input "I ONLY HAVE A PAPER ESTIMATE"
click at [1362, 98] on div "Save" at bounding box center [1357, 99] width 24 height 33
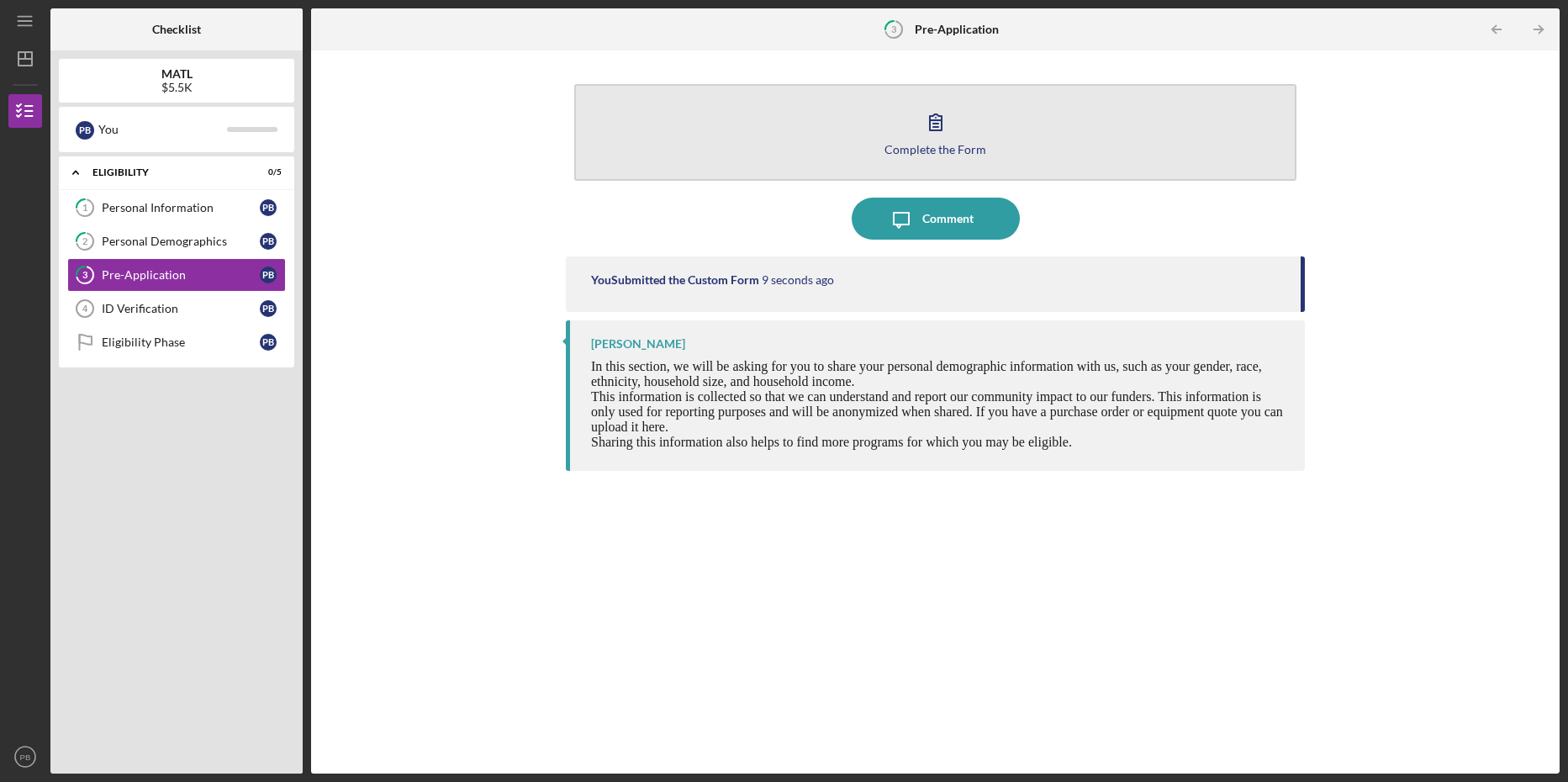
click at [930, 130] on icon "button" at bounding box center [935, 122] width 12 height 16
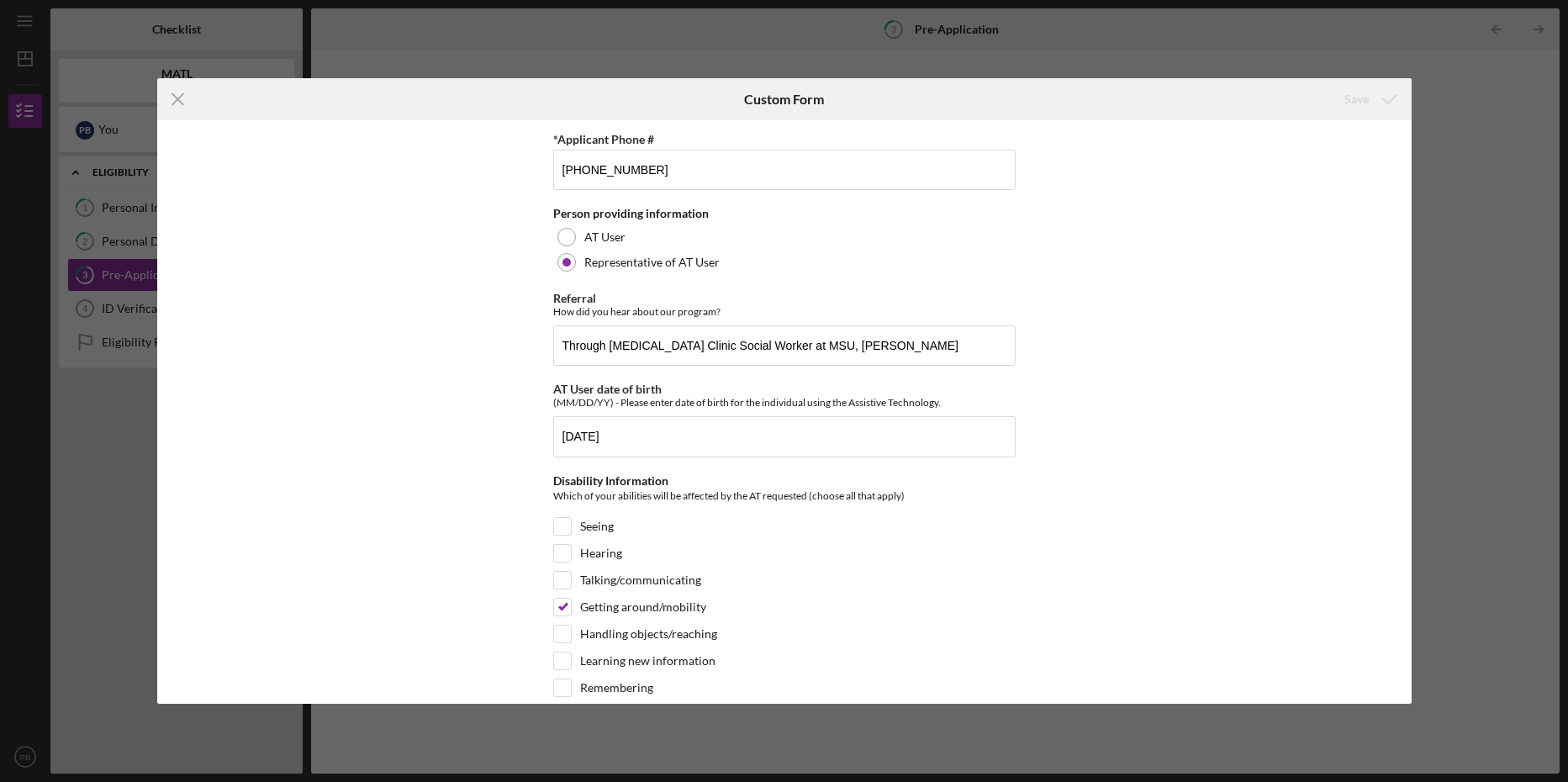
click at [1451, 505] on div "Icon/Menu Close Custom Form Save *Applicant Phone # [PHONE_NUMBER] Person provi…" at bounding box center [784, 391] width 1568 height 782
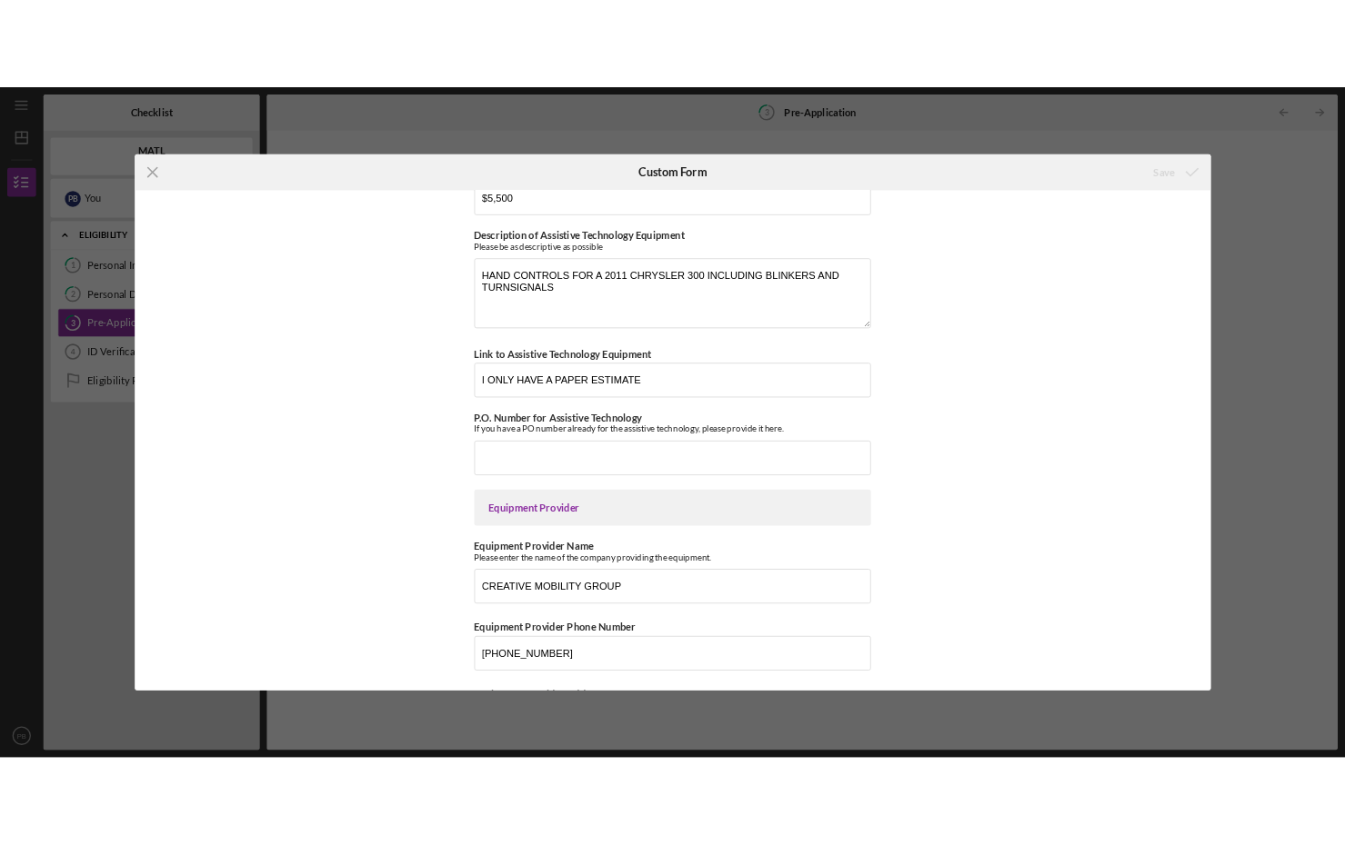
scroll to position [1735, 0]
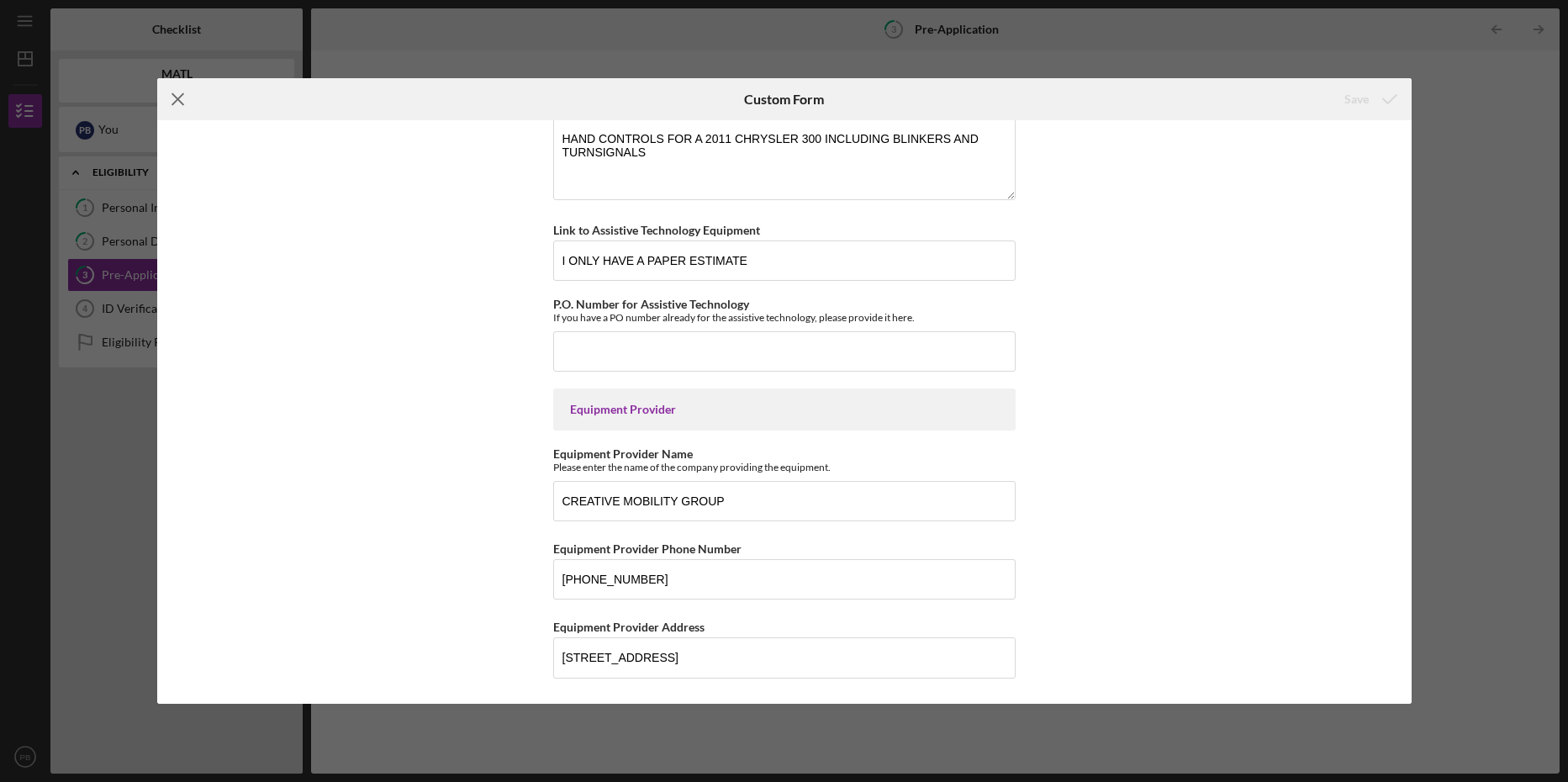
click at [171, 88] on icon "Icon/Menu Close" at bounding box center [178, 99] width 42 height 42
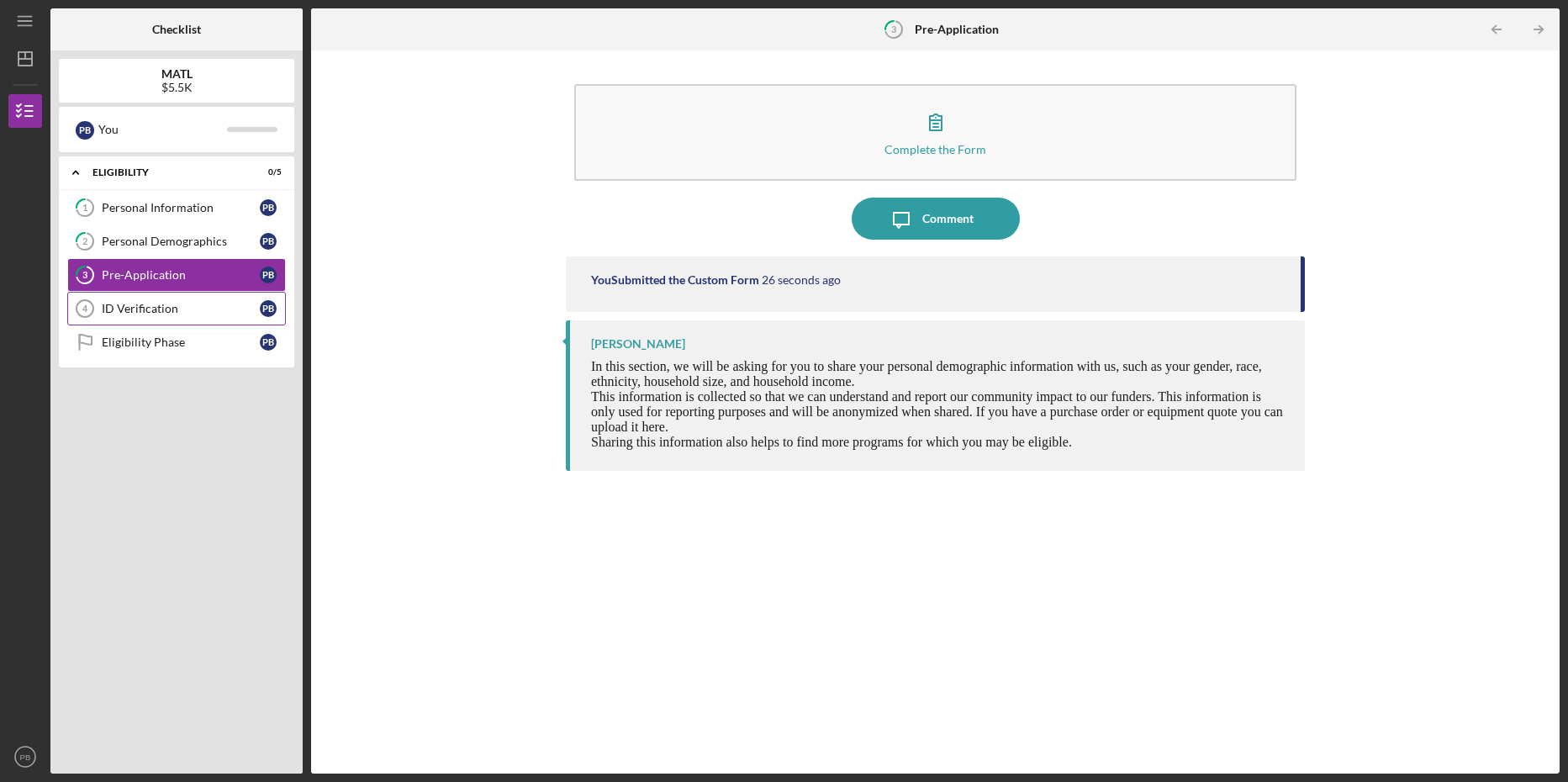
click at [143, 304] on div "ID Verification" at bounding box center [180, 308] width 158 height 14
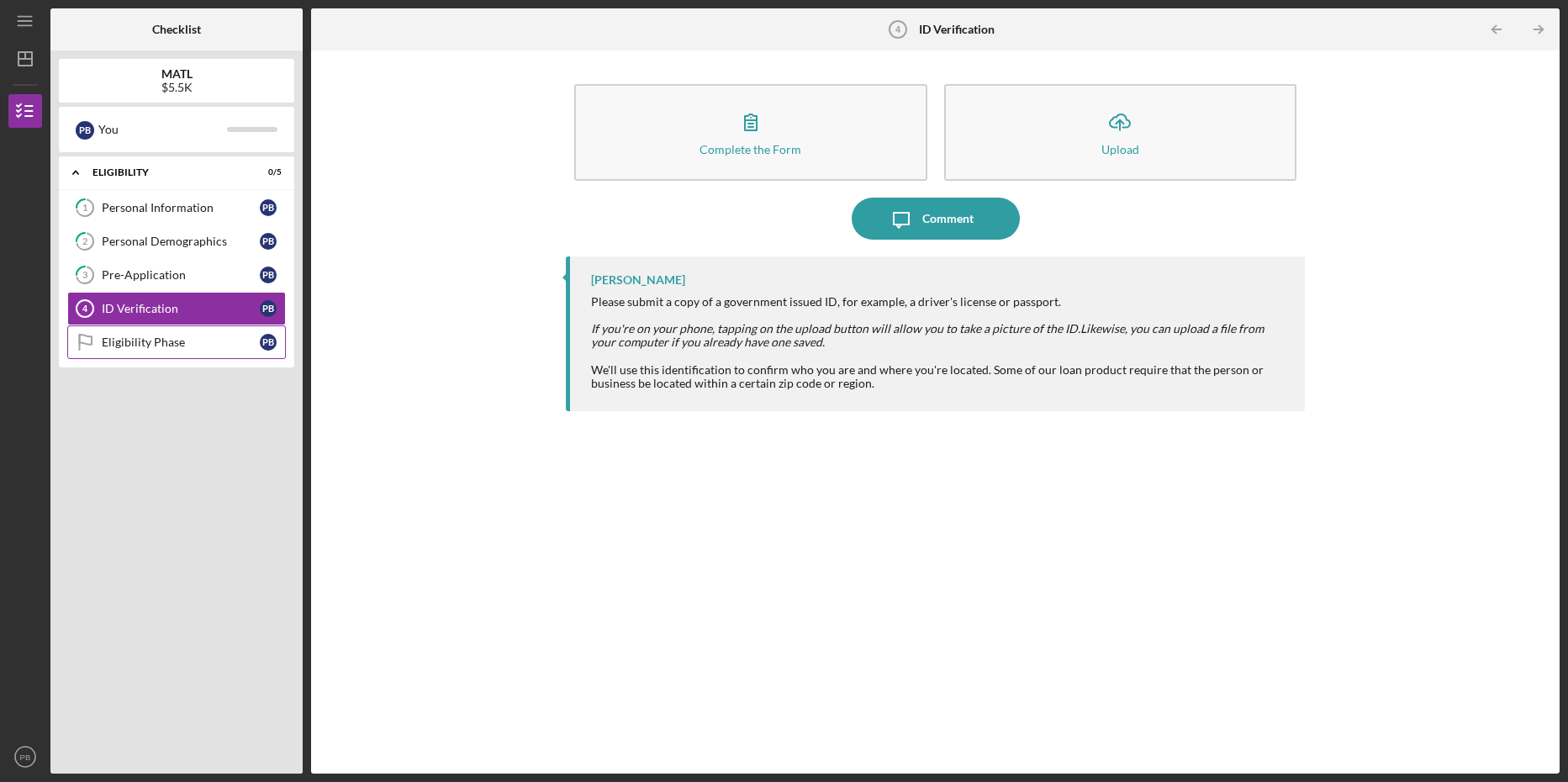
click at [160, 340] on div "Eligibility Phase" at bounding box center [180, 342] width 158 height 14
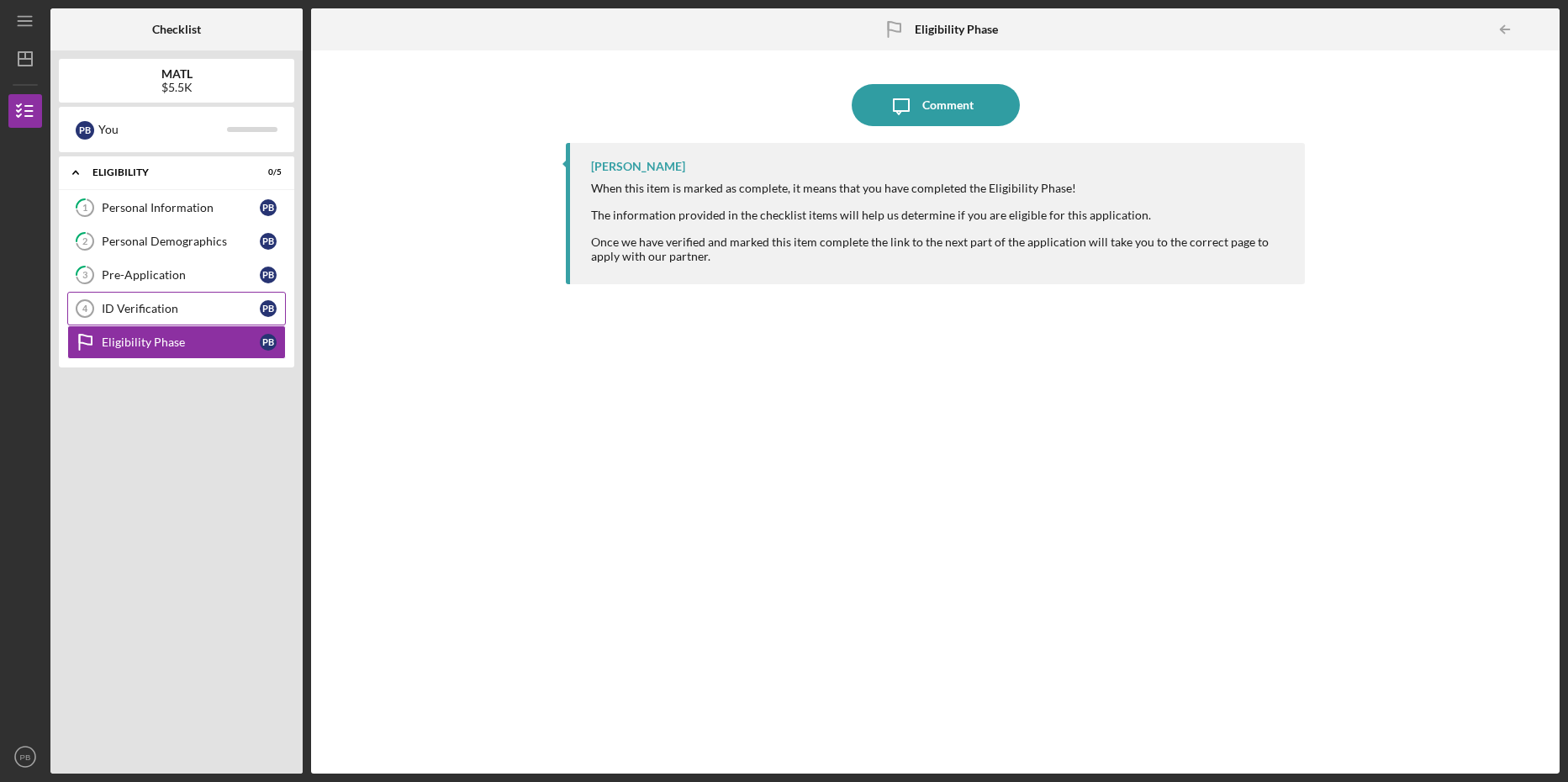
click at [131, 301] on link "ID Verification 4 ID Verification P B" at bounding box center [177, 308] width 218 height 33
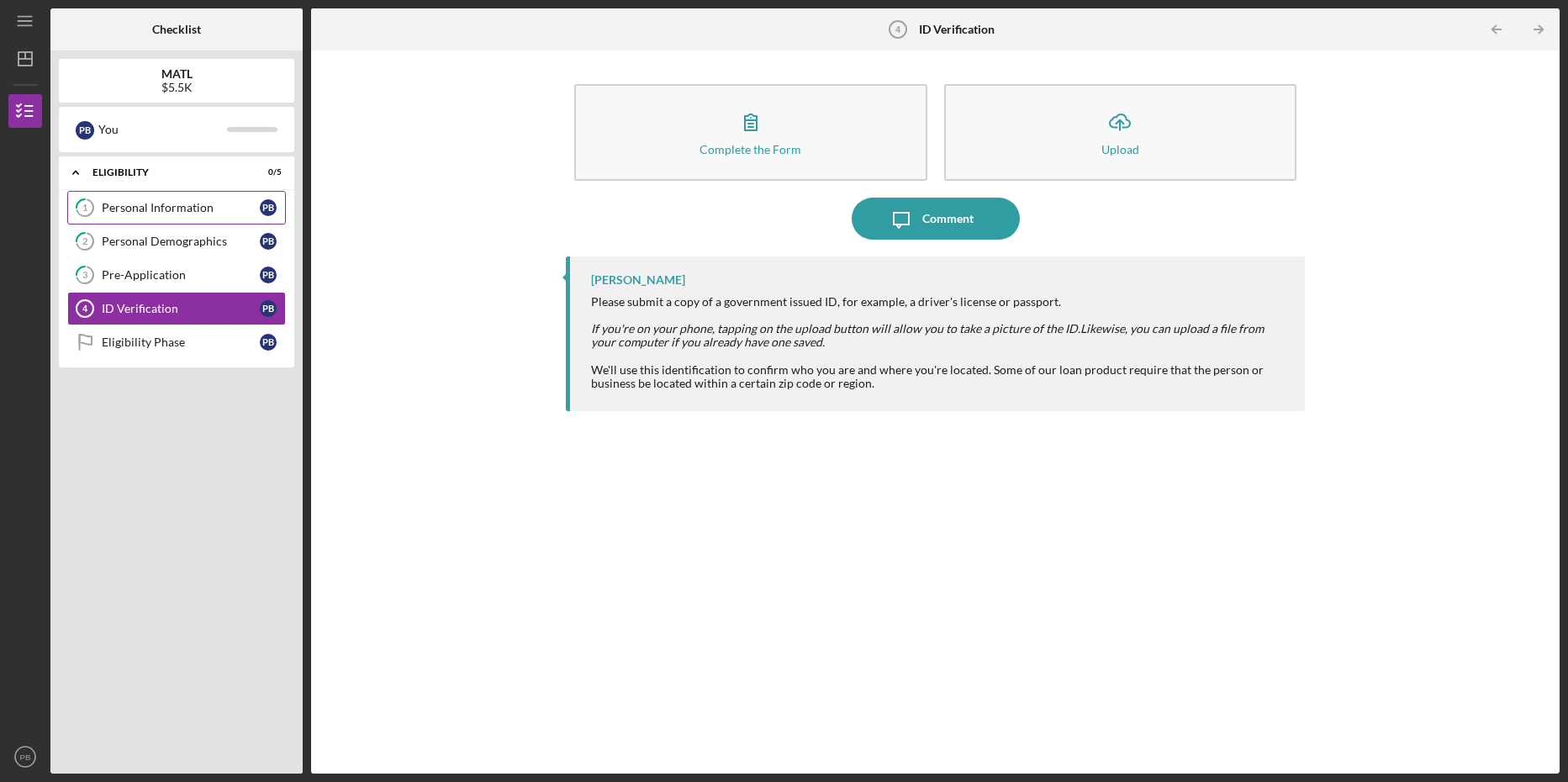
click at [167, 209] on div "Personal Information" at bounding box center [180, 207] width 158 height 14
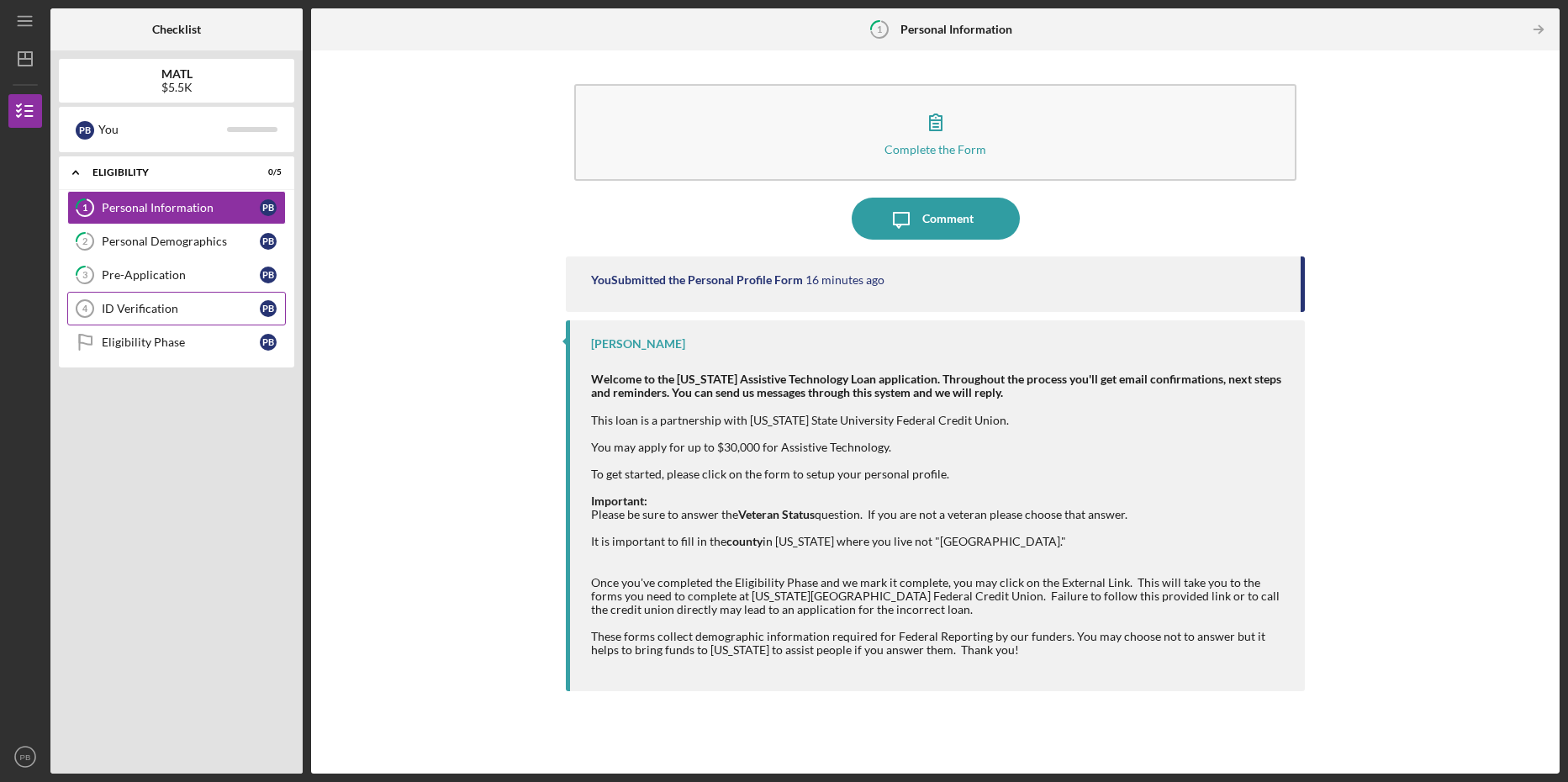
click at [167, 308] on div "ID Verification" at bounding box center [180, 308] width 158 height 14
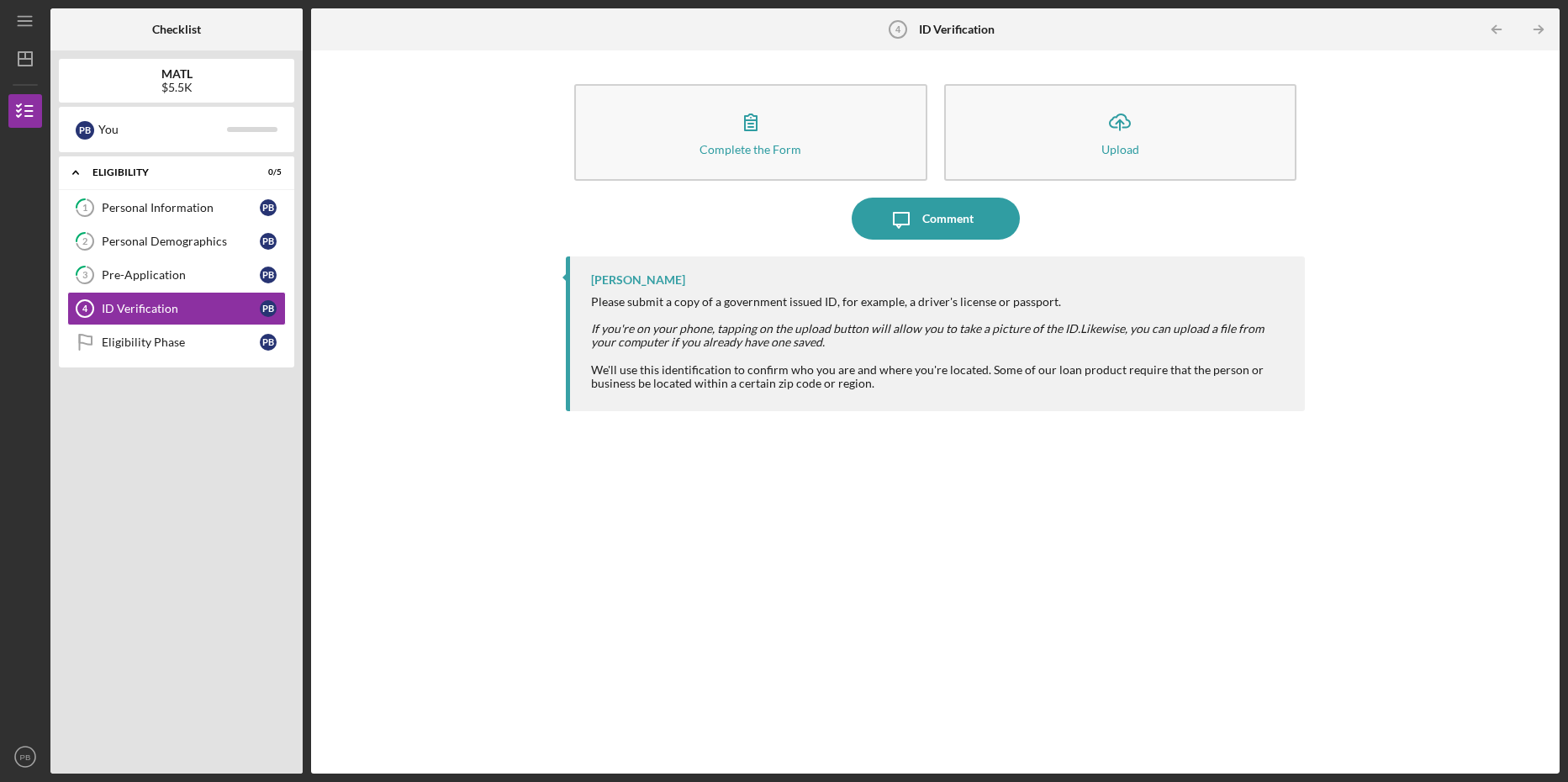
click at [458, 337] on div "Complete the Form Form Icon/Upload Upload Icon/Message Comment [PERSON_NAME] Pl…" at bounding box center [935, 413] width 1232 height 707
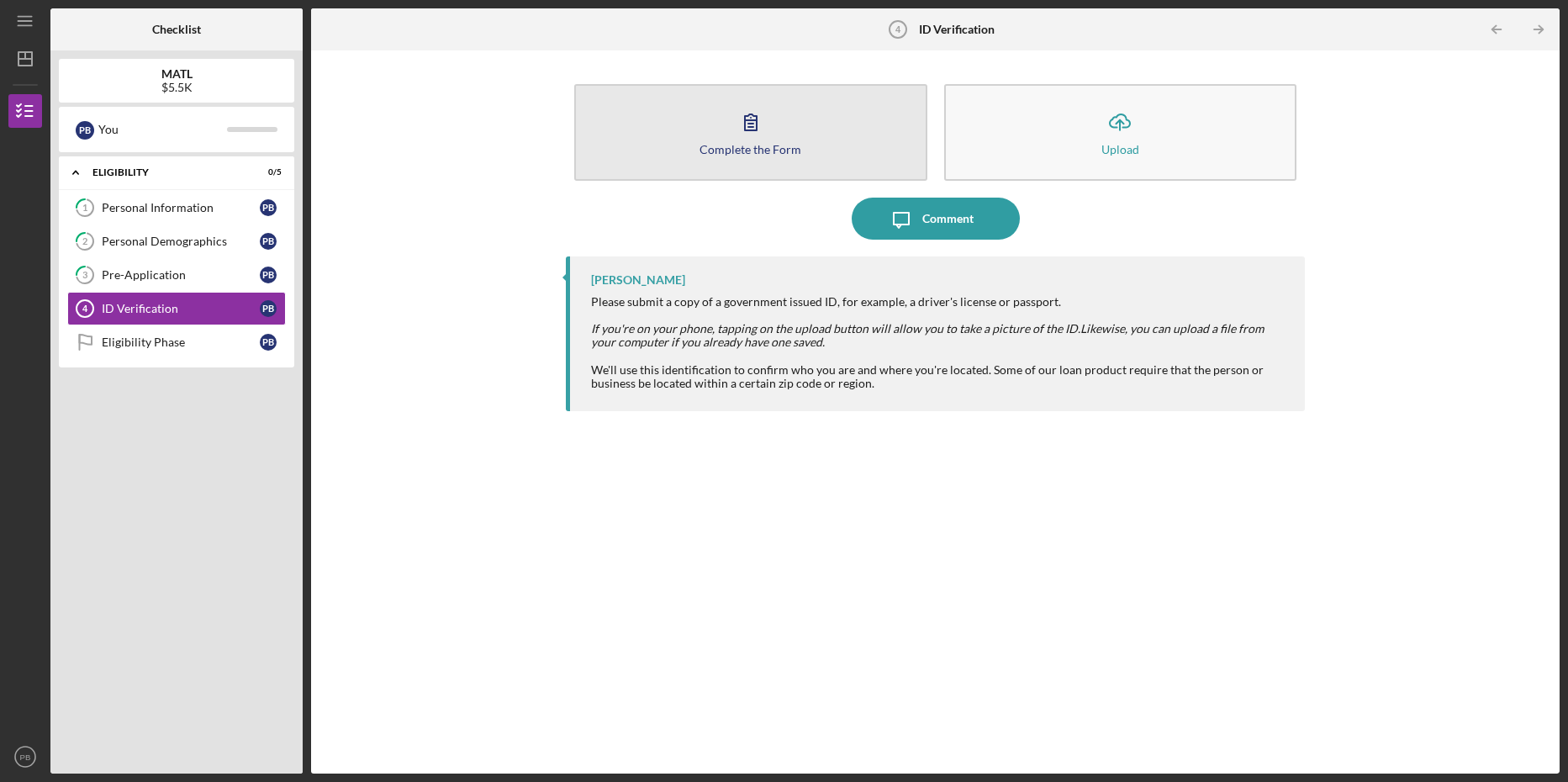
click at [767, 122] on icon "button" at bounding box center [750, 121] width 42 height 42
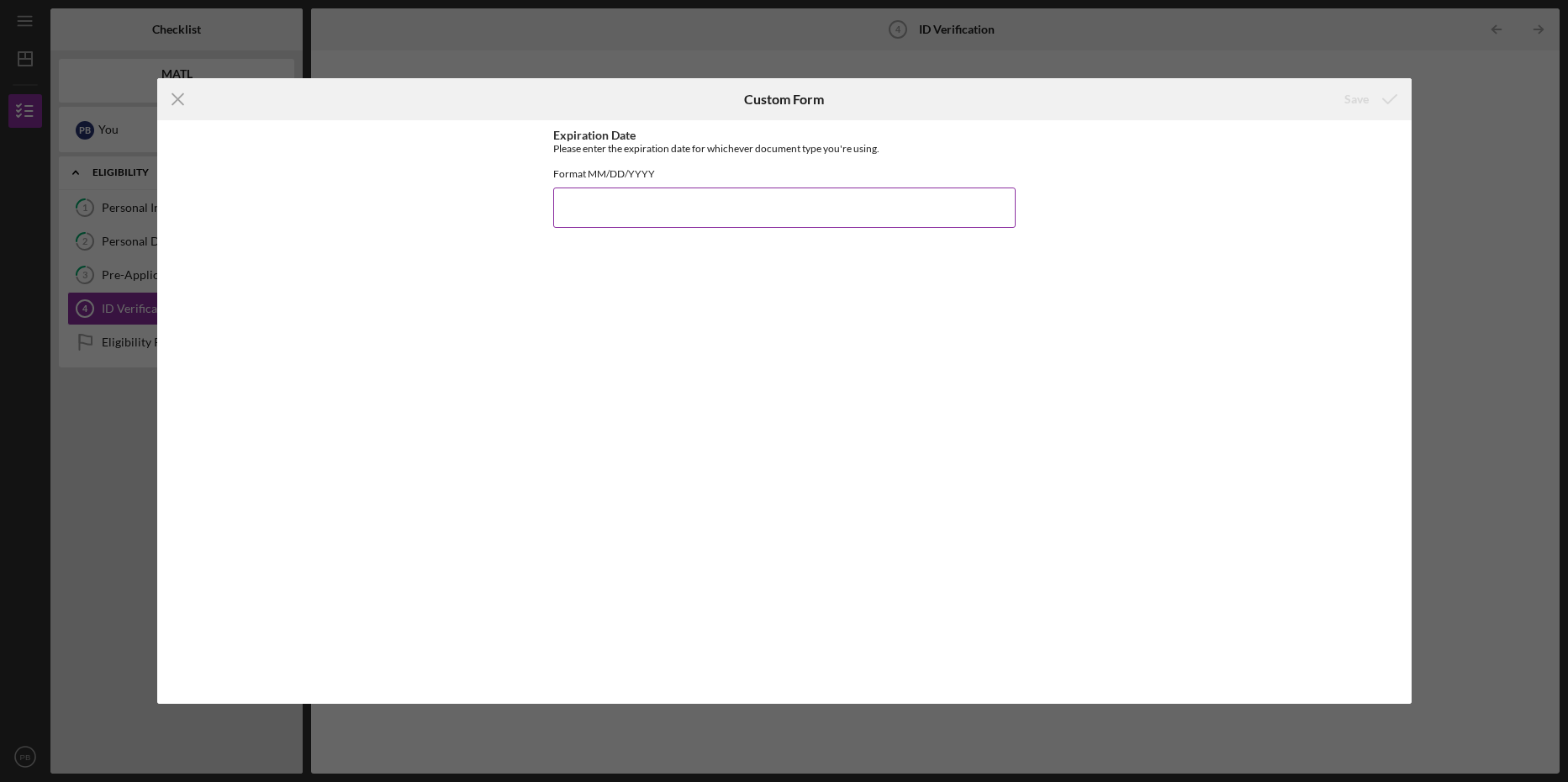
click at [571, 213] on input "Expiration Date" at bounding box center [784, 208] width 463 height 41
type input "[DATE]"
click at [1364, 98] on div "Save" at bounding box center [1357, 99] width 24 height 33
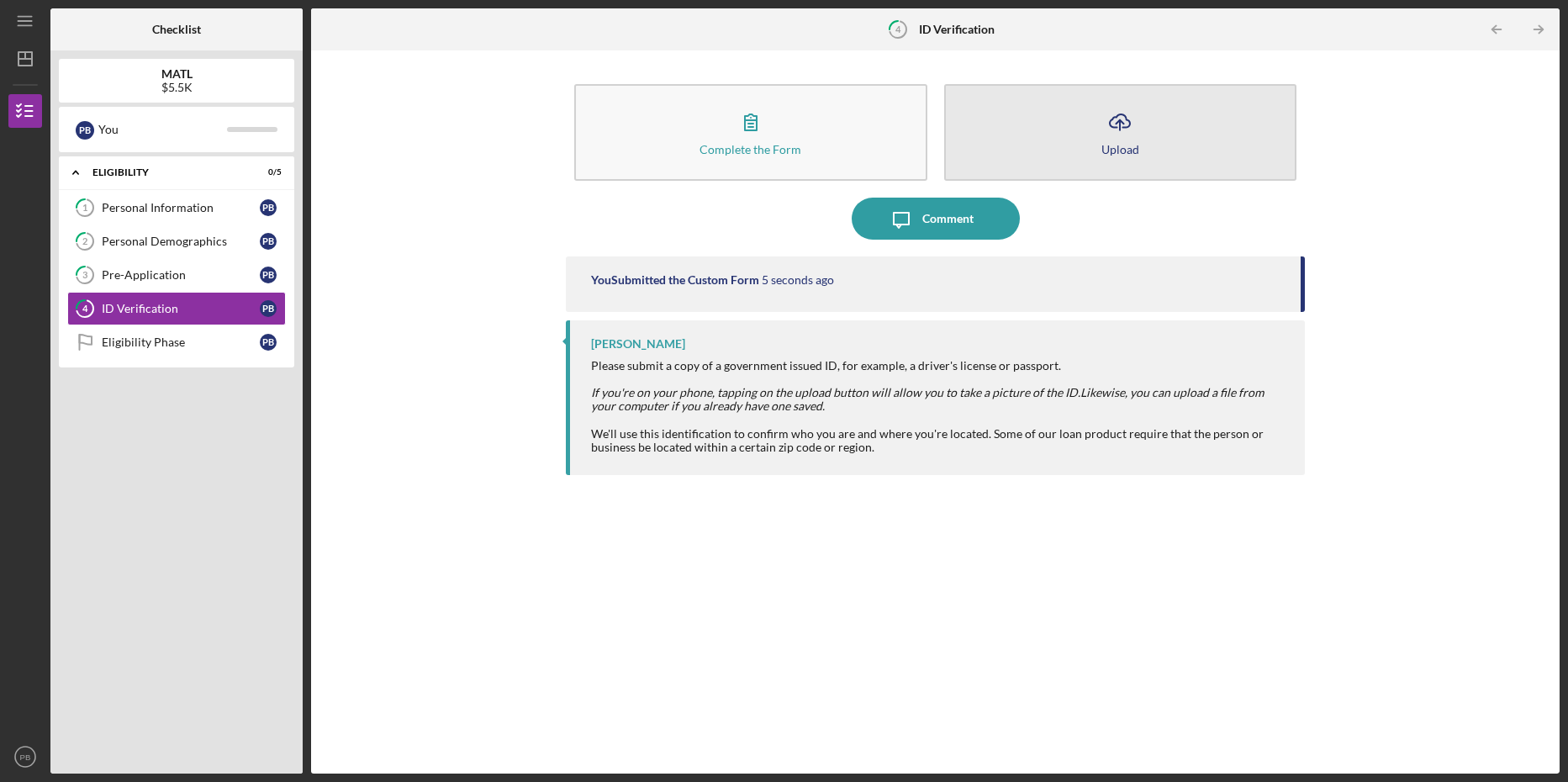
click at [1117, 121] on icon "Icon/Upload" at bounding box center [1119, 121] width 42 height 42
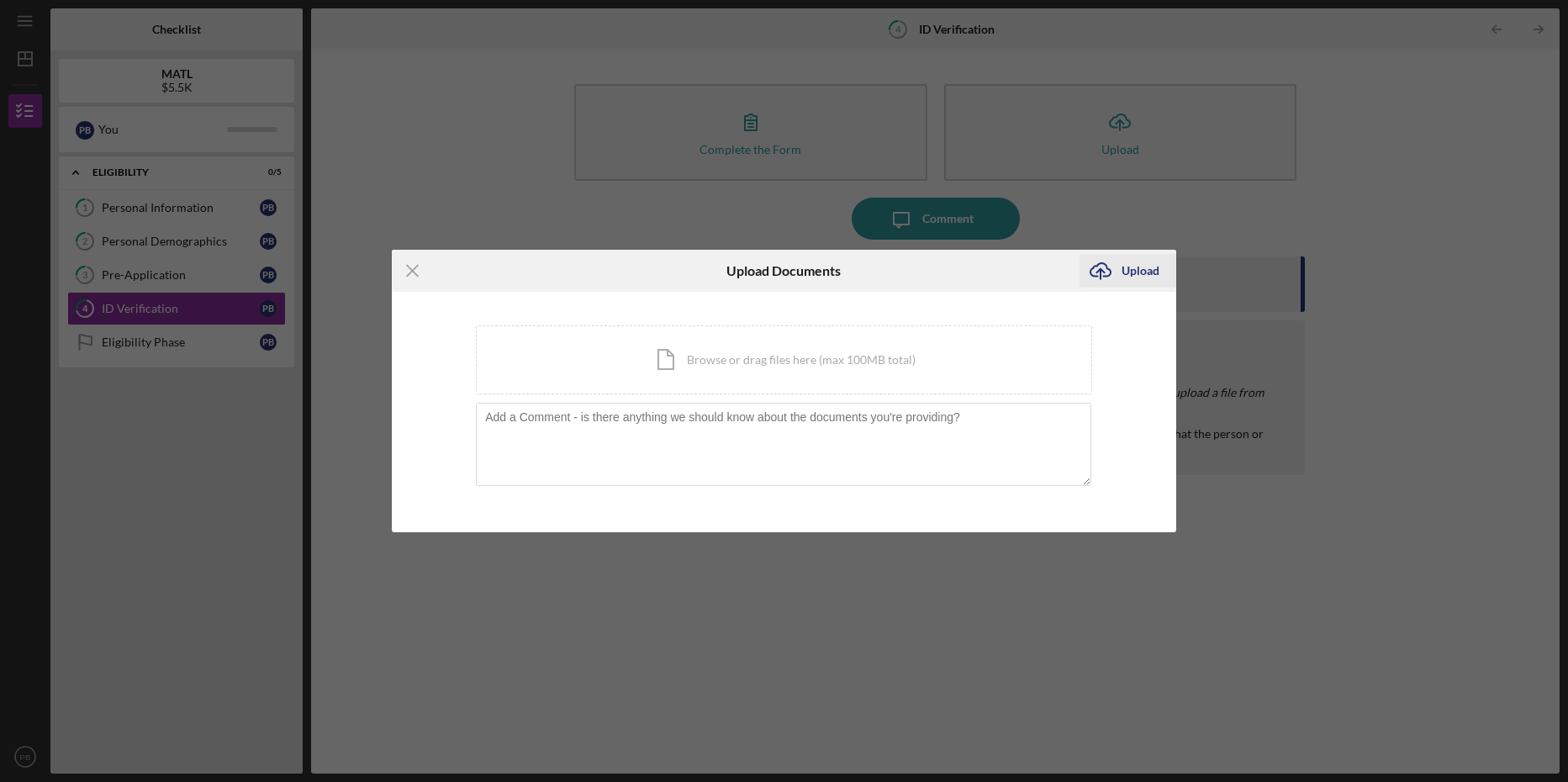
click at [1120, 263] on icon "Icon/Upload" at bounding box center [1100, 270] width 42 height 42
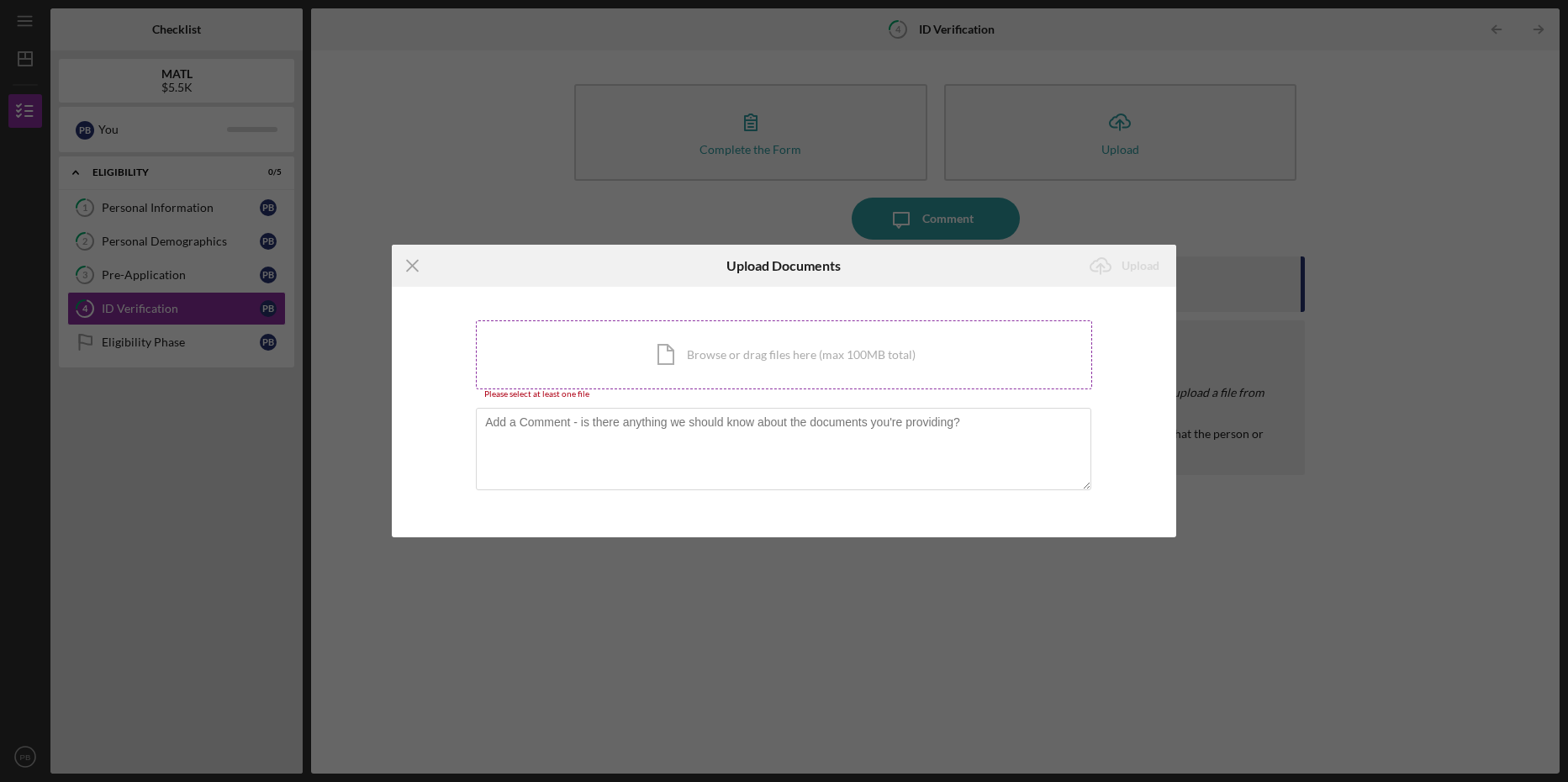
click at [670, 349] on div "Icon/Document Browse or drag files here (max 100MB total) Tap to choose files o…" at bounding box center [784, 354] width 616 height 69
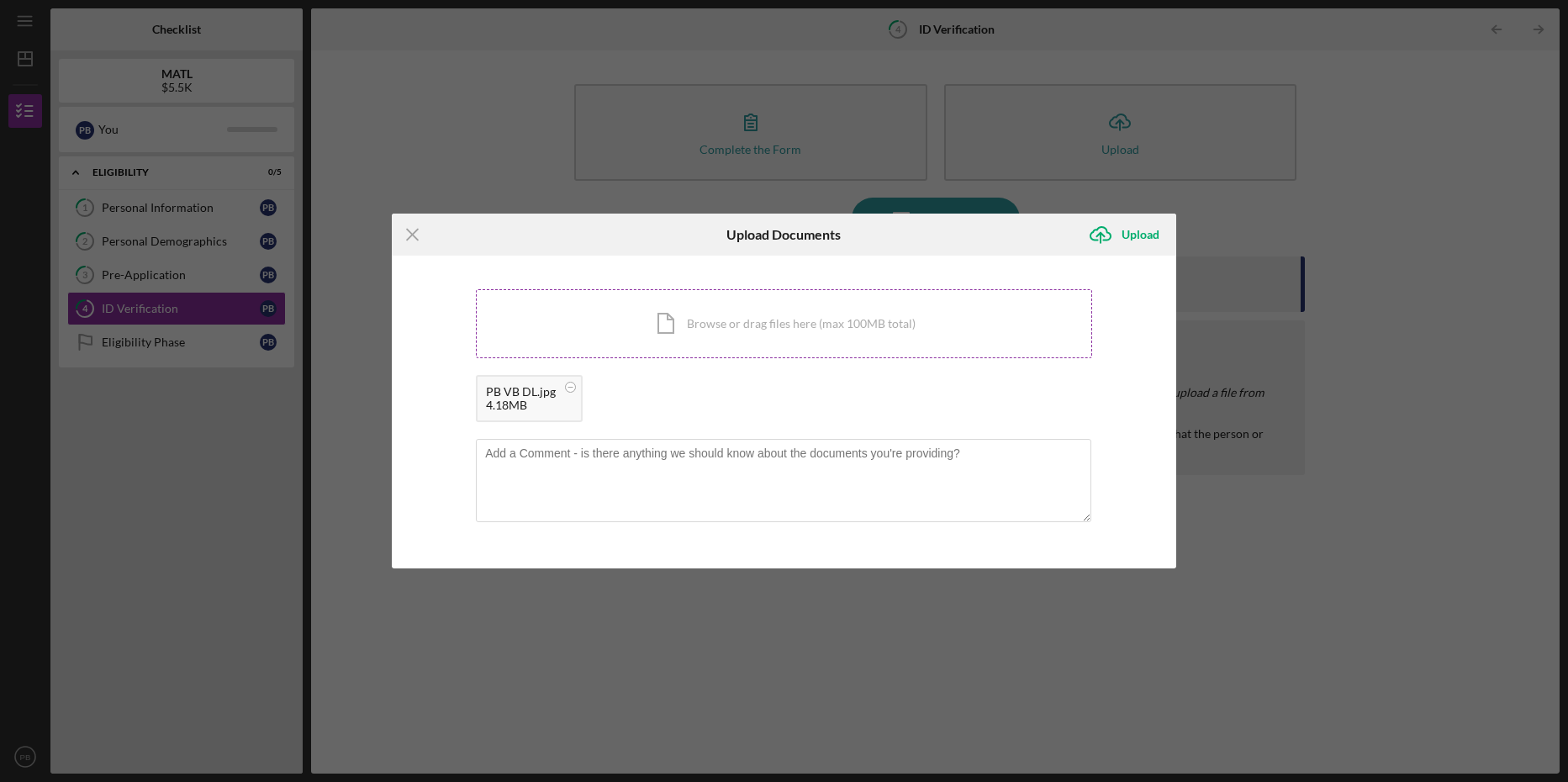
click at [669, 319] on div "Icon/Document Browse or drag files here (max 100MB total) Tap to choose files o…" at bounding box center [784, 324] width 616 height 69
click at [516, 467] on textarea at bounding box center [784, 480] width 615 height 82
type textarea "[PERSON_NAME] is applying for the loan, Van will be the end user"
click at [1130, 230] on div "Upload" at bounding box center [1141, 234] width 38 height 33
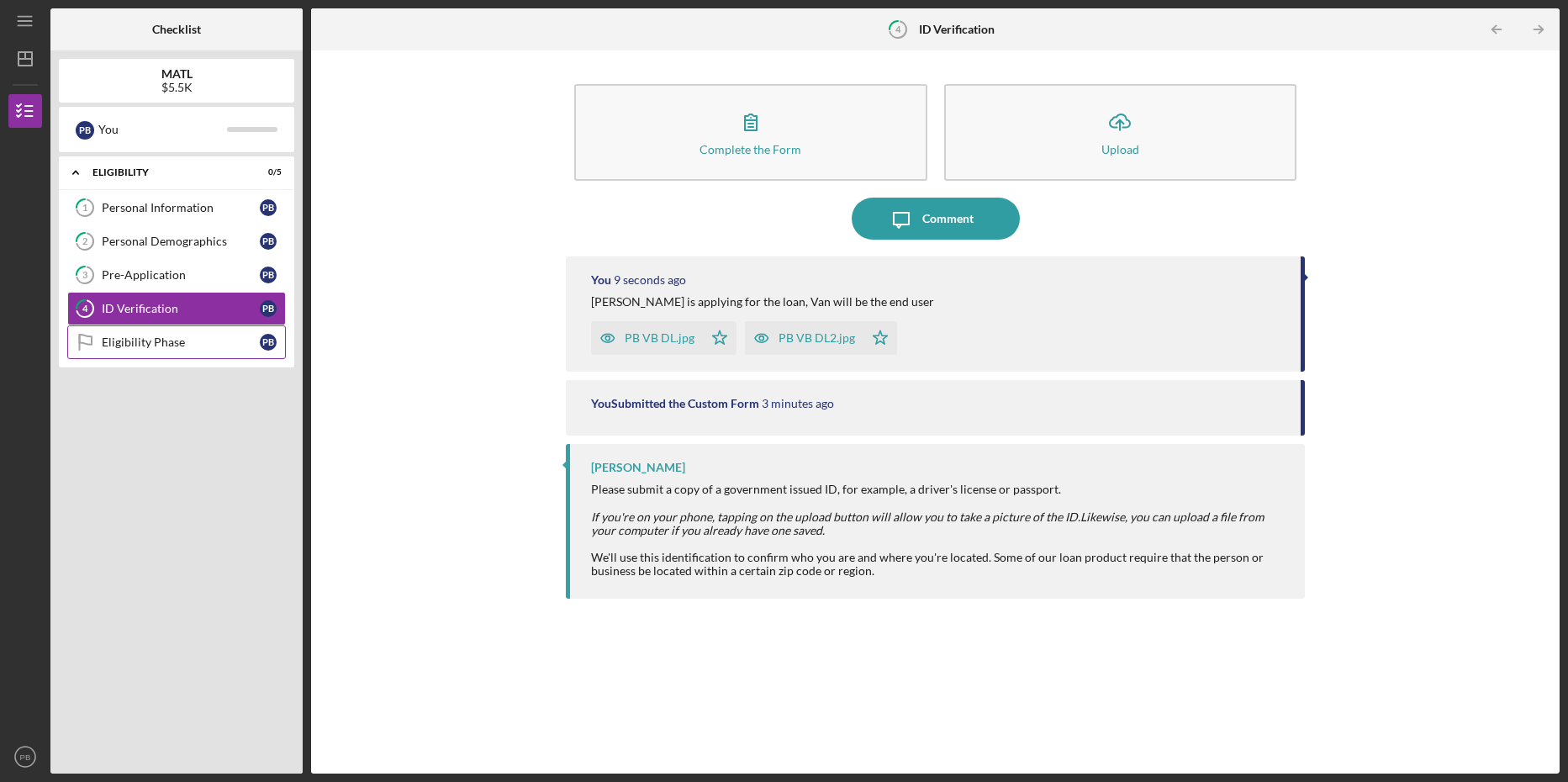
click at [146, 340] on div "Eligibility Phase" at bounding box center [180, 342] width 158 height 14
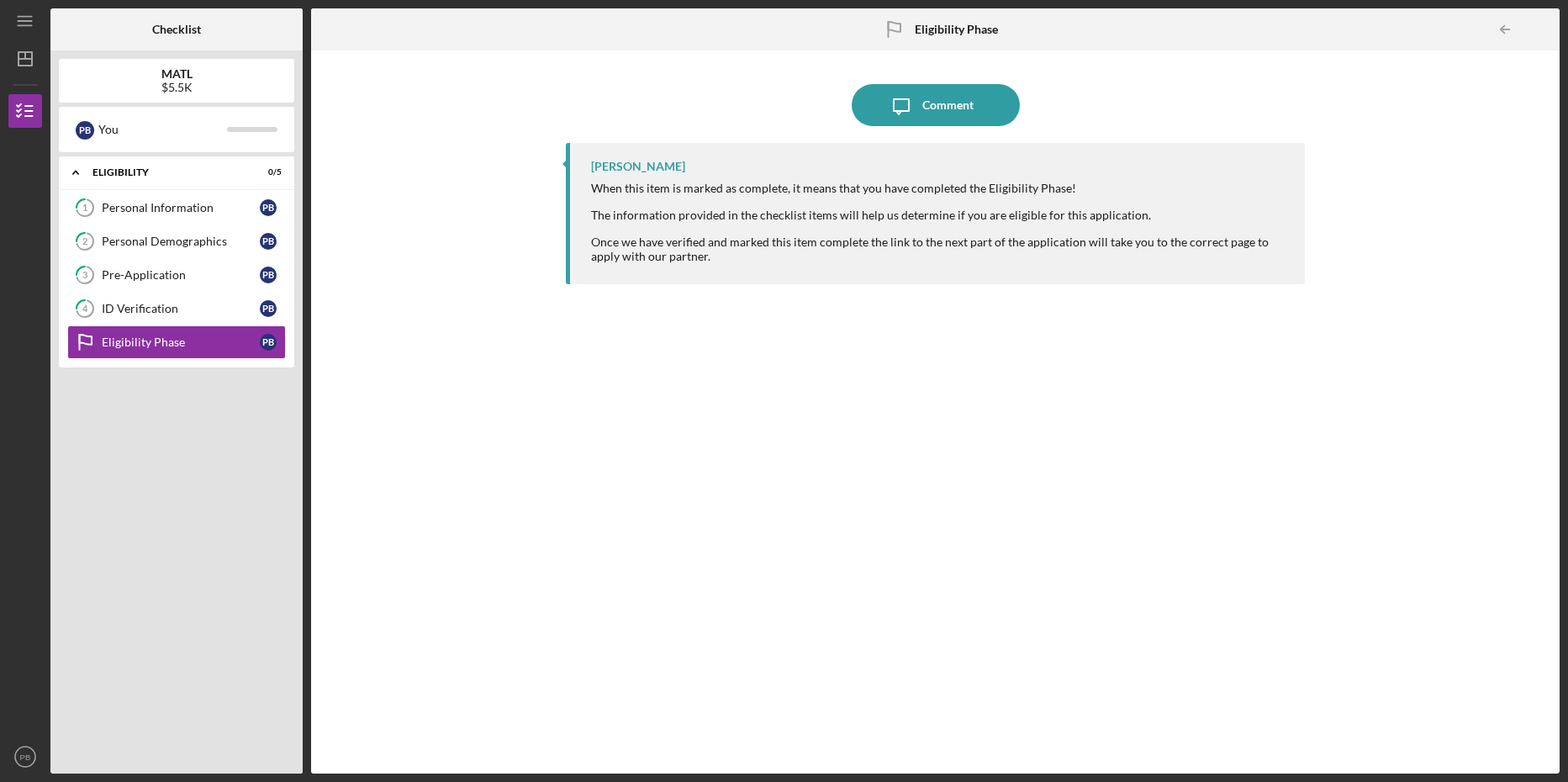
click at [160, 491] on div "Icon/Expander ELIGIBILITY 0 / 5 1 Personal Information P B 2 Personal Demograph…" at bounding box center [177, 461] width 236 height 609
click at [125, 165] on div "Icon/Expander ELIGIBILITY 0 / 5" at bounding box center [177, 172] width 236 height 34
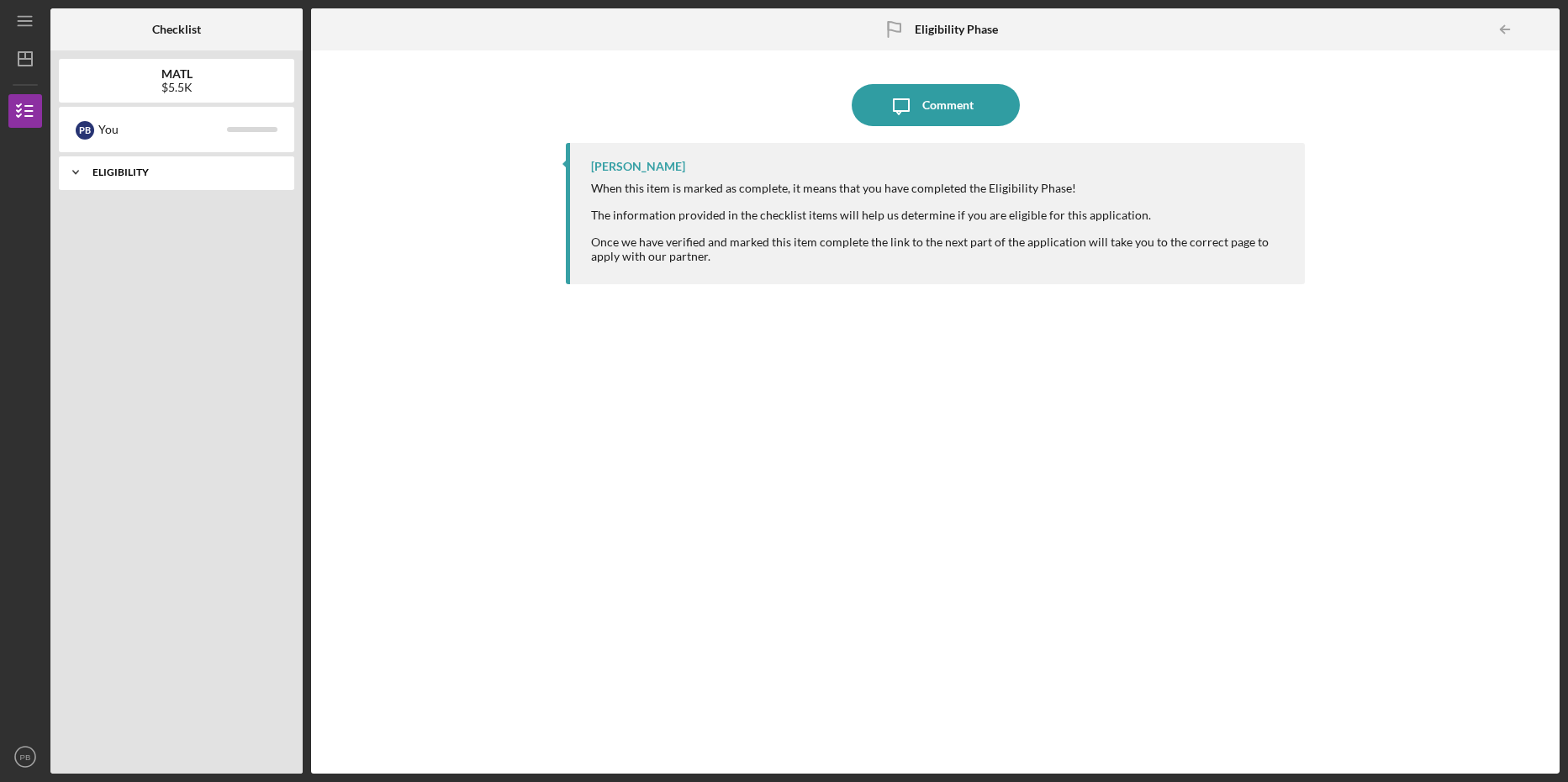
click at [79, 170] on icon "Icon/Expander" at bounding box center [76, 172] width 33 height 33
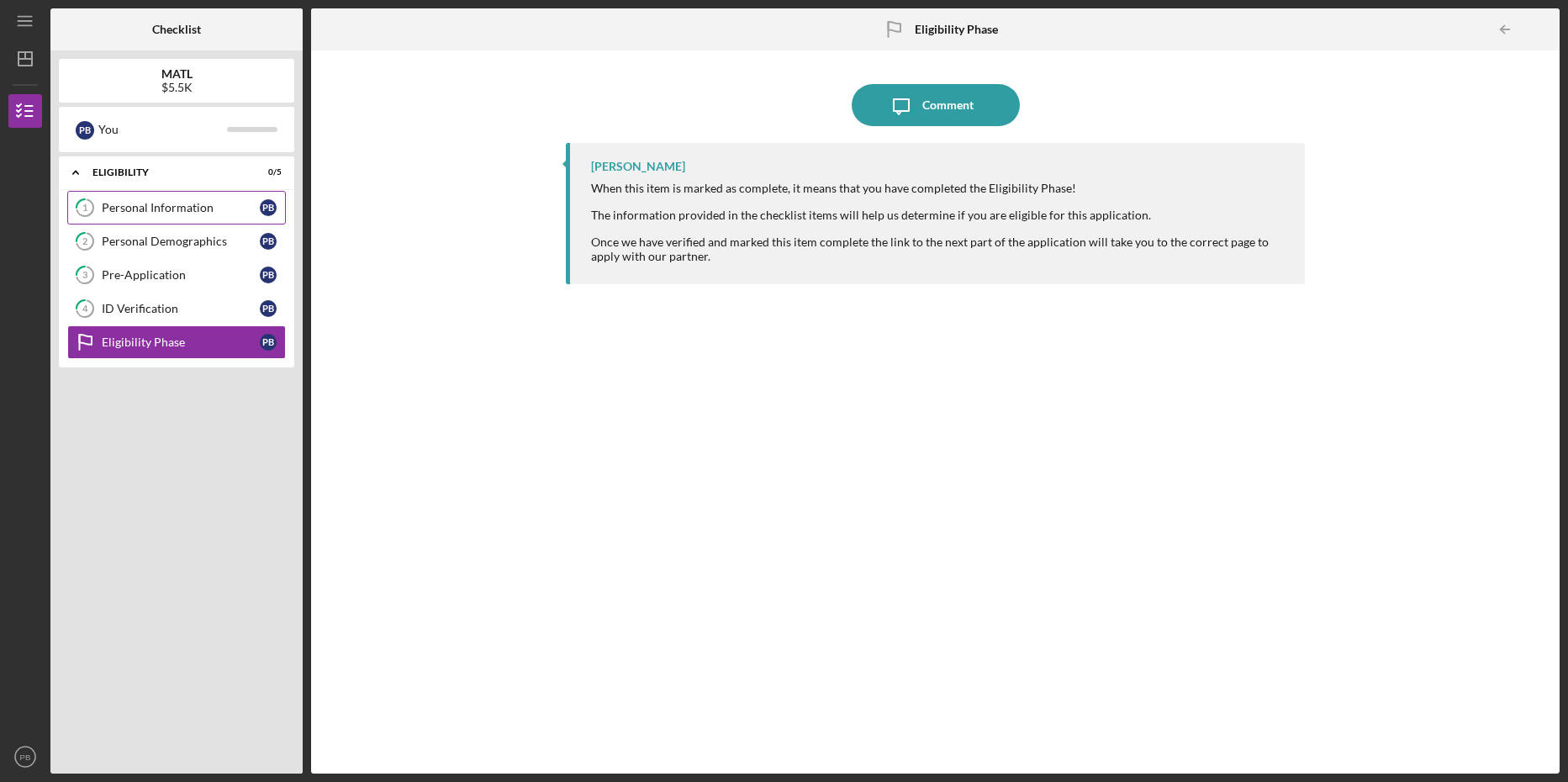
click at [177, 198] on link "1 Personal Information P B" at bounding box center [177, 207] width 218 height 33
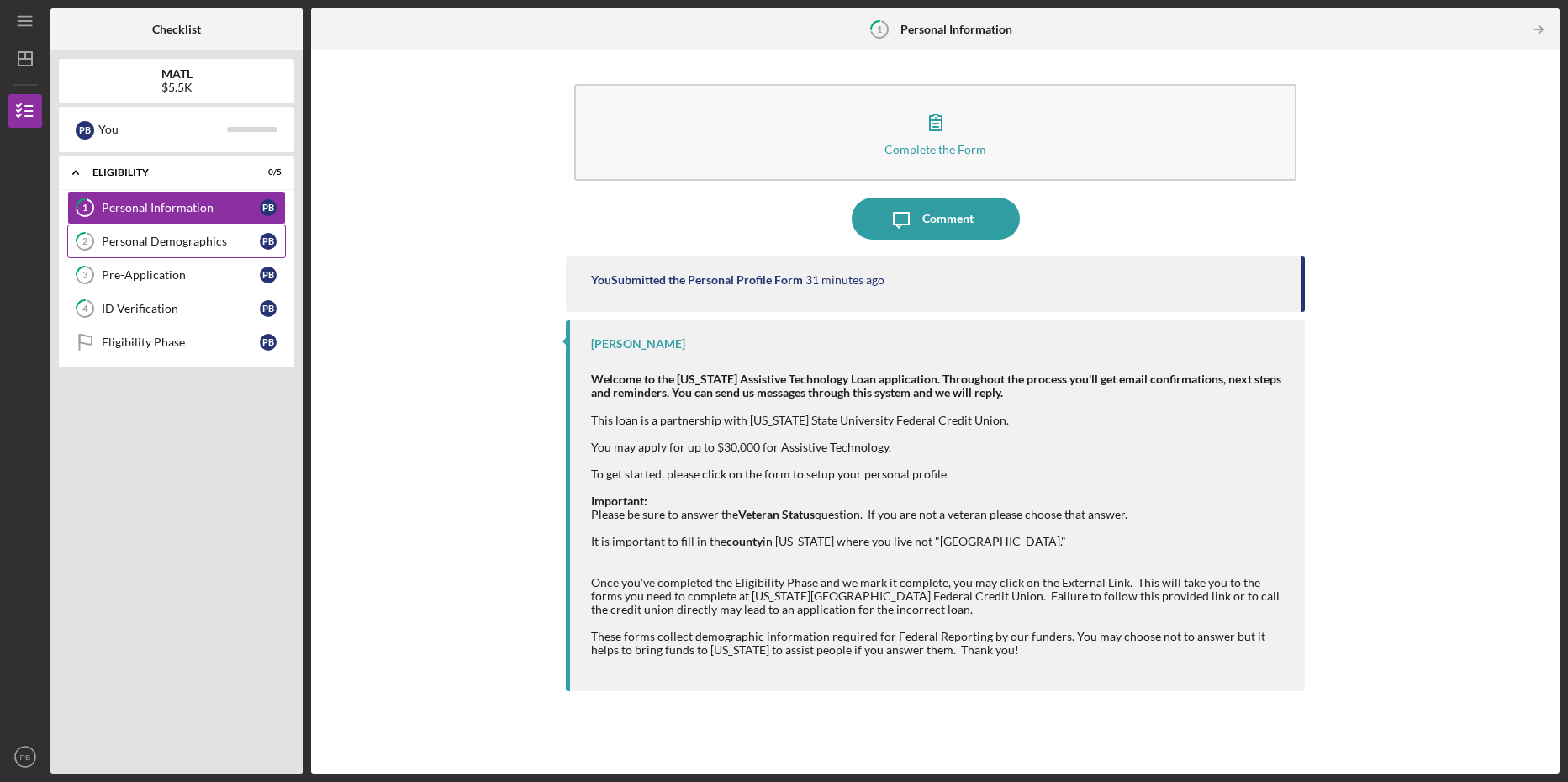
click at [158, 242] on div "Personal Demographics" at bounding box center [180, 242] width 158 height 14
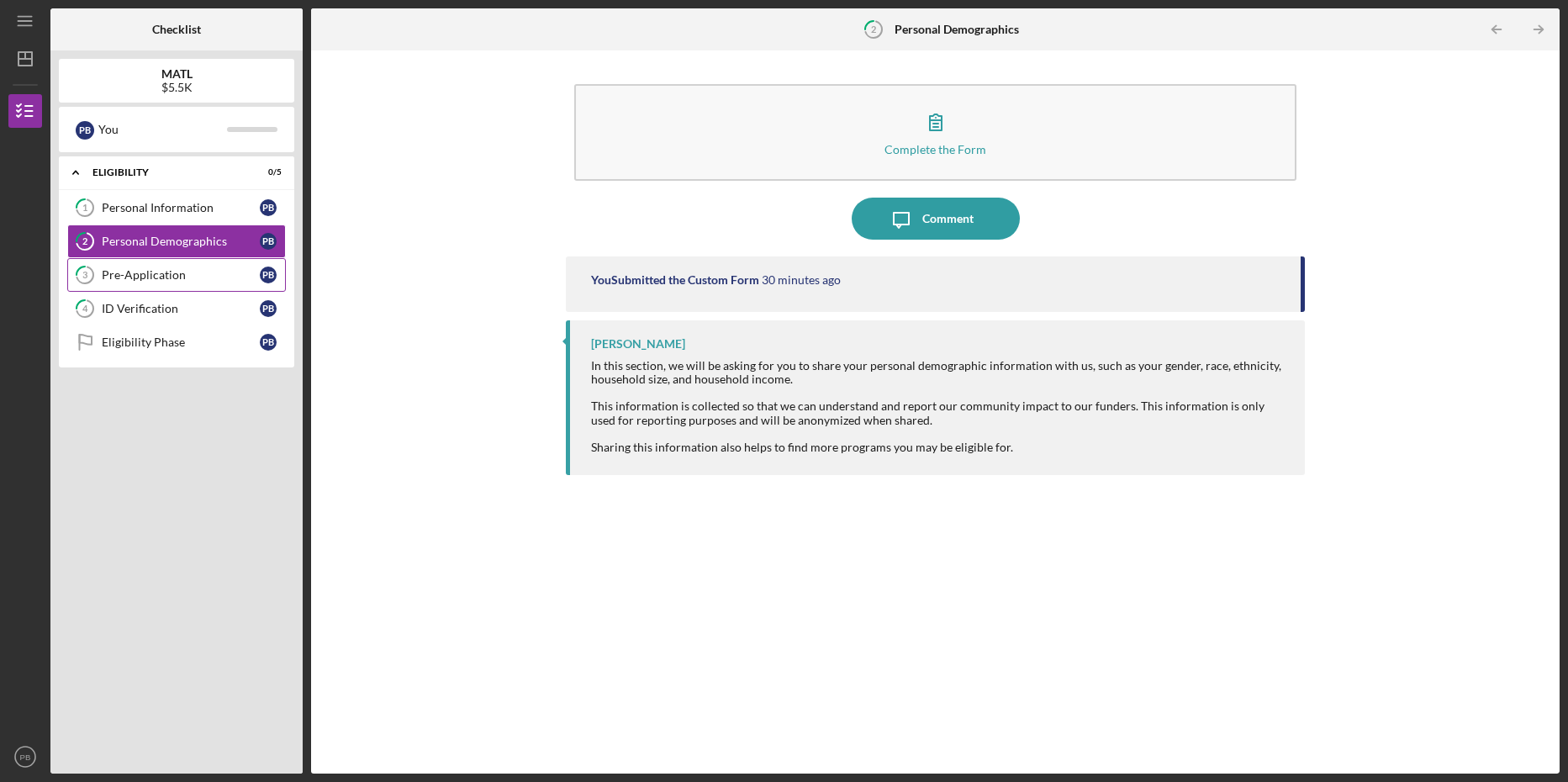
click at [171, 273] on div "Pre-Application" at bounding box center [180, 275] width 158 height 14
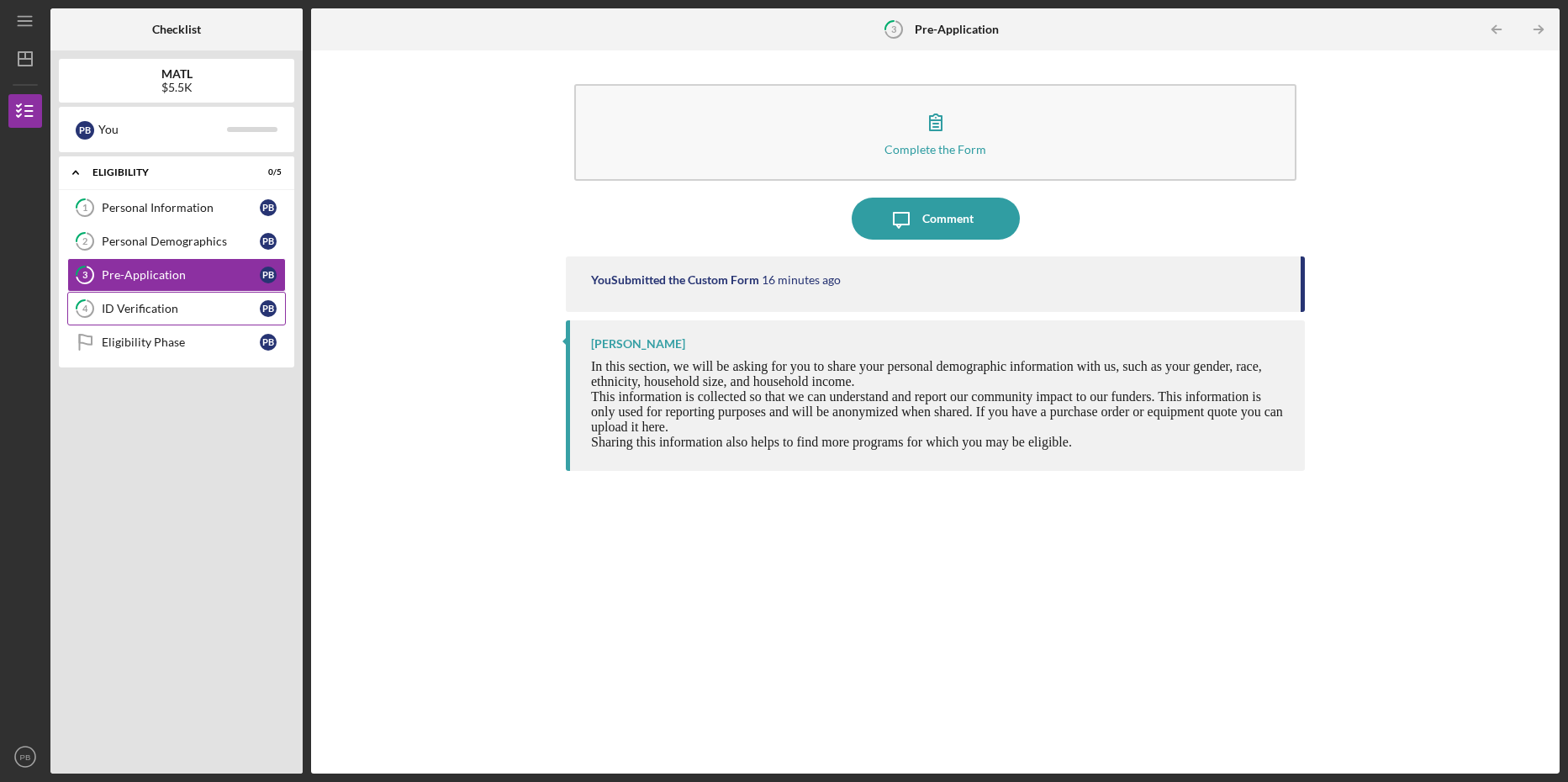
click at [142, 300] on link "4 ID Verification P B" at bounding box center [177, 308] width 218 height 33
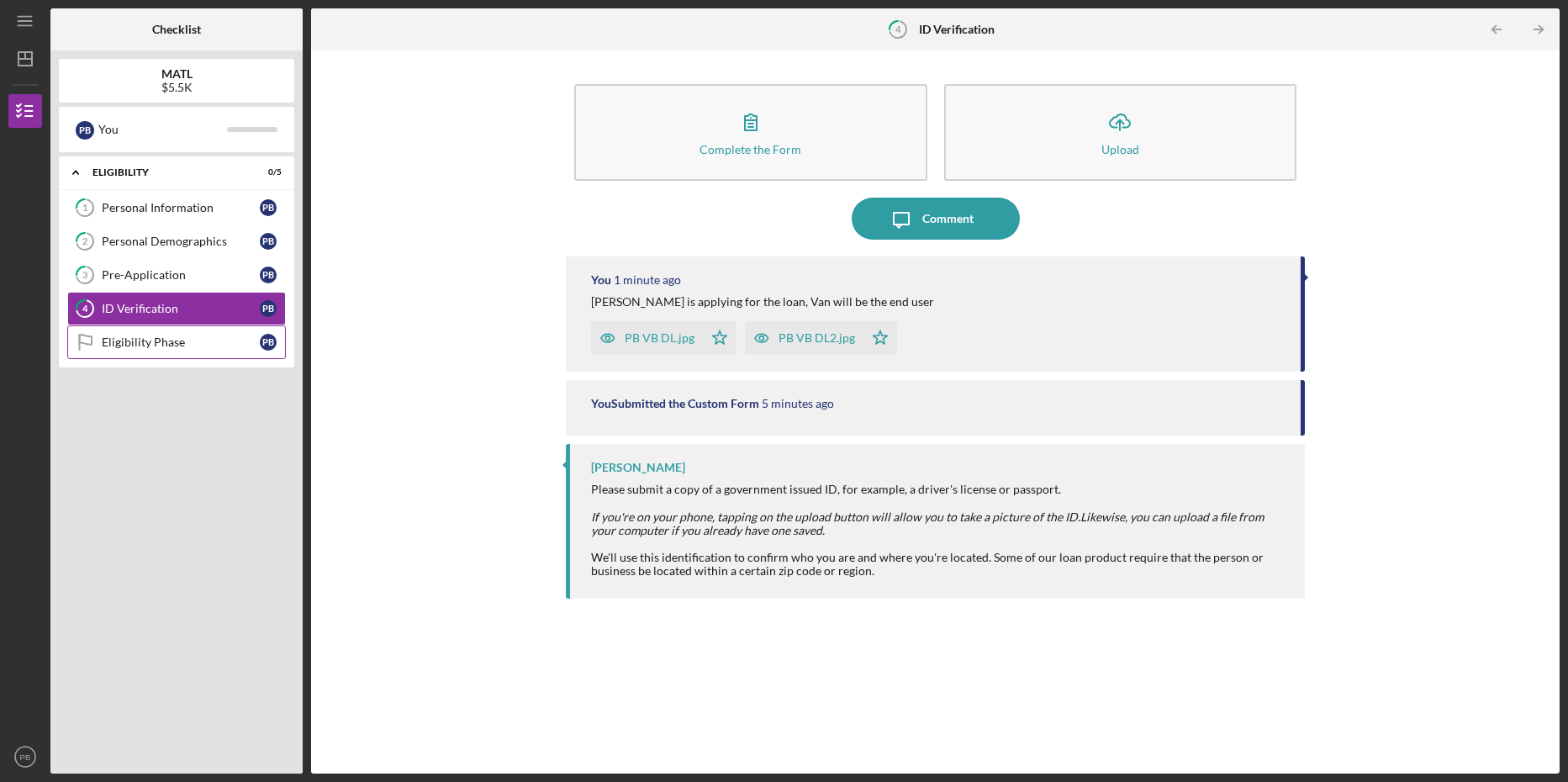
click at [133, 336] on div "Eligibility Phase" at bounding box center [180, 342] width 158 height 14
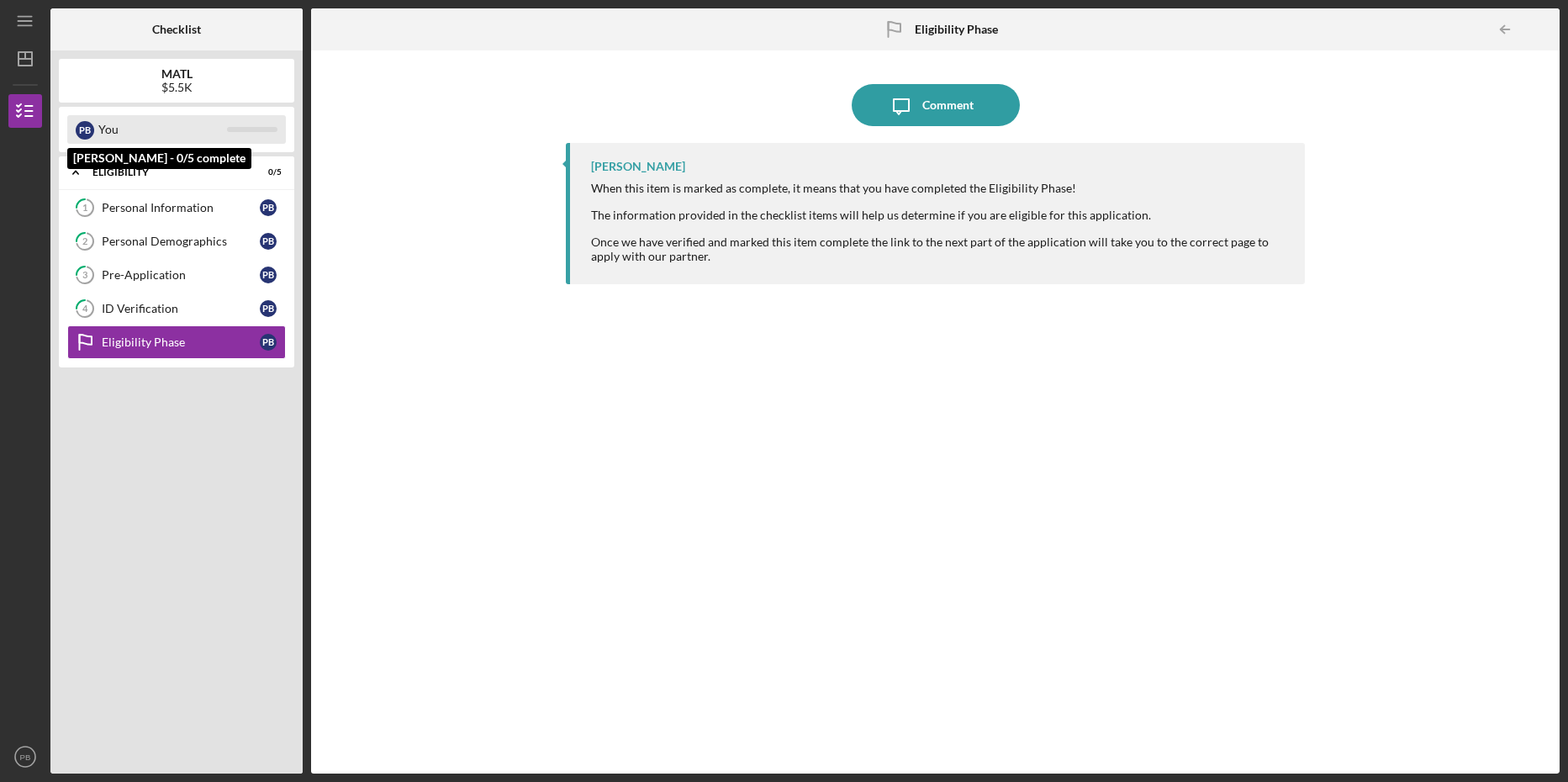
click at [88, 120] on div "P B" at bounding box center [85, 130] width 19 height 29
click at [90, 134] on div "P B" at bounding box center [85, 130] width 19 height 19
click at [110, 123] on div "You" at bounding box center [162, 130] width 129 height 29
click at [467, 321] on div "Icon/Message Comment [PERSON_NAME] When this item is marked as complete, it mea…" at bounding box center [935, 413] width 1232 height 707
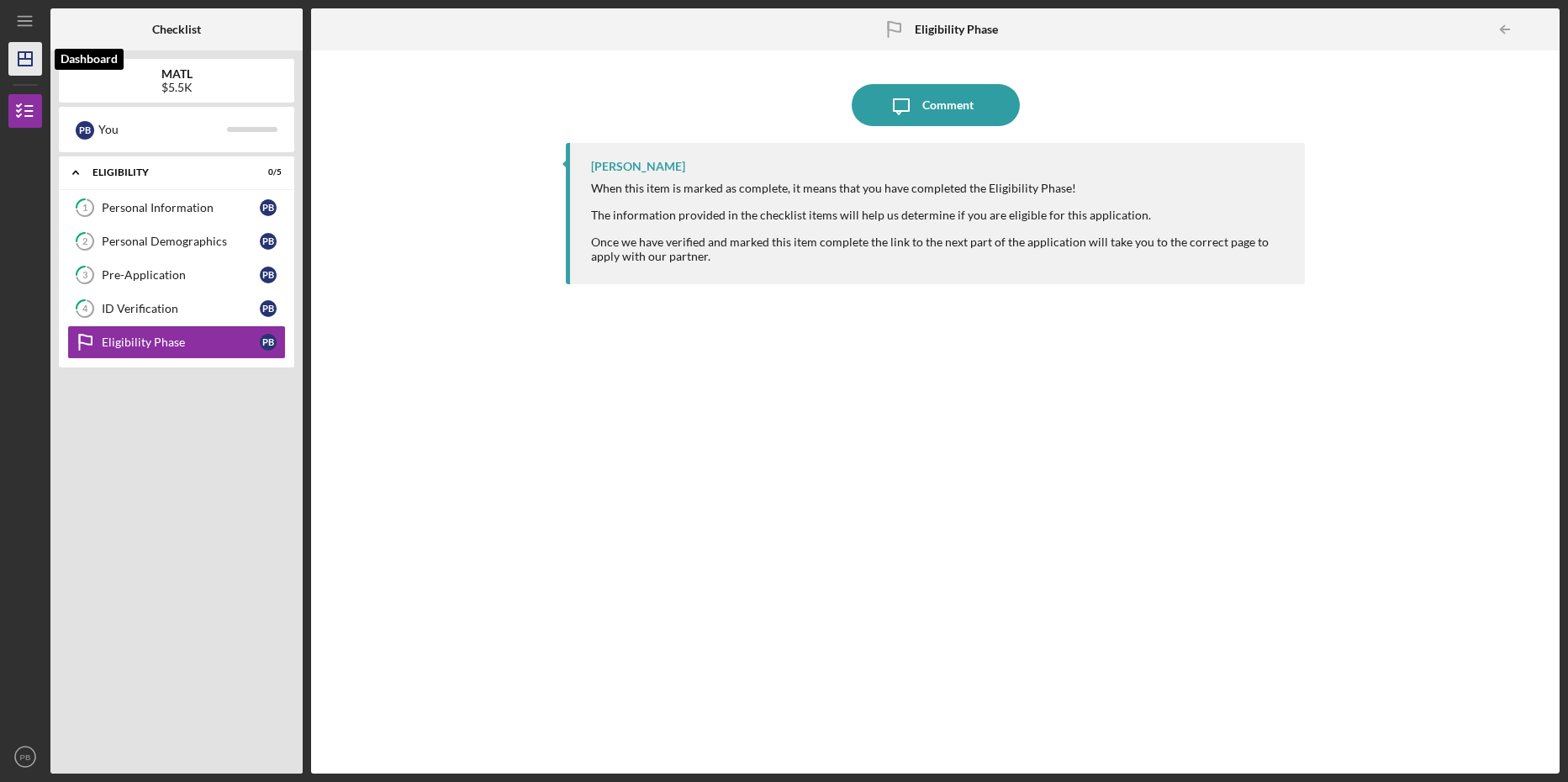
click at [23, 56] on icon "Icon/Dashboard" at bounding box center [25, 58] width 42 height 42
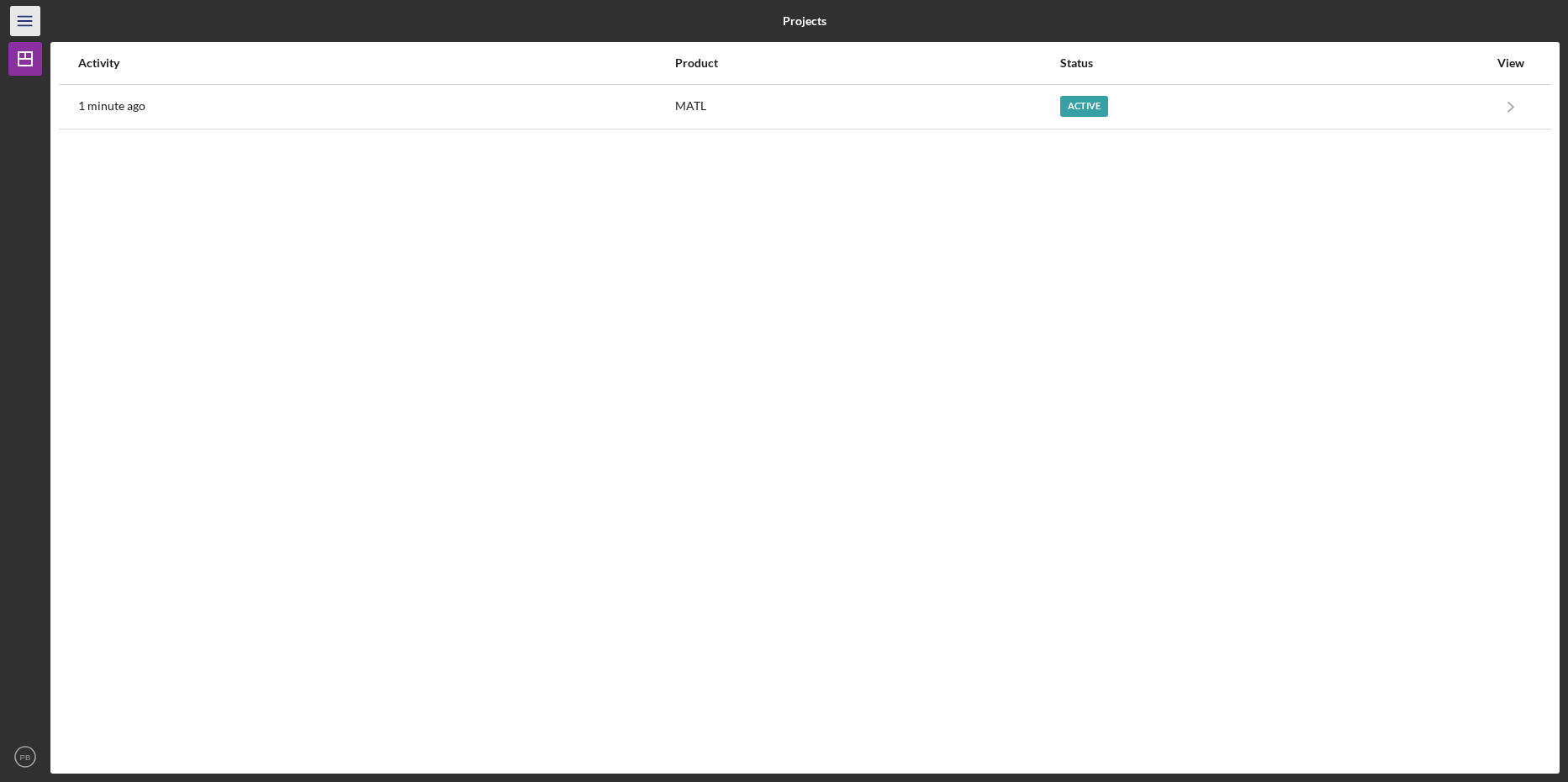
click at [23, 14] on icon "Icon/Menu" at bounding box center [25, 21] width 38 height 38
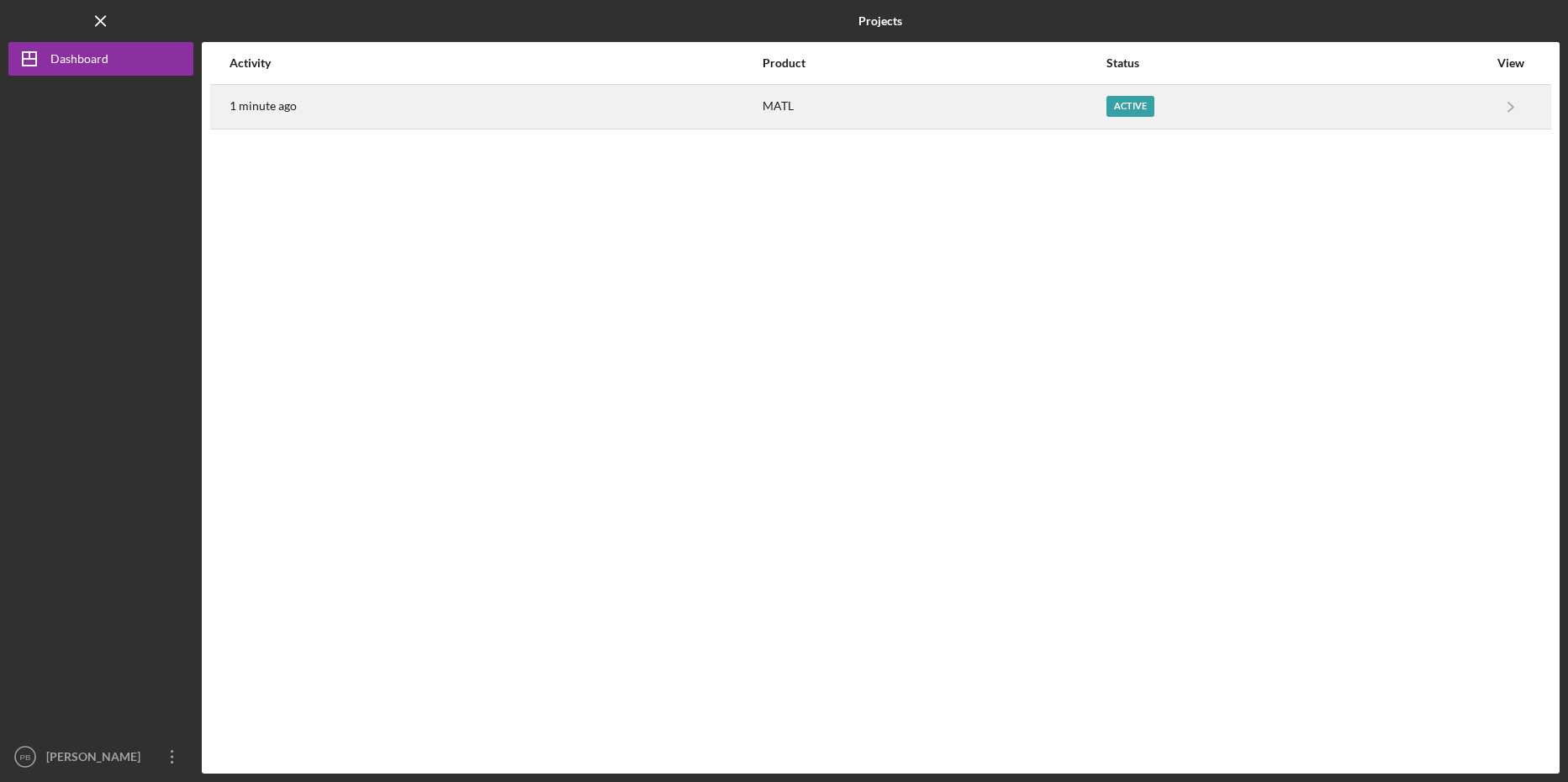
click at [1130, 98] on div "Active" at bounding box center [1130, 106] width 48 height 21
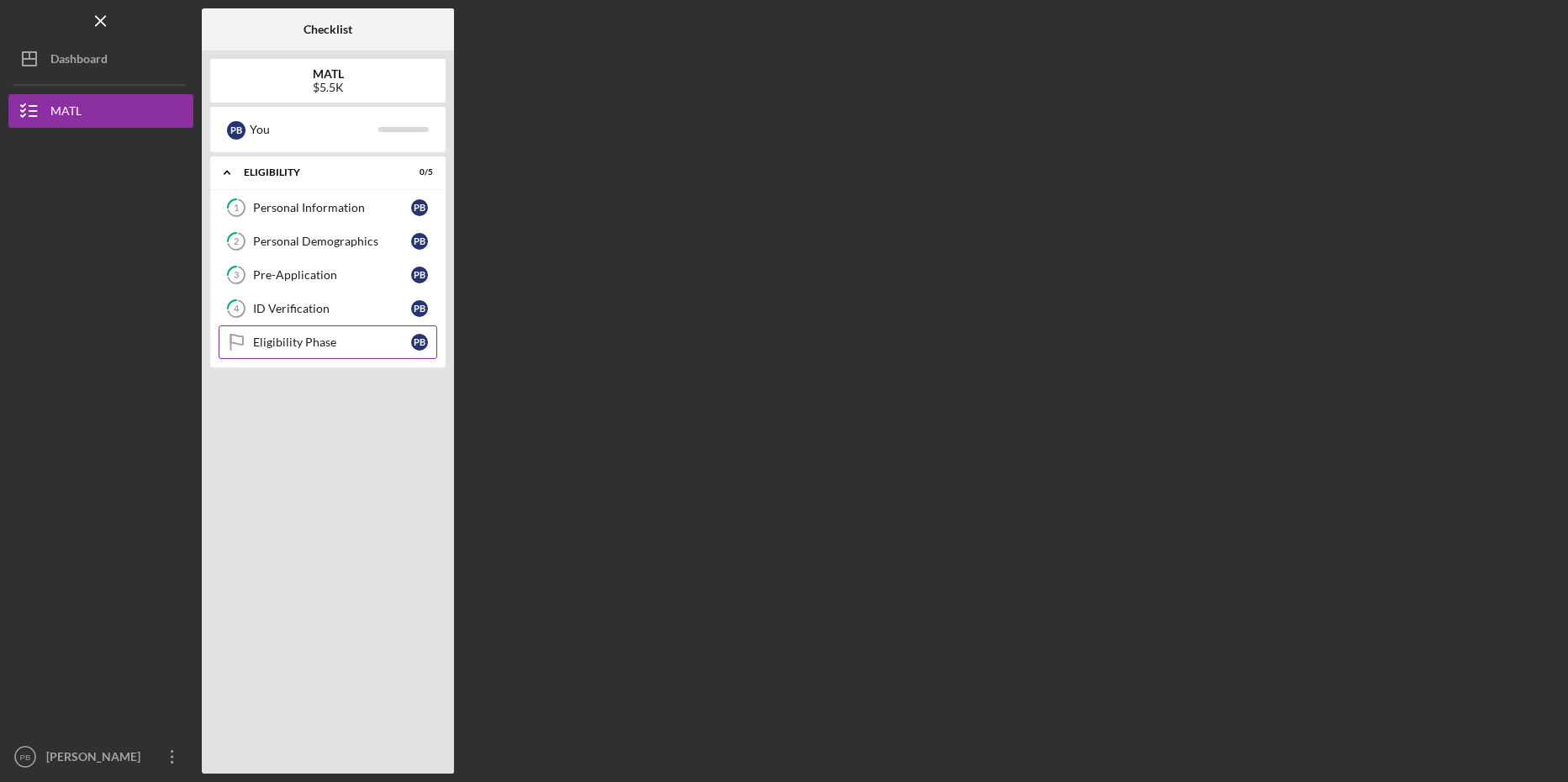
click at [319, 338] on div "Eligibility Phase" at bounding box center [332, 342] width 158 height 14
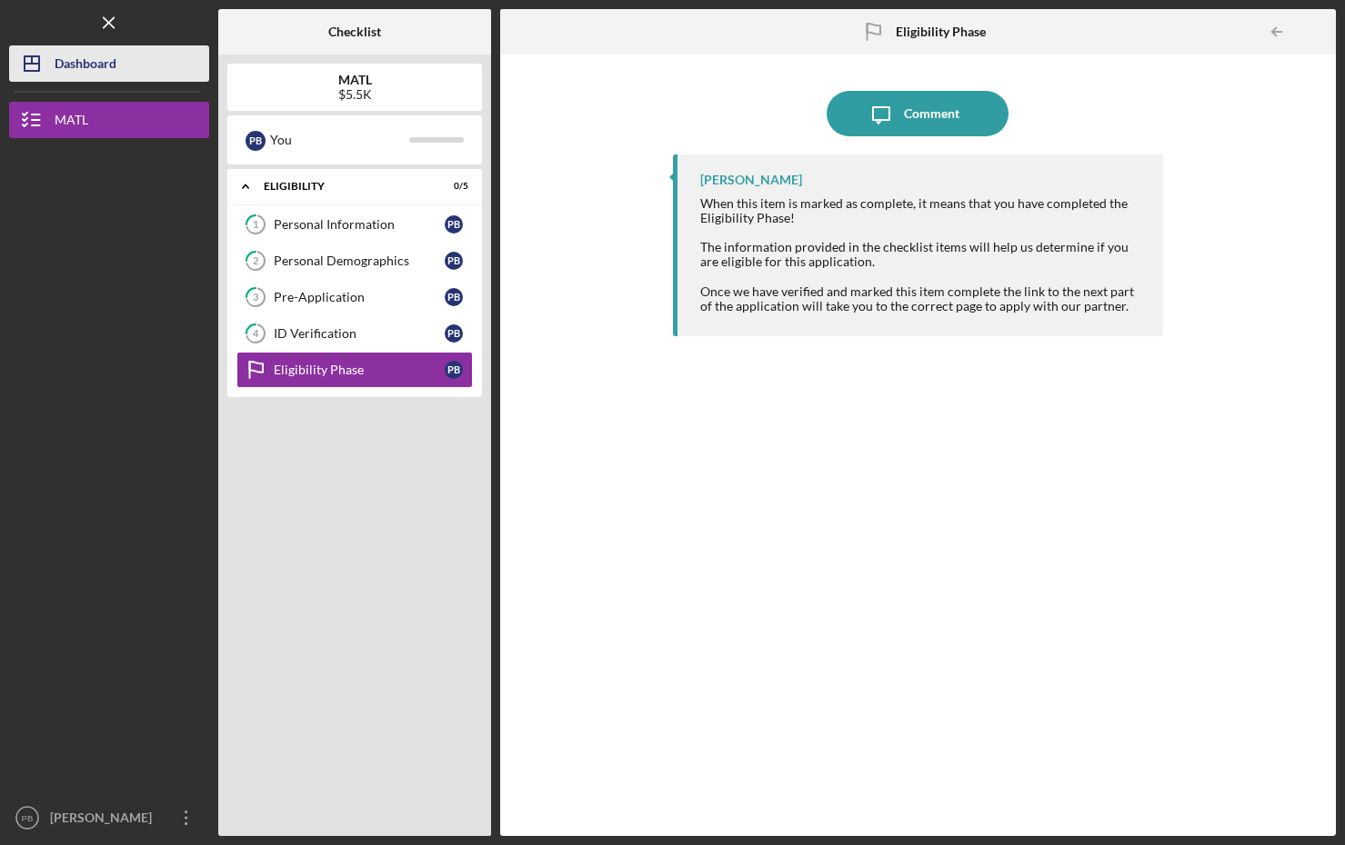
click at [32, 55] on icon "Icon/Dashboard" at bounding box center [31, 63] width 45 height 45
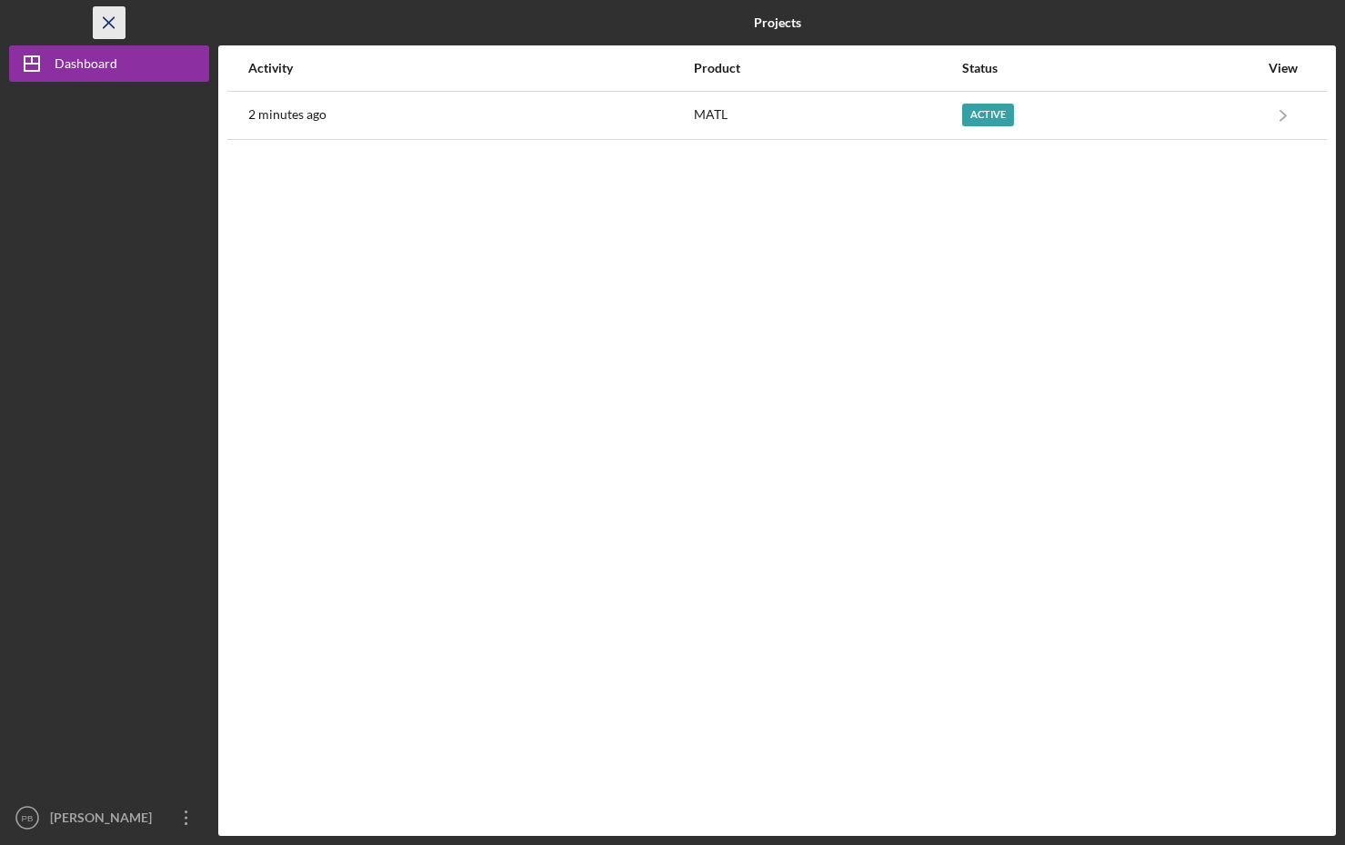
click at [110, 14] on icon "Icon/Menu Close" at bounding box center [109, 23] width 41 height 41
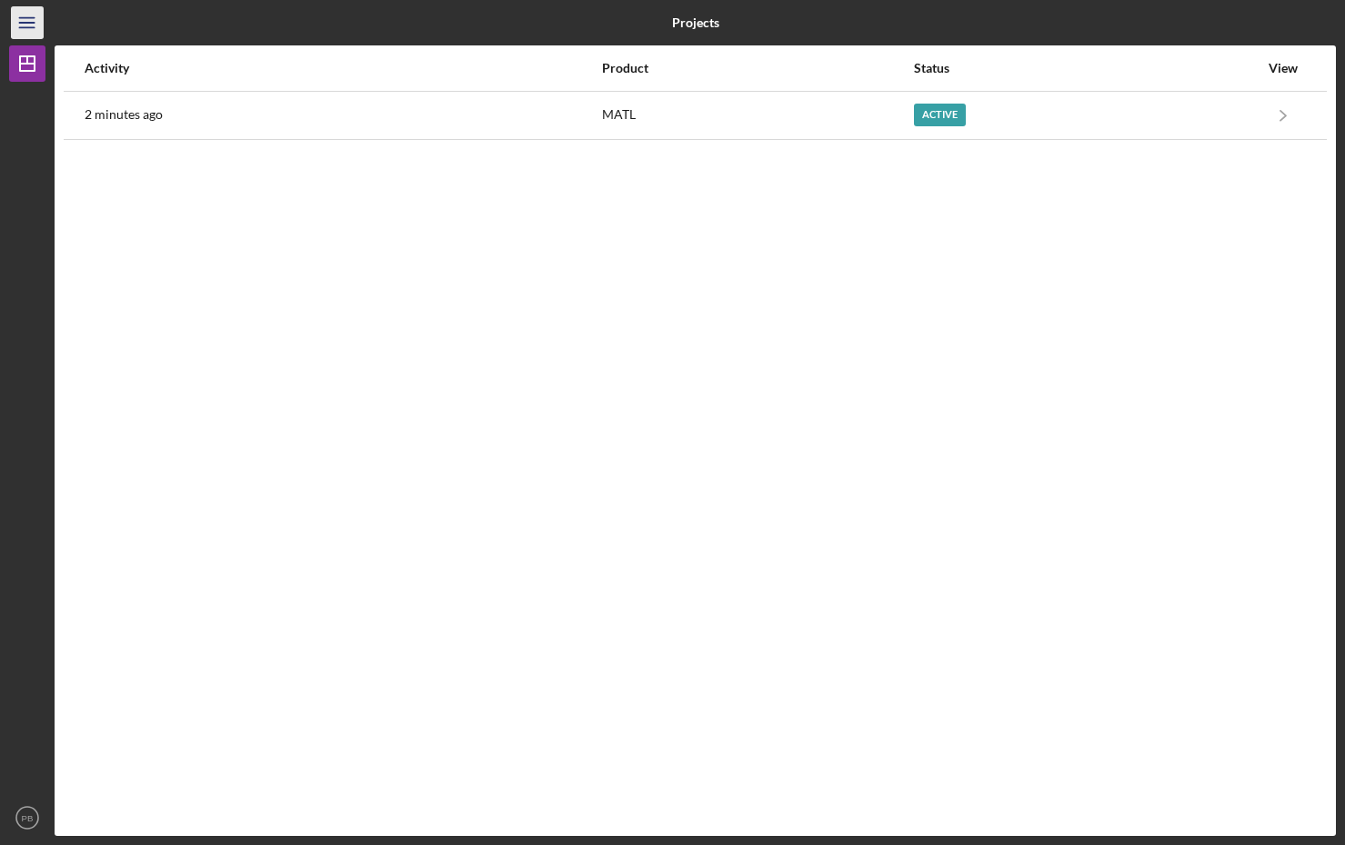
click at [25, 15] on icon "Icon/Menu" at bounding box center [27, 23] width 41 height 41
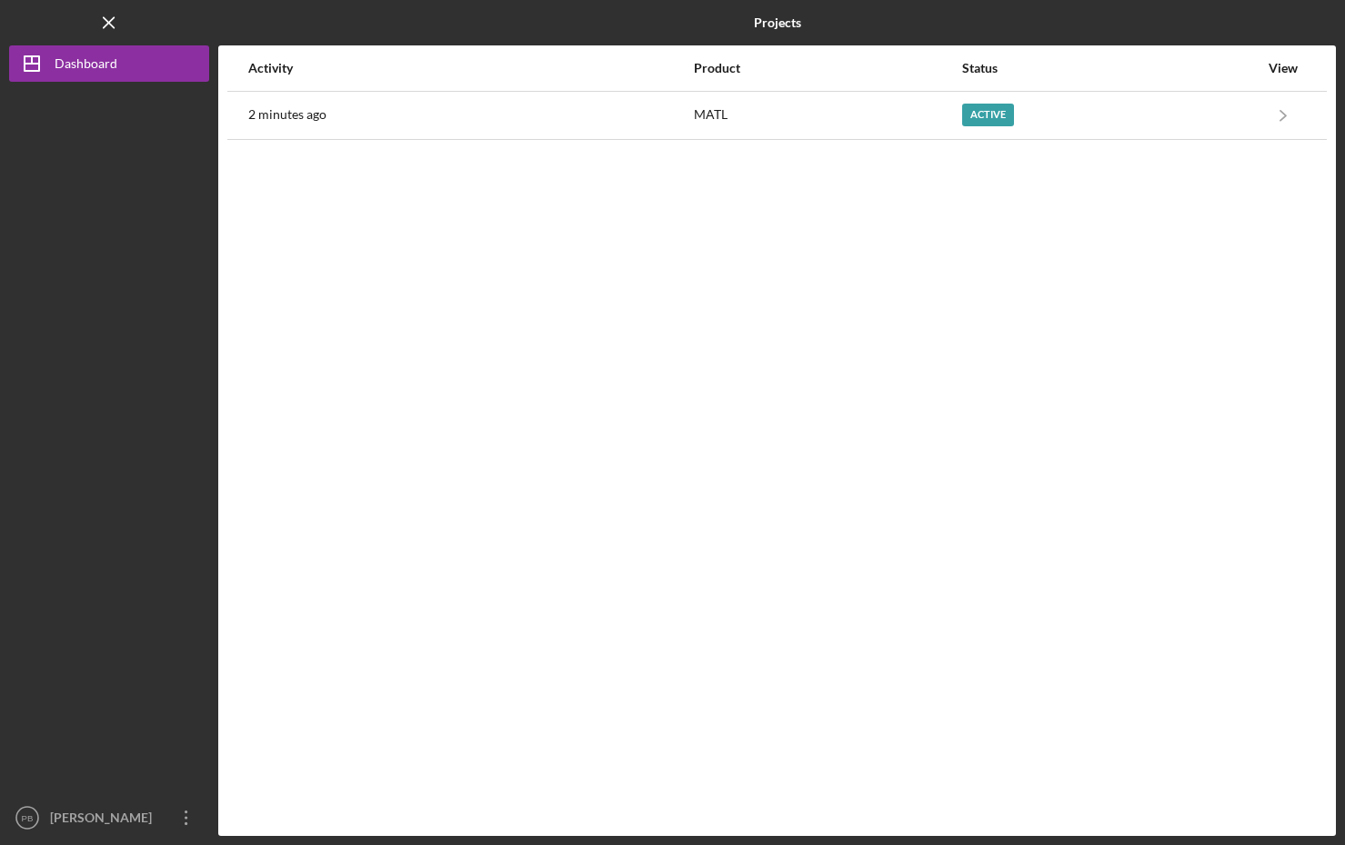
click at [24, 15] on div "Logo-Reversed Created with Sketch. Icon/Menu Close" at bounding box center [109, 22] width 200 height 45
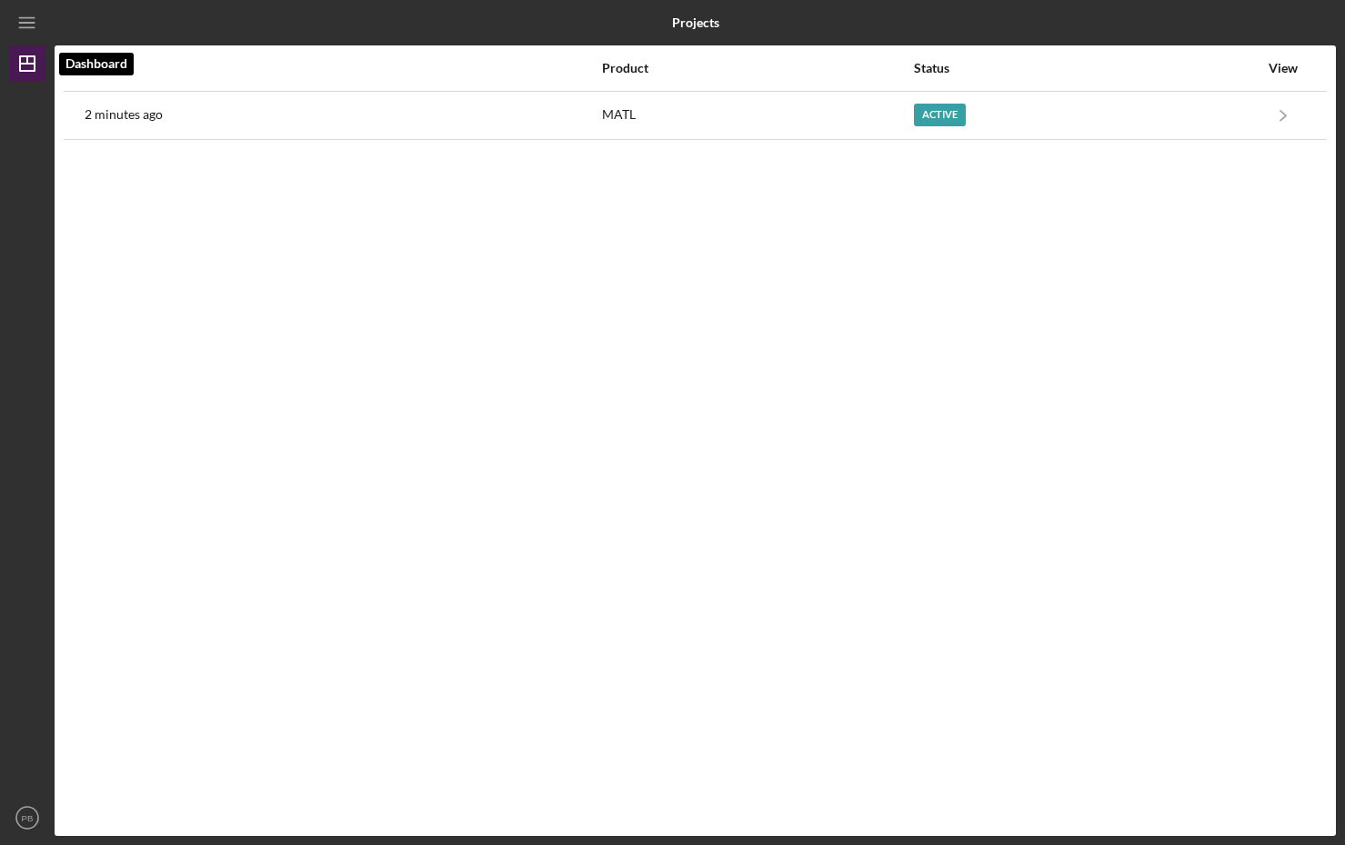
click at [27, 57] on line "button" at bounding box center [27, 59] width 0 height 7
click at [375, 426] on div "Activity Product Status View 4 minutes ago MATL Active Icon/Navigate MATL Icon/…" at bounding box center [695, 440] width 1281 height 791
